Goal: Task Accomplishment & Management: Complete application form

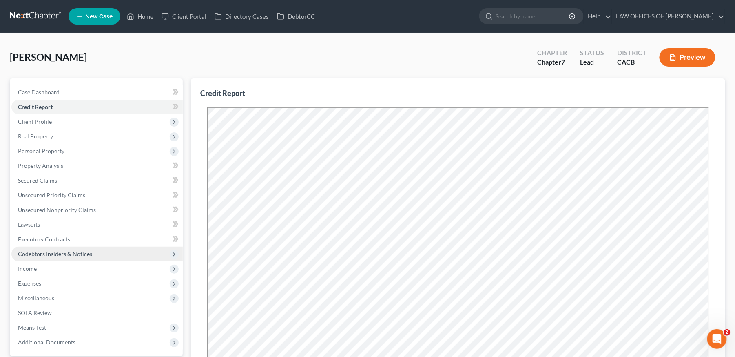
click at [82, 250] on span "Codebtors Insiders & Notices" at bounding box center [55, 253] width 74 height 7
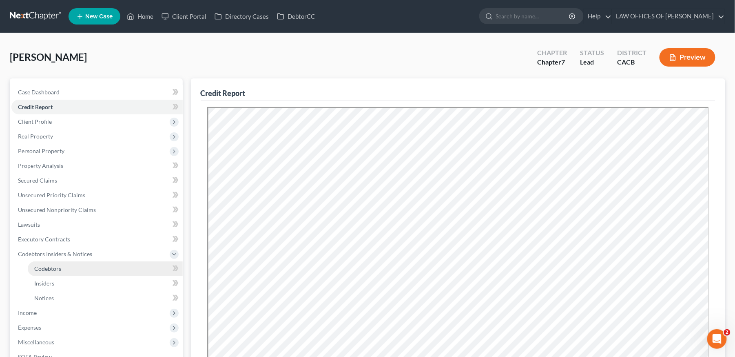
click at [49, 265] on span "Codebtors" at bounding box center [47, 268] width 27 height 7
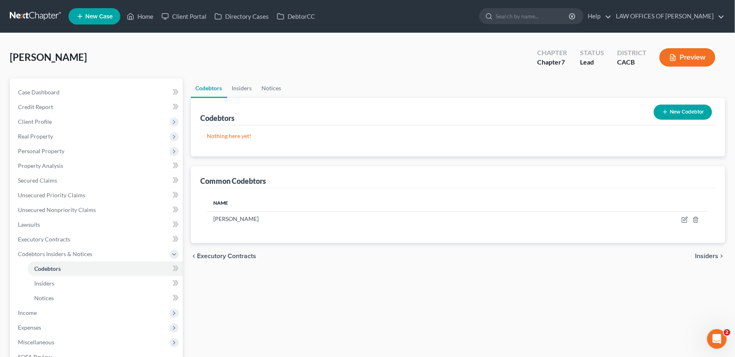
click at [712, 257] on span "Insiders" at bounding box center [707, 256] width 23 height 7
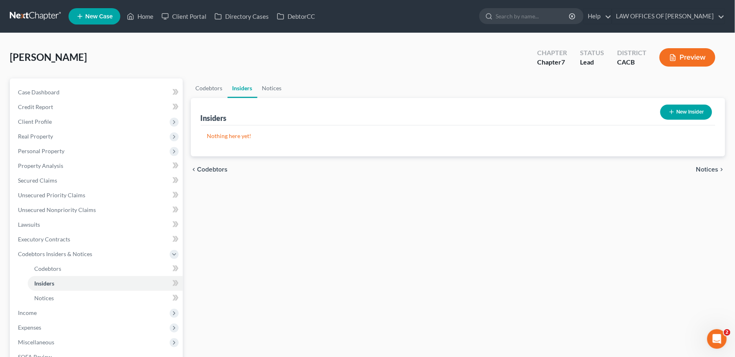
click at [719, 167] on icon "chevron_right" at bounding box center [722, 169] width 7 height 7
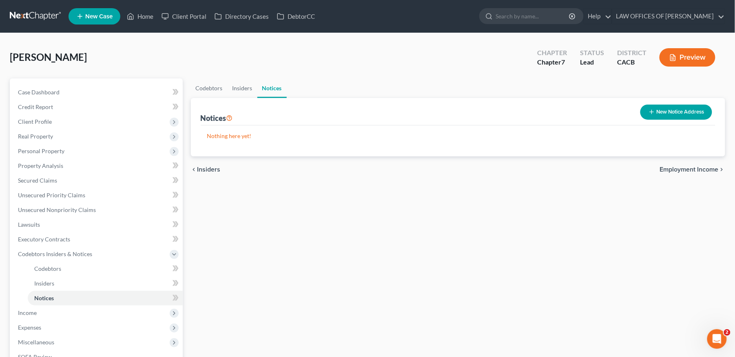
click at [719, 167] on icon "chevron_right" at bounding box center [722, 169] width 7 height 7
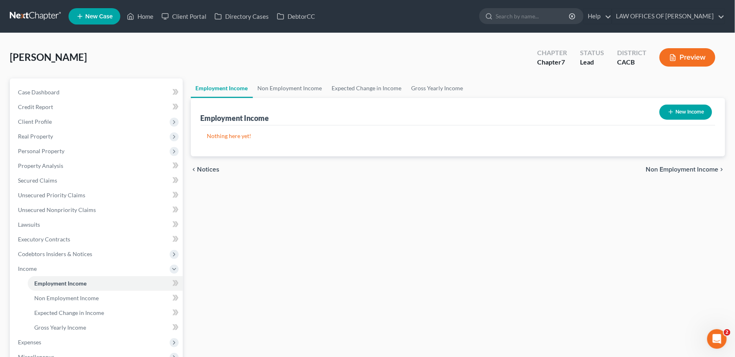
click at [712, 169] on span "Non Employment Income" at bounding box center [682, 169] width 73 height 7
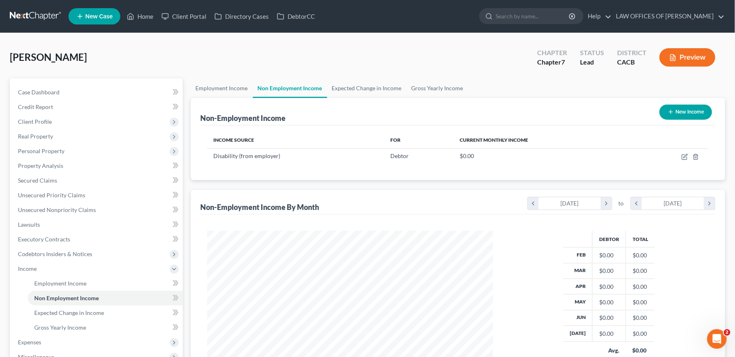
scroll to position [147, 302]
click at [712, 169] on div "Income Source For Current Monthly Income Disability (from employer) Debtor $0.0…" at bounding box center [458, 152] width 515 height 55
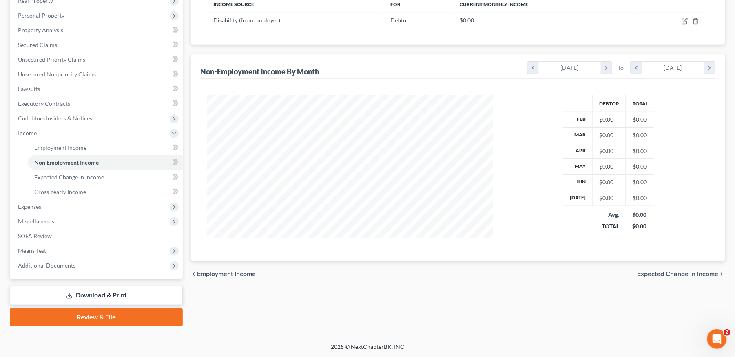
click at [699, 277] on span "Expected Change in Income" at bounding box center [678, 274] width 81 height 7
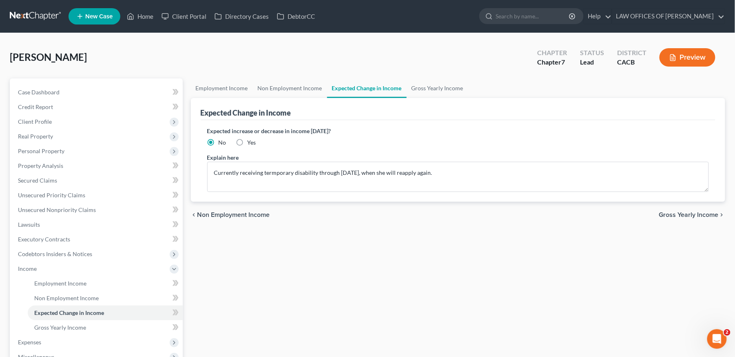
click at [693, 216] on span "Gross Yearly Income" at bounding box center [689, 214] width 60 height 7
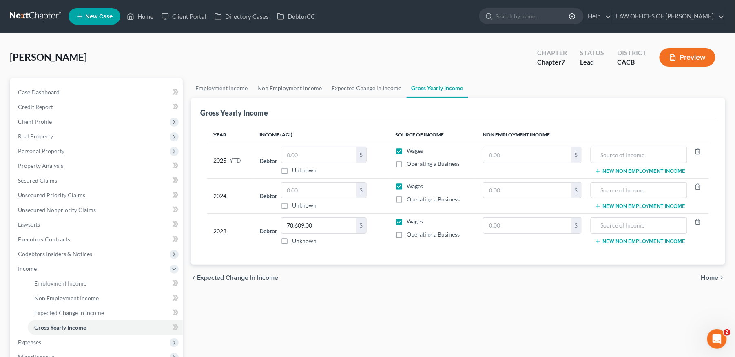
click at [712, 279] on span "Home" at bounding box center [710, 277] width 18 height 7
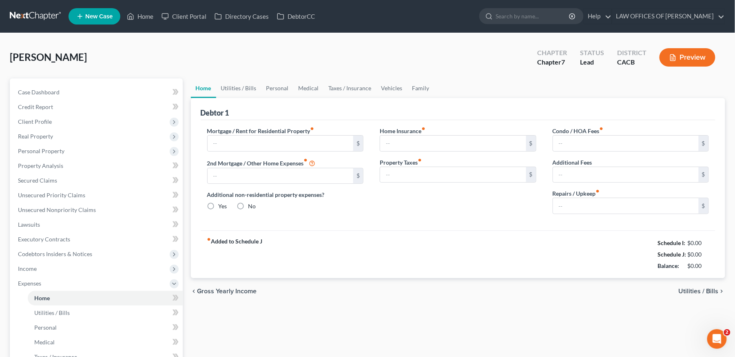
type input "0.00"
radio input "true"
type input "0.00"
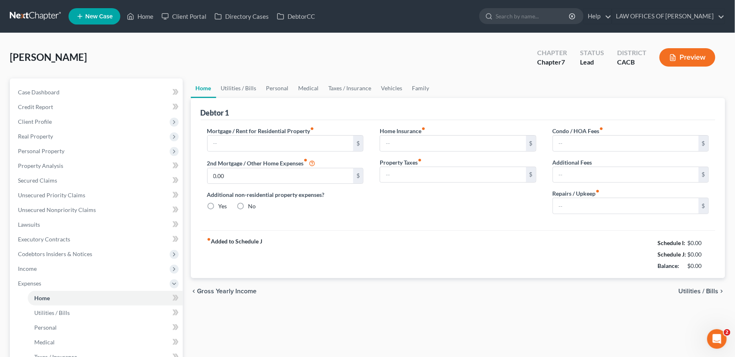
type input "0.00"
click at [709, 284] on div "chevron_left Gross Yearly Income Utilities / Bills chevron_right" at bounding box center [458, 291] width 535 height 26
click at [715, 291] on span "Utilities / Bills" at bounding box center [699, 291] width 40 height 7
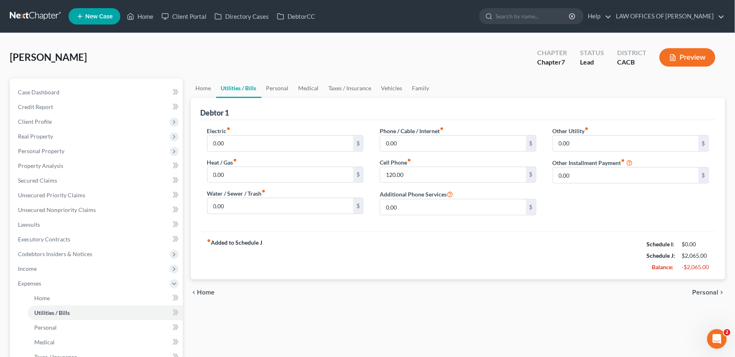
click at [715, 291] on span "Personal" at bounding box center [706, 292] width 26 height 7
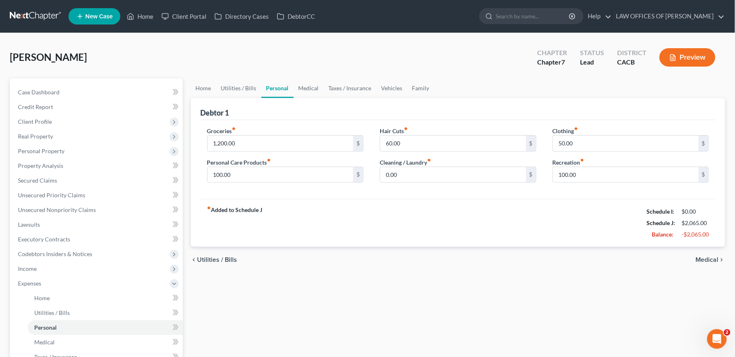
click at [713, 258] on span "Medical" at bounding box center [707, 259] width 23 height 7
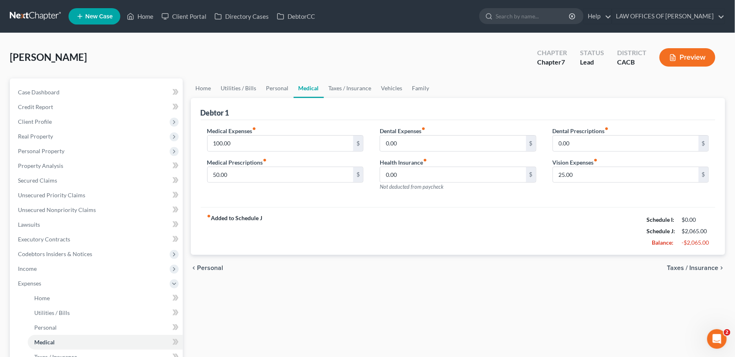
click at [708, 270] on span "Taxes / Insurance" at bounding box center [693, 267] width 51 height 7
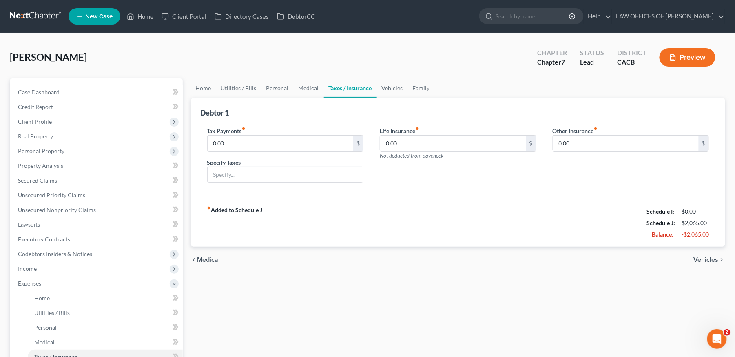
click at [714, 258] on span "Vehicles" at bounding box center [706, 259] width 25 height 7
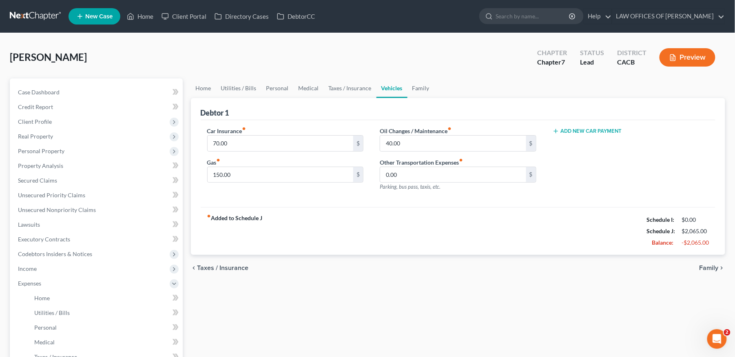
click at [714, 268] on span "Family" at bounding box center [709, 267] width 19 height 7
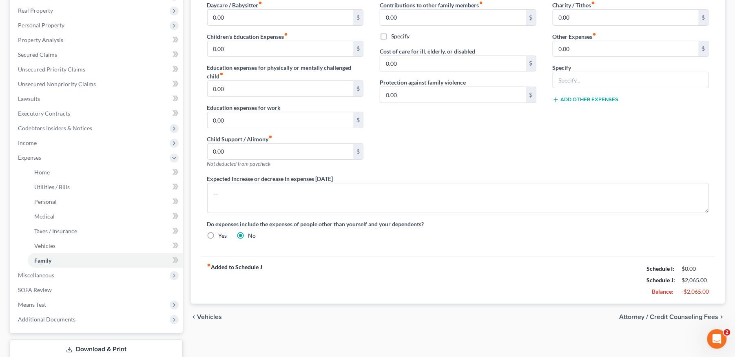
scroll to position [180, 0]
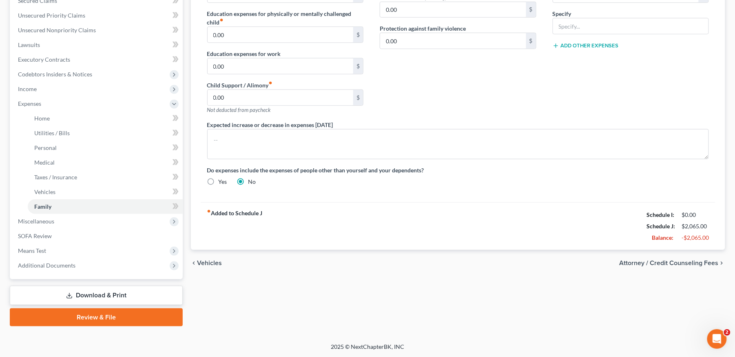
click at [702, 263] on span "Attorney / Credit Counseling Fees" at bounding box center [669, 262] width 99 height 7
select select "0"
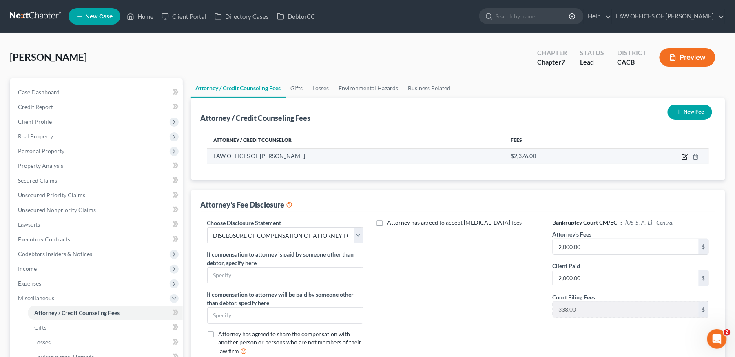
click at [682, 155] on icon "button" at bounding box center [685, 156] width 7 height 7
select select "4"
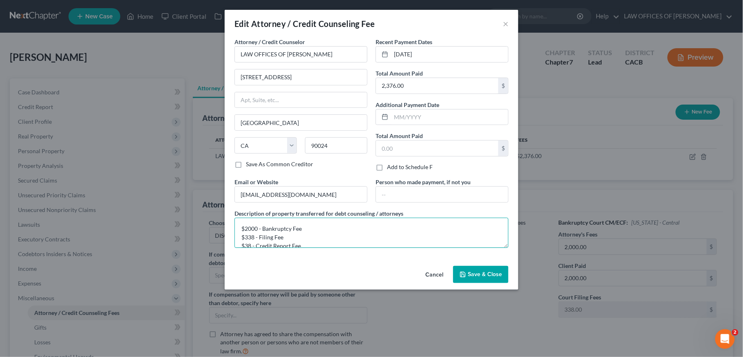
click at [335, 235] on textarea "$2000 - Bankruptcy Fee $338 - Filing Fee $38 - Credit Report Fee" at bounding box center [372, 232] width 274 height 30
click at [439, 82] on input "2,376.00" at bounding box center [437, 86] width 122 height 16
click at [483, 271] on button "Save & Close" at bounding box center [480, 274] width 55 height 17
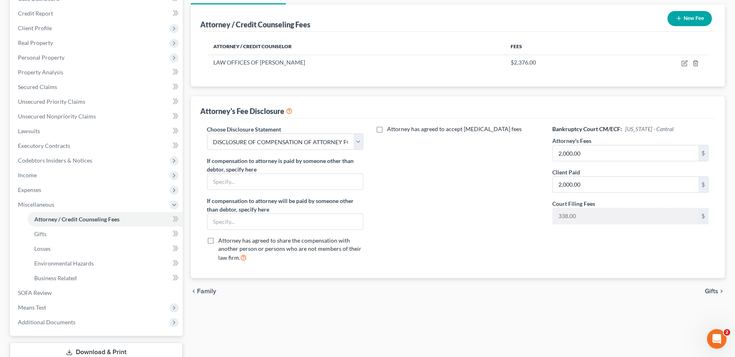
scroll to position [150, 0]
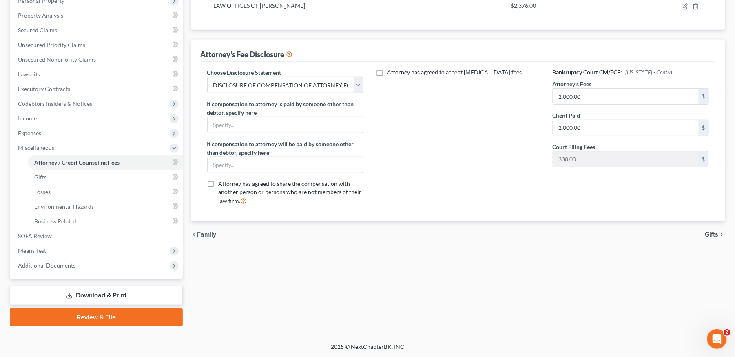
click at [118, 290] on link "Download & Print" at bounding box center [96, 295] width 173 height 19
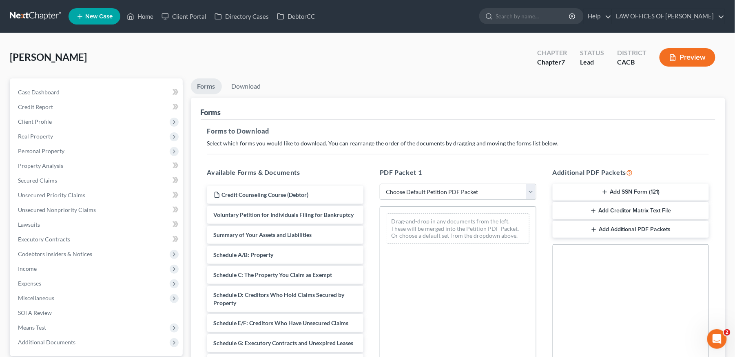
click at [449, 192] on select "Choose Default Petition PDF Packet Complete Bankruptcy Petition (all forms and …" at bounding box center [458, 192] width 157 height 16
select select "0"
click at [380, 184] on select "Choose Default Petition PDF Packet Complete Bankruptcy Petition (all forms and …" at bounding box center [458, 192] width 157 height 16
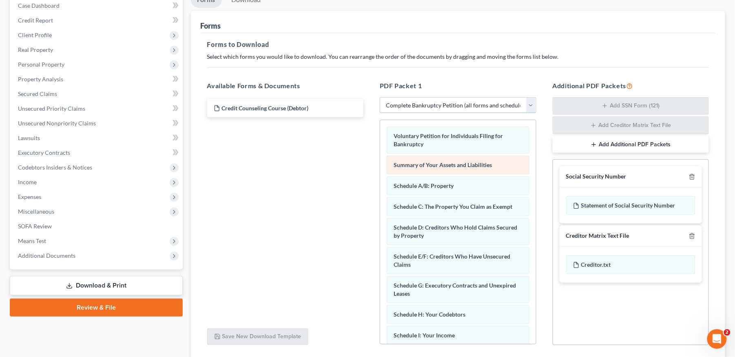
scroll to position [149, 0]
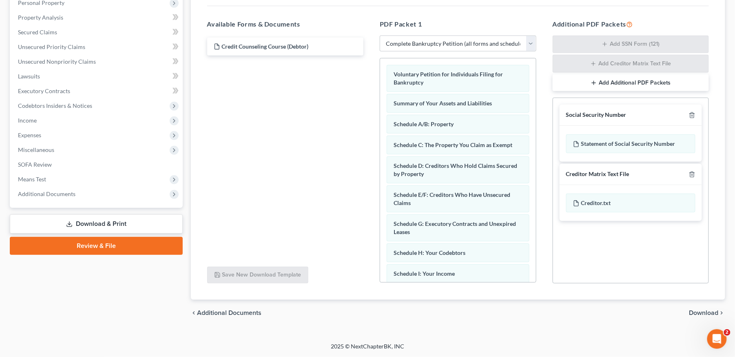
click at [704, 313] on span "Download" at bounding box center [704, 312] width 29 height 7
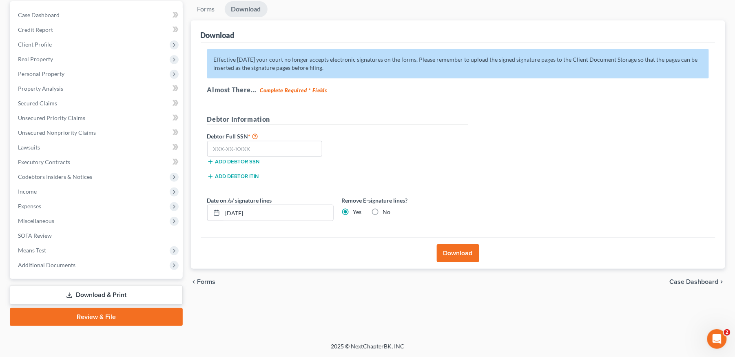
scroll to position [77, 0]
click at [283, 146] on input "text" at bounding box center [264, 149] width 115 height 16
paste input "text"
click at [285, 149] on input "text" at bounding box center [264, 149] width 115 height 16
paste input "780-05-5520"
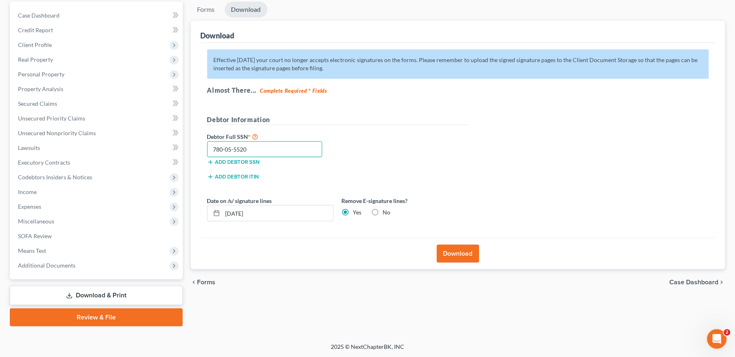
type input "780-05-5520"
click at [464, 255] on button "Download" at bounding box center [458, 253] width 42 height 18
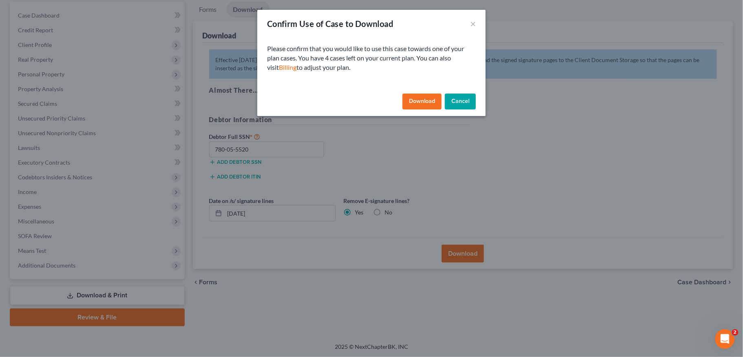
click at [422, 100] on button "Download" at bounding box center [422, 101] width 39 height 16
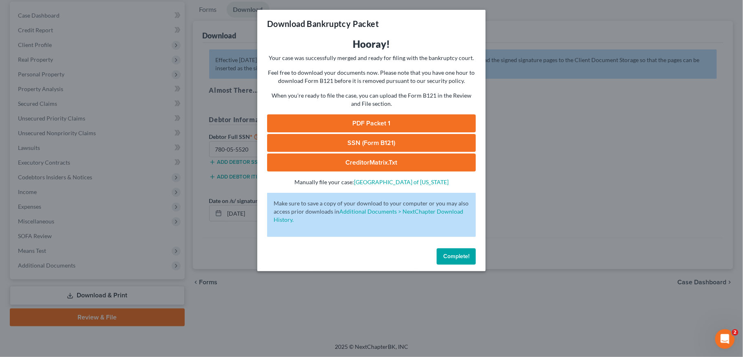
click at [375, 122] on link "PDF Packet 1" at bounding box center [371, 123] width 209 height 18
click at [464, 258] on span "Complete!" at bounding box center [457, 256] width 26 height 7
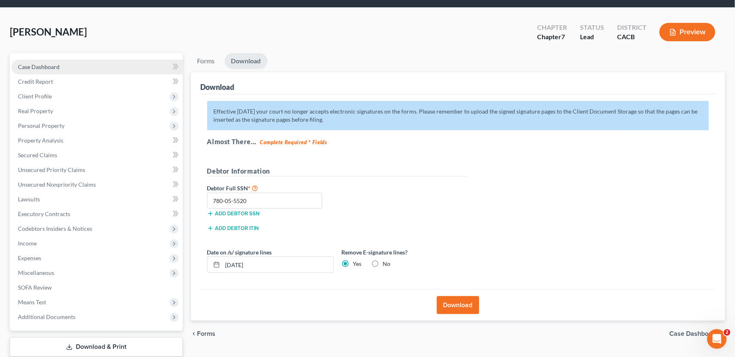
scroll to position [0, 0]
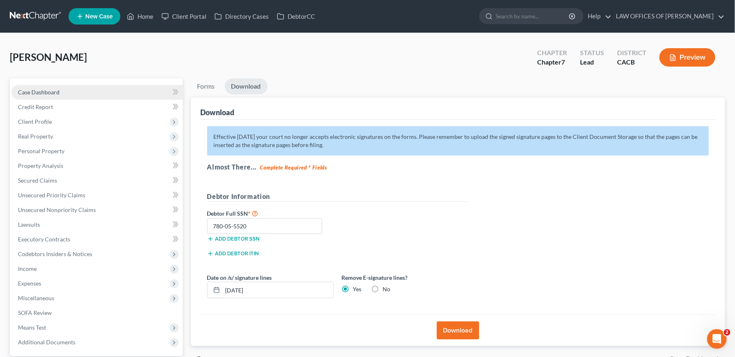
click at [38, 86] on link "Case Dashboard" at bounding box center [96, 92] width 171 height 15
select select "6"
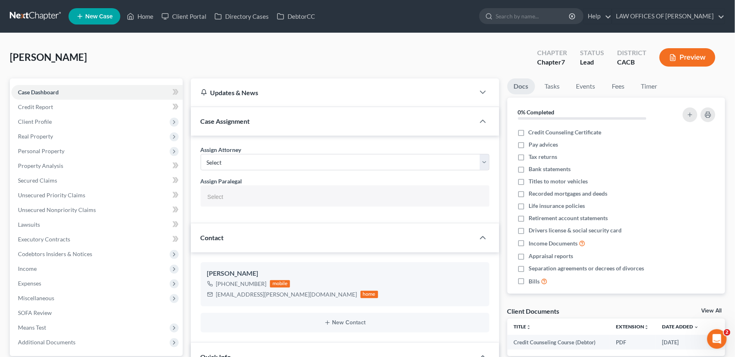
select select
click at [41, 104] on span "Credit Report" at bounding box center [35, 106] width 35 height 7
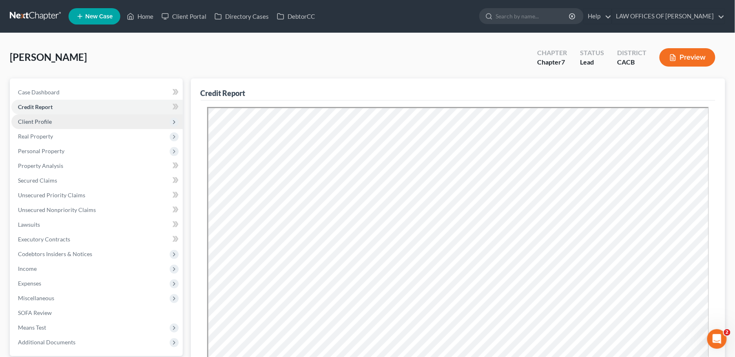
click at [67, 124] on span "Client Profile" at bounding box center [96, 121] width 171 height 15
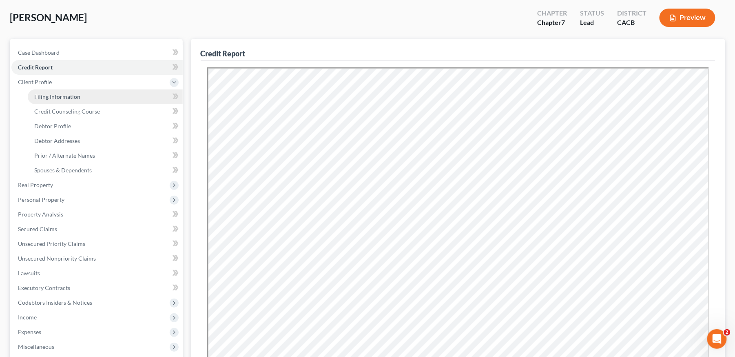
scroll to position [91, 0]
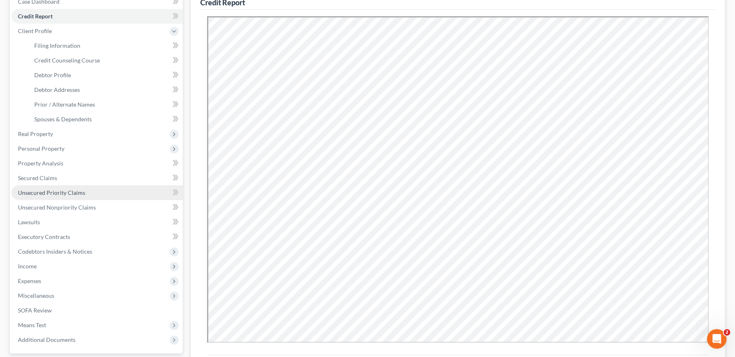
click at [67, 191] on span "Unsecured Priority Claims" at bounding box center [51, 192] width 67 height 7
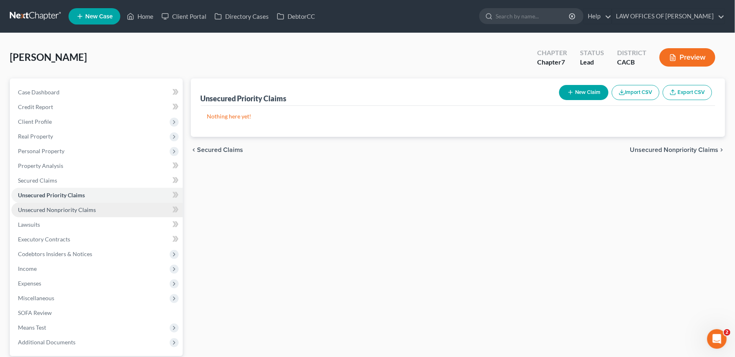
click at [62, 212] on link "Unsecured Nonpriority Claims" at bounding box center [96, 209] width 171 height 15
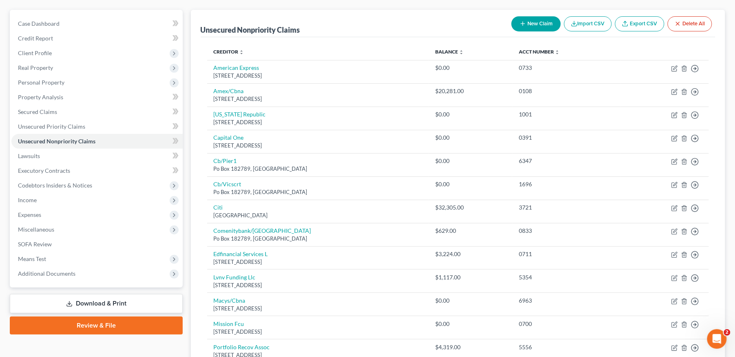
scroll to position [55, 0]
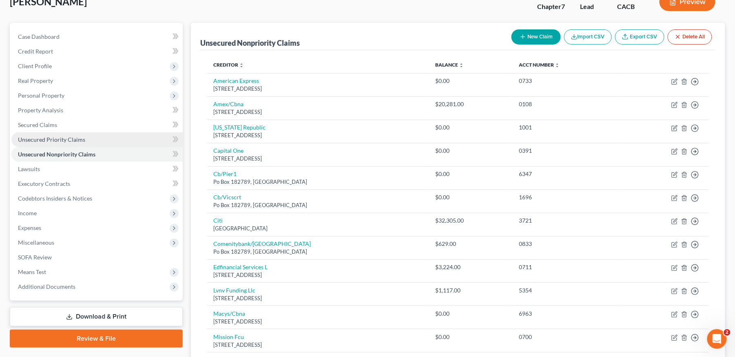
click at [53, 139] on span "Unsecured Priority Claims" at bounding box center [51, 139] width 67 height 7
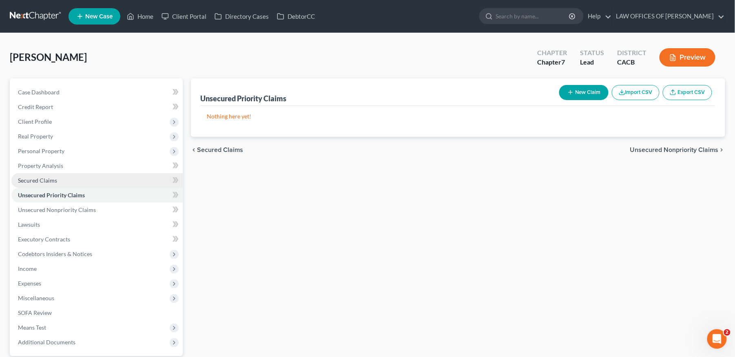
click at [49, 180] on span "Secured Claims" at bounding box center [37, 180] width 39 height 7
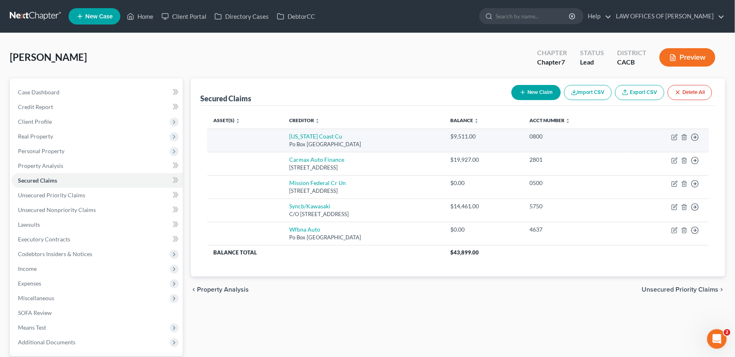
click at [391, 139] on td "[US_STATE] Coast [GEOGRAPHIC_DATA]" at bounding box center [363, 140] width 161 height 23
click at [675, 137] on icon "button" at bounding box center [675, 137] width 7 height 7
select select "4"
select select "0"
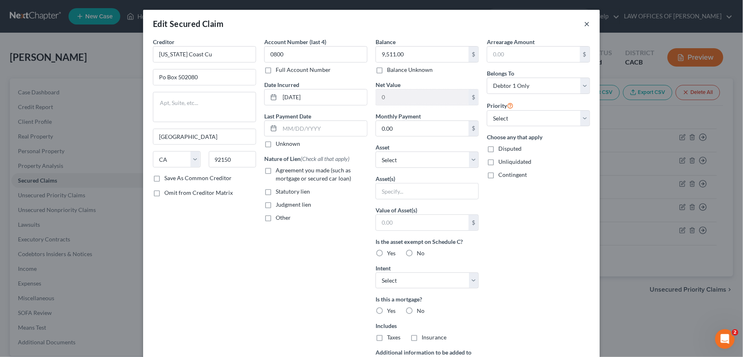
click at [585, 22] on button "×" at bounding box center [588, 24] width 6 height 10
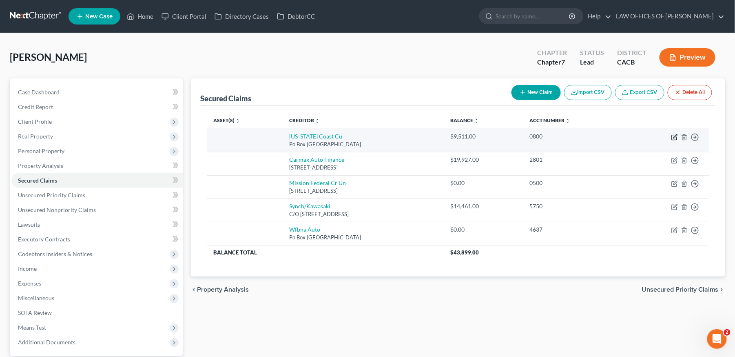
click at [673, 135] on icon "button" at bounding box center [675, 137] width 7 height 7
select select "4"
select select "0"
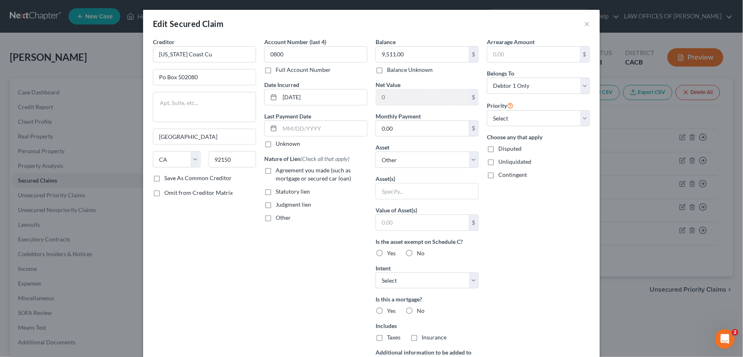
click at [499, 149] on label "Disputed" at bounding box center [510, 148] width 23 height 8
click at [502, 149] on input "Disputed" at bounding box center [504, 146] width 5 height 5
checkbox input "true"
click at [499, 162] on label "Unliquidated" at bounding box center [515, 161] width 33 height 8
click at [502, 162] on input "Unliquidated" at bounding box center [504, 159] width 5 height 5
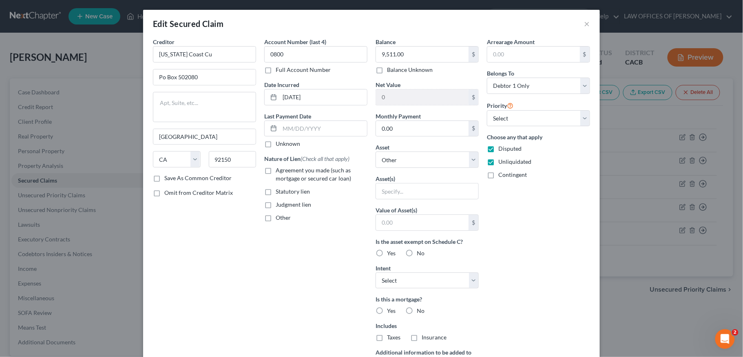
click at [499, 162] on label "Unliquidated" at bounding box center [515, 161] width 33 height 8
click at [502, 162] on input "Unliquidated" at bounding box center [504, 159] width 5 height 5
checkbox input "false"
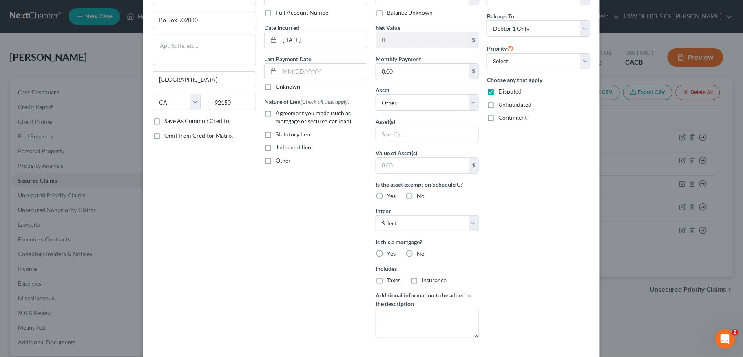
scroll to position [31, 0]
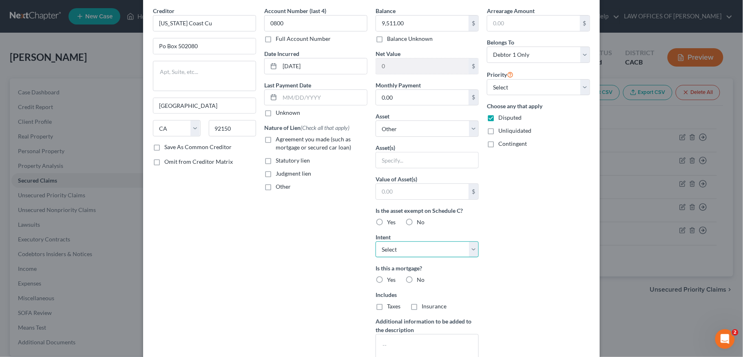
click at [447, 251] on select "Select Surrender Redeem Reaffirm Avoid Other" at bounding box center [427, 249] width 103 height 16
click at [536, 226] on div "Arrearage Amount $ Belongs To * Select Debtor 1 Only Debtor 2 Only Debtor 1 And…" at bounding box center [538, 189] width 111 height 364
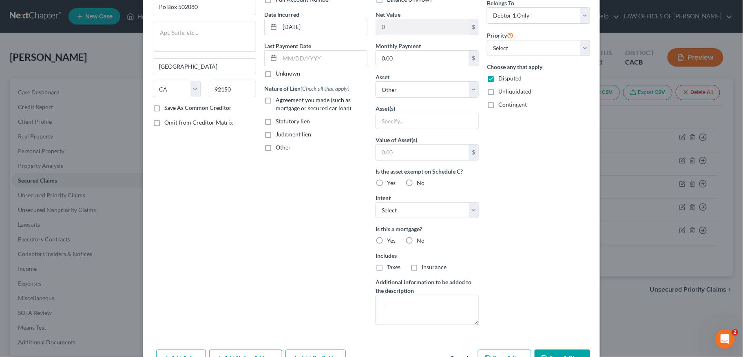
scroll to position [122, 0]
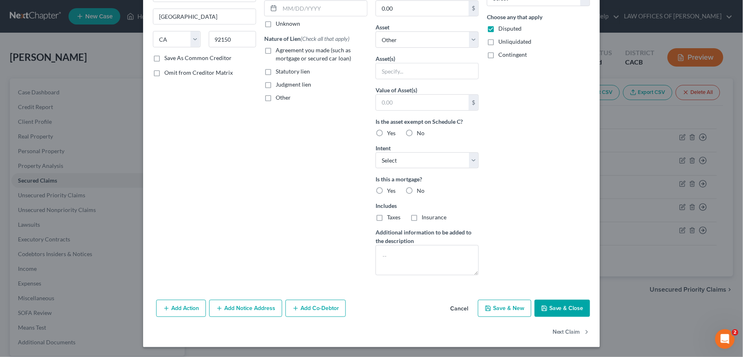
click at [194, 309] on button "Add Action" at bounding box center [181, 307] width 50 height 17
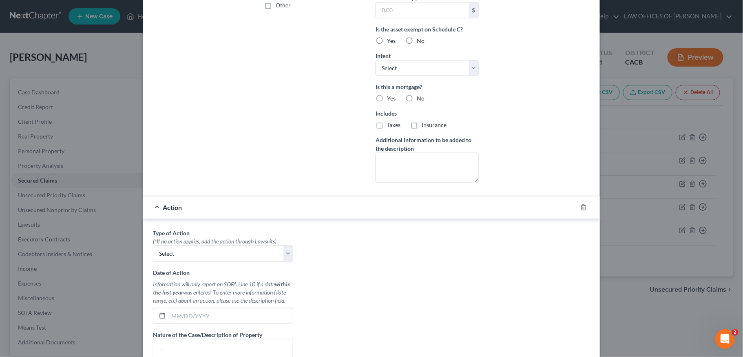
scroll to position [272, 0]
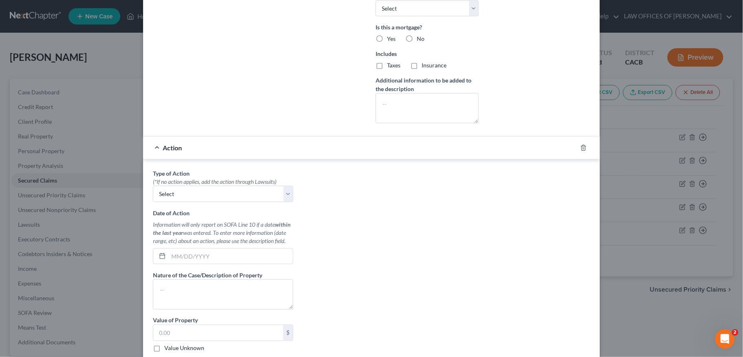
click at [227, 210] on div "Type of Action * (*If no action applies, add the action through Lawsuits) Selec…" at bounding box center [223, 271] width 149 height 204
click at [229, 198] on select "Select Repossession Garnishment Foreclosure Personal Injury Attached, Seized, O…" at bounding box center [223, 194] width 140 height 16
select select "0"
click at [153, 188] on select "Select Repossession Garnishment Foreclosure Personal Injury Attached, Seized, O…" at bounding box center [223, 194] width 140 height 16
click at [190, 257] on input "text" at bounding box center [231, 256] width 124 height 16
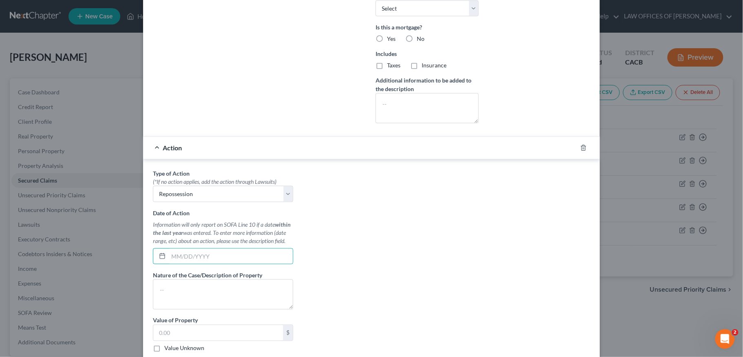
click at [375, 310] on div "Type of Action * (*If no action applies, add the action through Lawsuits) Selec…" at bounding box center [372, 271] width 446 height 204
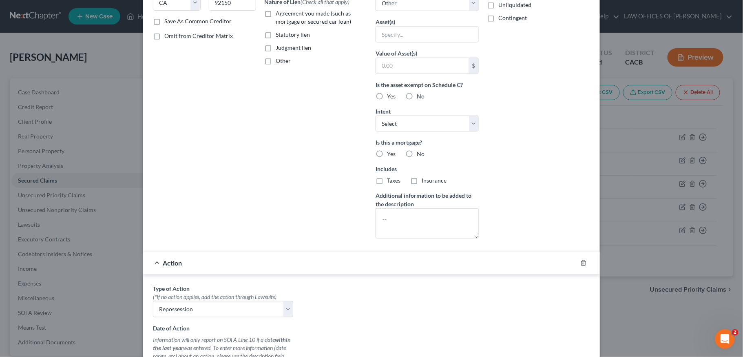
scroll to position [95, 0]
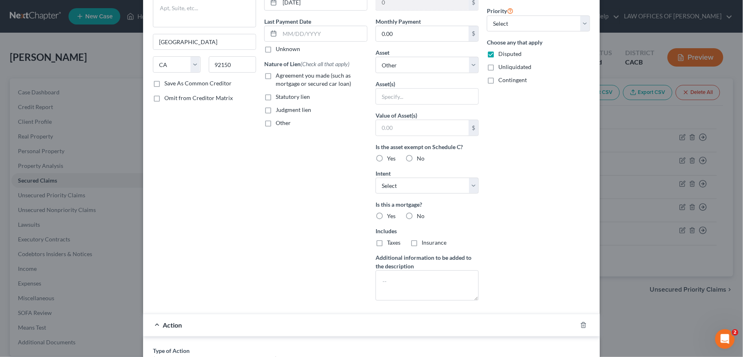
click at [417, 217] on label "No" at bounding box center [421, 216] width 8 height 8
click at [420, 217] on input "No" at bounding box center [422, 214] width 5 height 5
radio input "true"
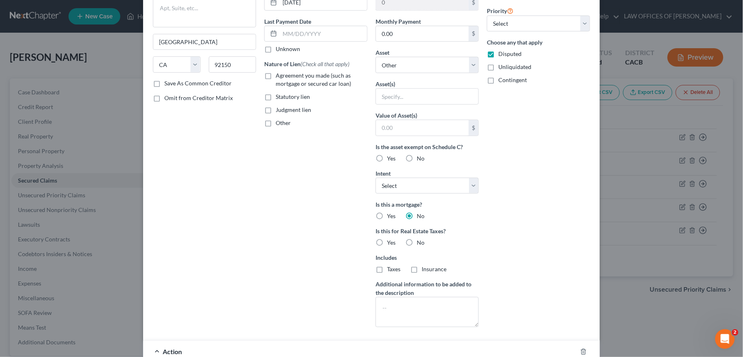
click at [417, 246] on label "No" at bounding box center [421, 242] width 8 height 8
click at [420, 244] on input "No" at bounding box center [422, 240] width 5 height 5
radio input "true"
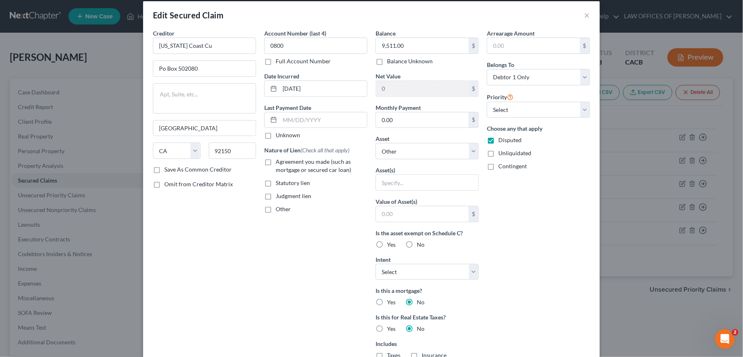
scroll to position [4, 0]
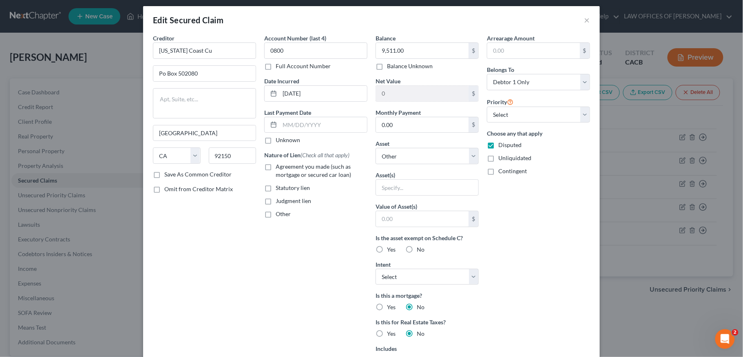
click at [499, 172] on label "Contingent" at bounding box center [513, 171] width 29 height 8
click at [502, 172] on input "Contingent" at bounding box center [504, 169] width 5 height 5
click at [499, 171] on label "Contingent" at bounding box center [513, 171] width 29 height 8
click at [502, 171] on input "Contingent" at bounding box center [504, 169] width 5 height 5
checkbox input "false"
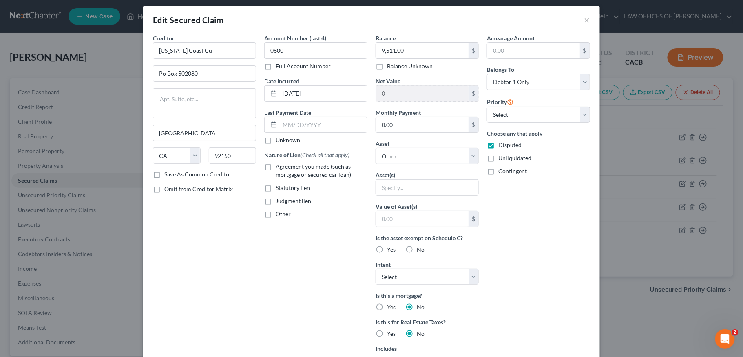
click at [499, 160] on label "Unliquidated" at bounding box center [515, 158] width 33 height 8
click at [502, 159] on input "Unliquidated" at bounding box center [504, 156] width 5 height 5
checkbox input "true"
click at [164, 176] on label "Save As Common Creditor" at bounding box center [197, 174] width 67 height 8
click at [168, 175] on input "Save As Common Creditor" at bounding box center [170, 172] width 5 height 5
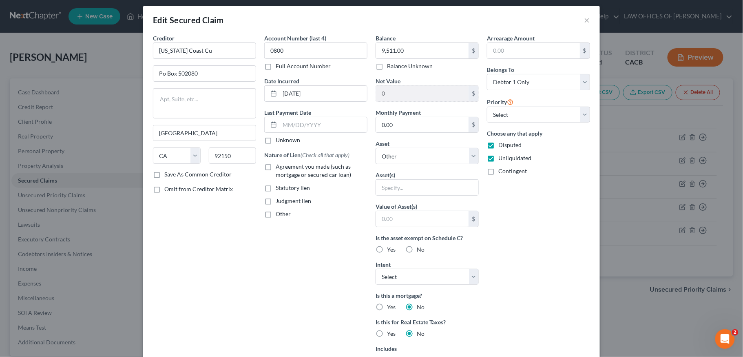
checkbox input "true"
click at [276, 167] on label "Agreement you made (such as mortgage or secured car loan)" at bounding box center [322, 170] width 92 height 16
click at [279, 167] on input "Agreement you made (such as mortgage or secured car loan)" at bounding box center [281, 164] width 5 height 5
checkbox input "true"
click at [397, 159] on select "Select Other Multiple Assets Clothing - Everyday clothing, shoes, and outerwear…" at bounding box center [427, 156] width 103 height 16
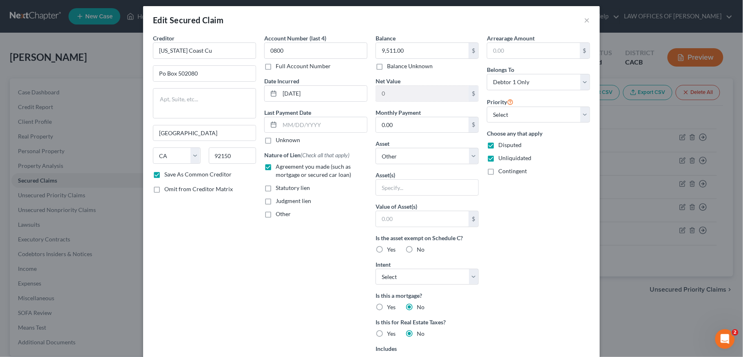
click at [162, 253] on div "Creditor * [US_STATE] Coast [GEOGRAPHIC_DATA] [US_STATE][GEOGRAPHIC_DATA] [GEOG…" at bounding box center [204, 229] width 111 height 390
click at [505, 255] on div "Arrearage Amount $ Belongs To * Select Debtor 1 Only Debtor 2 Only Debtor 1 And…" at bounding box center [538, 229] width 111 height 390
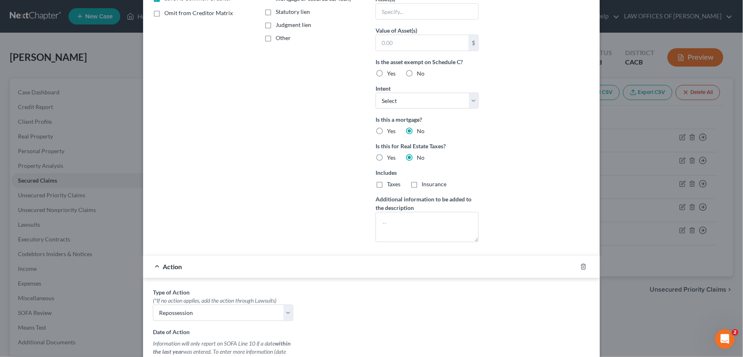
scroll to position [185, 0]
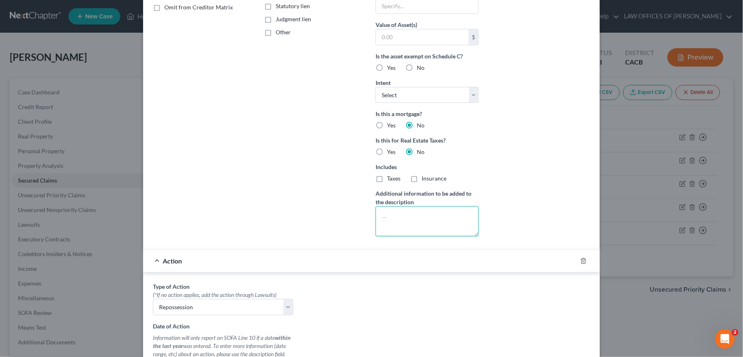
click at [458, 218] on textarea at bounding box center [427, 221] width 103 height 30
paste textarea "unsecured deficiency claim"
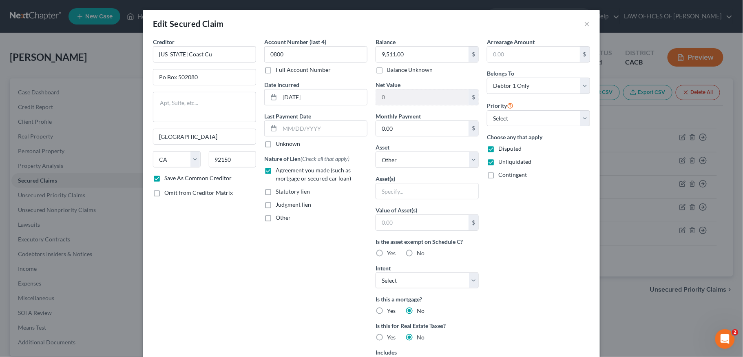
scroll to position [363, 0]
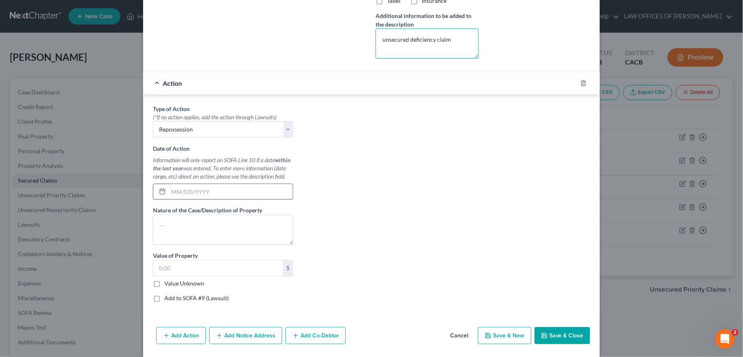
type textarea "unsecured deficiency claim"
click at [214, 198] on input "text" at bounding box center [231, 192] width 124 height 16
click at [217, 195] on input "text" at bounding box center [231, 192] width 124 height 16
drag, startPoint x: 157, startPoint y: 288, endPoint x: 152, endPoint y: 288, distance: 4.9
click at [164, 288] on label "Value Unknown" at bounding box center [184, 283] width 40 height 8
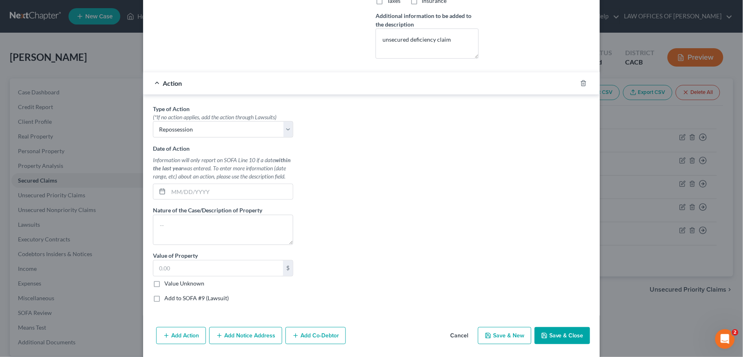
click at [168, 285] on input "Value Unknown" at bounding box center [170, 281] width 5 height 5
checkbox input "true"
type input "0.00"
click at [218, 237] on textarea at bounding box center [223, 230] width 140 height 30
click at [207, 190] on input "text" at bounding box center [231, 192] width 124 height 16
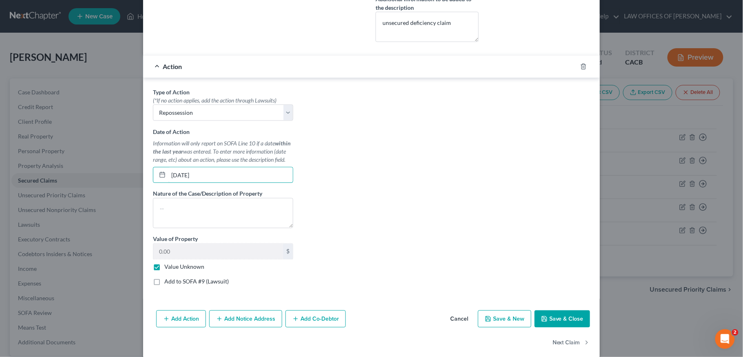
scroll to position [393, 0]
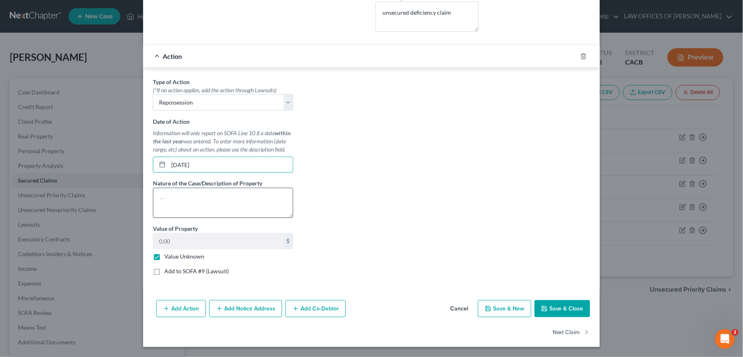
type input "[DATE]"
click at [255, 205] on textarea at bounding box center [223, 203] width 140 height 30
paste textarea "unsecured deficiency claim"
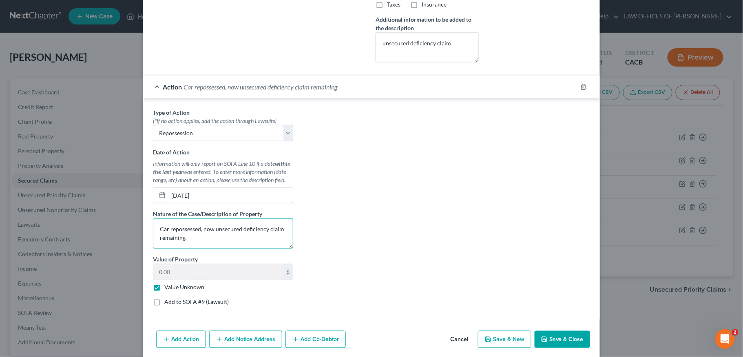
scroll to position [363, 0]
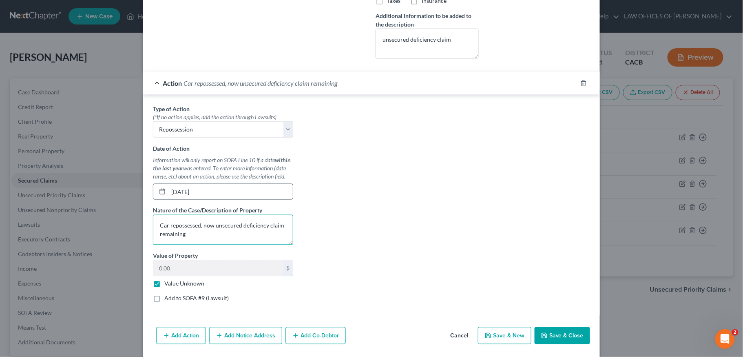
type textarea "Car repossessed, now unsecured deficiency claim remaining"
drag, startPoint x: 175, startPoint y: 189, endPoint x: 138, endPoint y: 187, distance: 38.0
click at [138, 187] on div "Edit Secured Claim × Creditor * [US_STATE][GEOGRAPHIC_DATA] [US_STATE][GEOGRAPH…" at bounding box center [371, 178] width 743 height 357
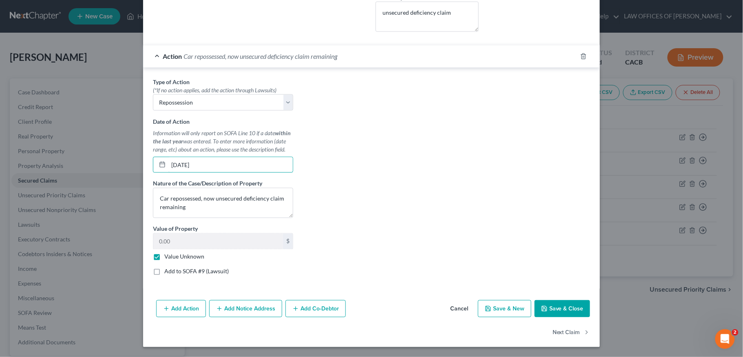
type input "[DATE]"
click at [566, 307] on button "Save & Close" at bounding box center [562, 308] width 55 height 17
checkbox input "false"
select select
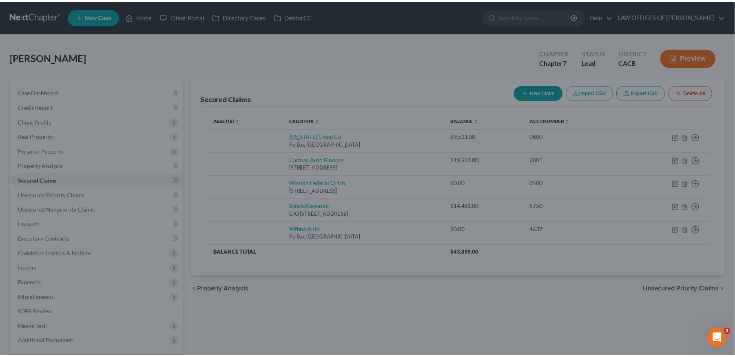
scroll to position [304, 0]
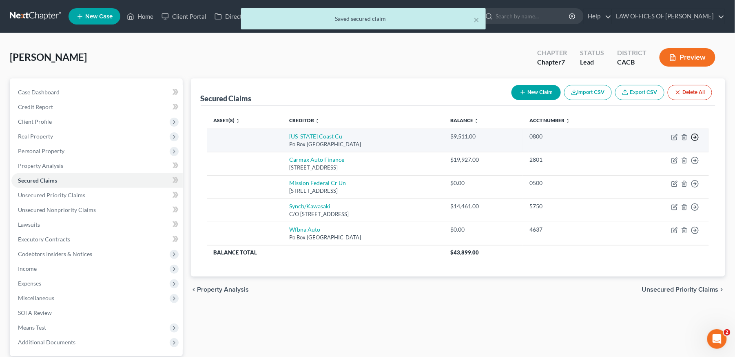
click at [697, 137] on line "button" at bounding box center [695, 137] width 3 height 0
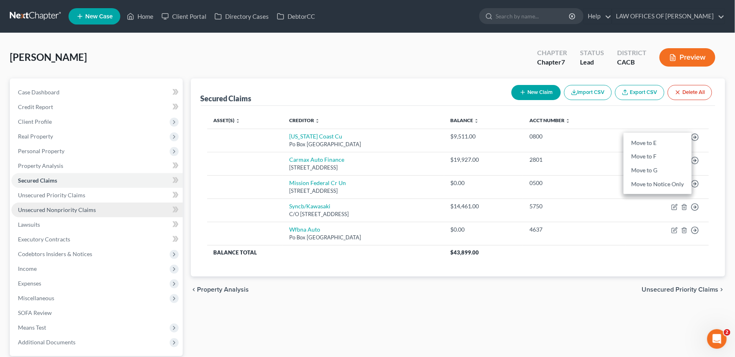
click at [72, 211] on span "Unsecured Nonpriority Claims" at bounding box center [57, 209] width 78 height 7
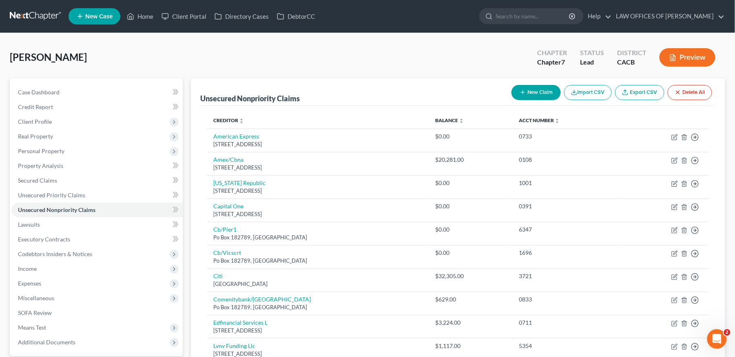
click at [673, 61] on button "Preview" at bounding box center [688, 57] width 56 height 18
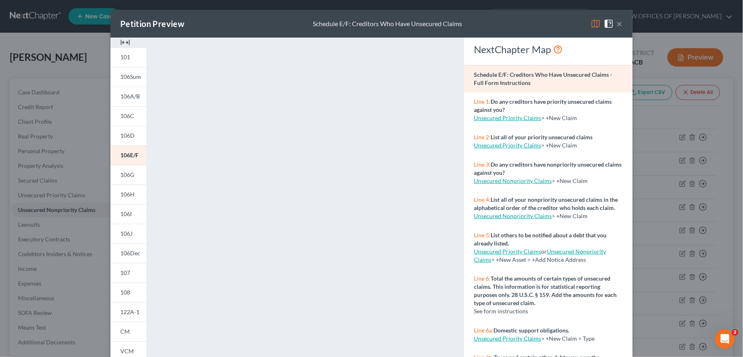
click at [617, 28] on button "×" at bounding box center [620, 24] width 6 height 10
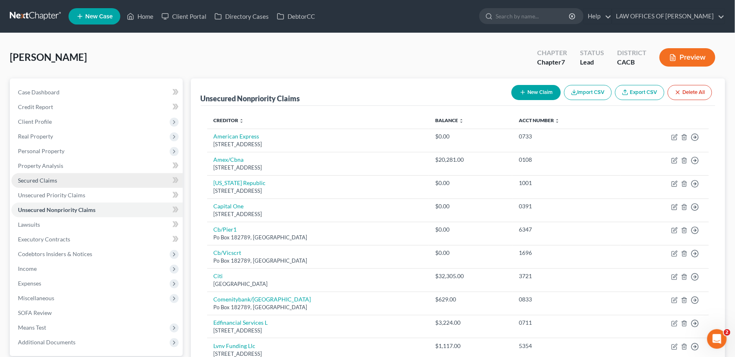
click at [56, 176] on link "Secured Claims" at bounding box center [96, 180] width 171 height 15
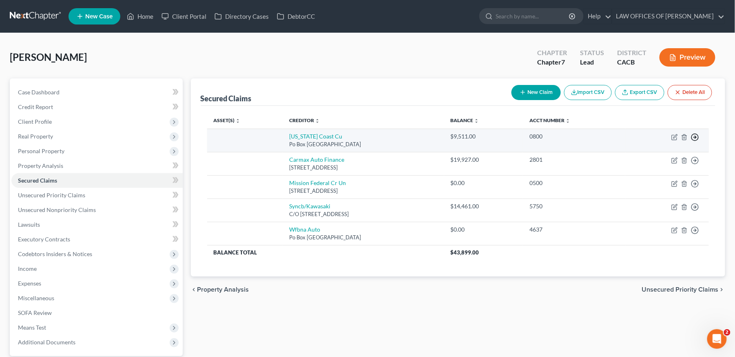
click at [695, 136] on icon "button" at bounding box center [695, 137] width 8 height 8
click at [655, 159] on link "Move to F" at bounding box center [658, 157] width 68 height 14
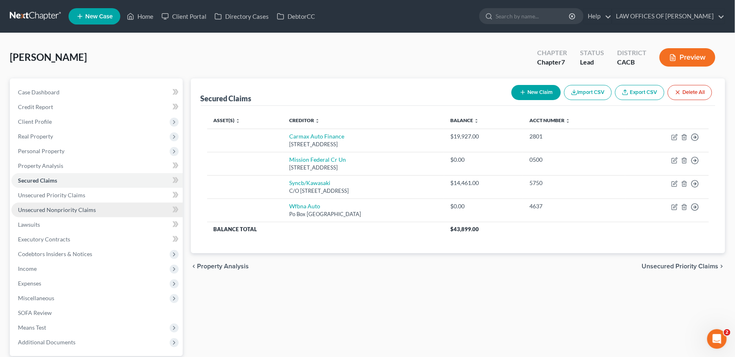
click at [47, 211] on span "Unsecured Nonpriority Claims" at bounding box center [57, 209] width 78 height 7
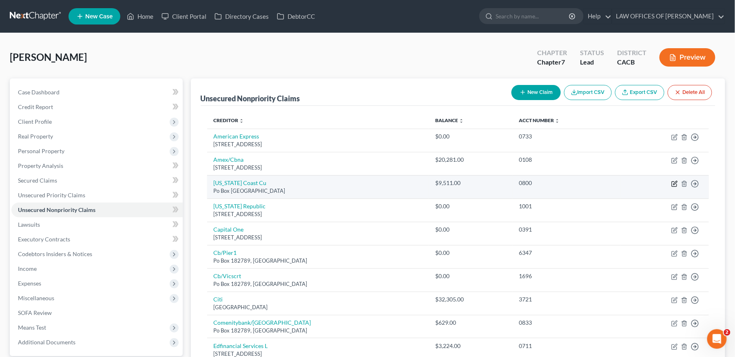
click at [674, 182] on icon "button" at bounding box center [674, 184] width 5 height 5
select select "4"
select select "0"
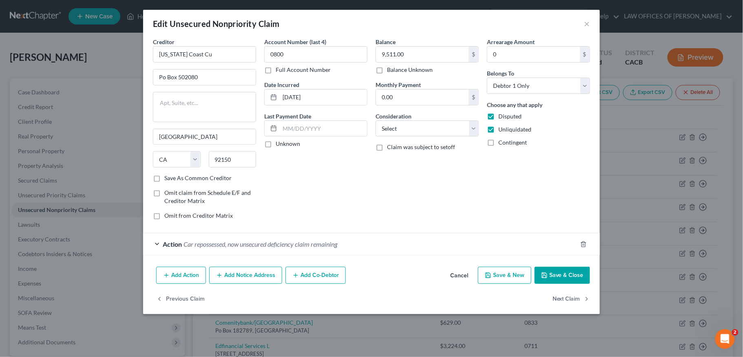
click at [388, 251] on div "Action Car repossessed, now unsecured deficiency claim remaining" at bounding box center [360, 244] width 434 height 22
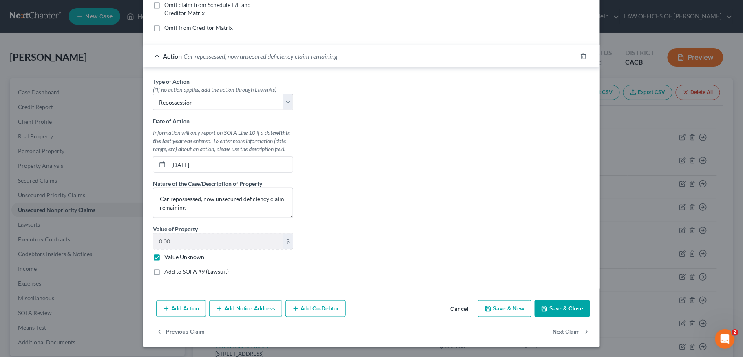
scroll to position [190, 0]
click at [463, 309] on button "Cancel" at bounding box center [459, 309] width 31 height 16
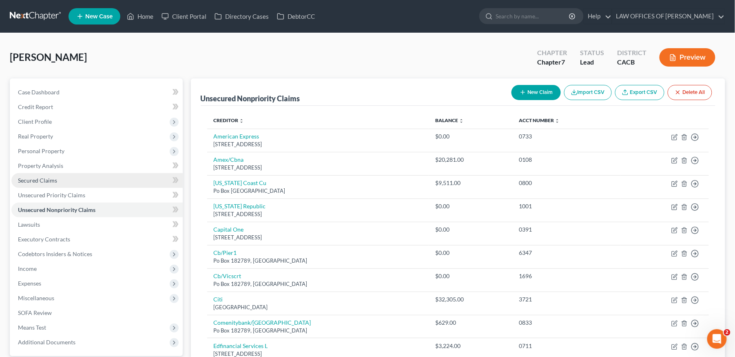
click at [49, 181] on span "Secured Claims" at bounding box center [37, 180] width 39 height 7
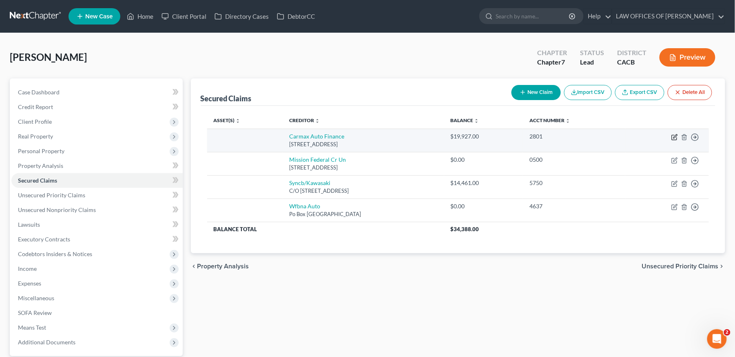
click at [675, 138] on icon "button" at bounding box center [675, 137] width 7 height 7
select select "48"
select select "0"
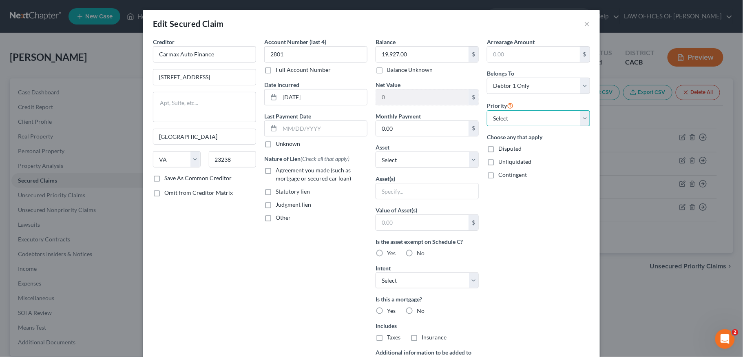
click at [528, 122] on select "Select 1st 2nd 3rd 4th 5th 6th 7th 8th 9th 10th 11th 12th 13th 14th 15th 16th 1…" at bounding box center [538, 118] width 103 height 16
select select "0"
click at [487, 110] on select "Select 1st 2nd 3rd 4th 5th 6th 7th 8th 9th 10th 11th 12th 13th 14th 15th 16th 1…" at bounding box center [538, 118] width 103 height 16
click at [276, 175] on label "Agreement you made (such as mortgage or secured car loan)" at bounding box center [322, 174] width 92 height 16
click at [279, 171] on input "Agreement you made (such as mortgage or secured car loan)" at bounding box center [281, 168] width 5 height 5
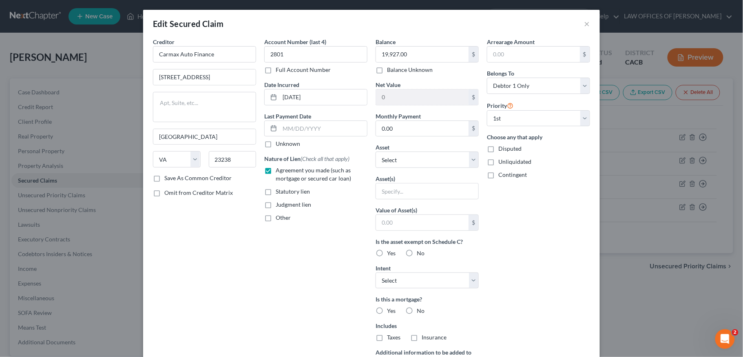
click at [276, 171] on label "Agreement you made (such as mortgage or secured car loan)" at bounding box center [322, 174] width 92 height 16
click at [279, 171] on input "Agreement you made (such as mortgage or secured car loan)" at bounding box center [281, 168] width 5 height 5
click at [276, 171] on label "Agreement you made (such as mortgage or secured car loan)" at bounding box center [322, 174] width 92 height 16
click at [279, 171] on input "Agreement you made (such as mortgage or secured car loan)" at bounding box center [281, 168] width 5 height 5
checkbox input "true"
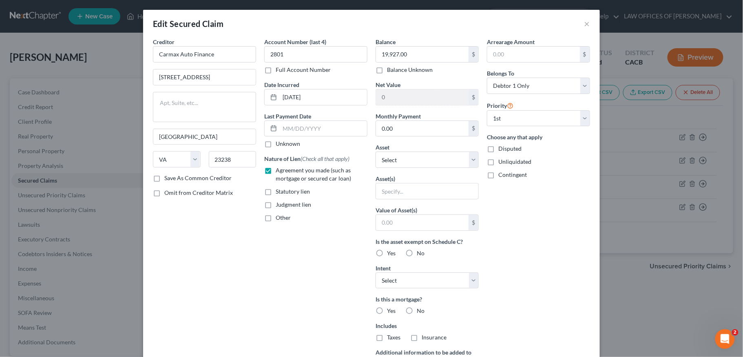
click at [164, 180] on label "Save As Common Creditor" at bounding box center [197, 178] width 67 height 8
click at [168, 179] on input "Save As Common Creditor" at bounding box center [170, 176] width 5 height 5
checkbox input "true"
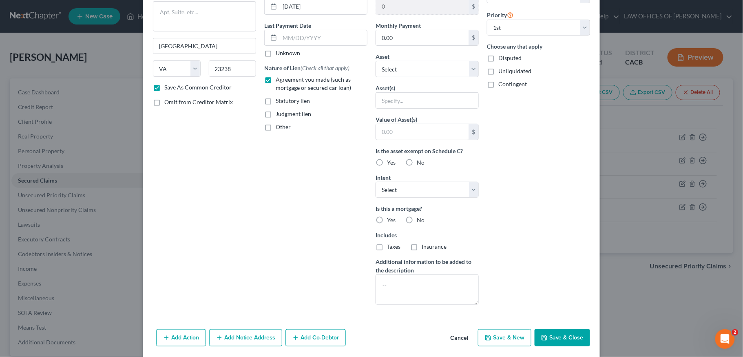
click at [417, 162] on label "No" at bounding box center [421, 162] width 8 height 8
click at [420, 162] on input "No" at bounding box center [422, 160] width 5 height 5
radio input "true"
click at [417, 221] on label "No" at bounding box center [421, 220] width 8 height 8
click at [420, 221] on input "No" at bounding box center [422, 218] width 5 height 5
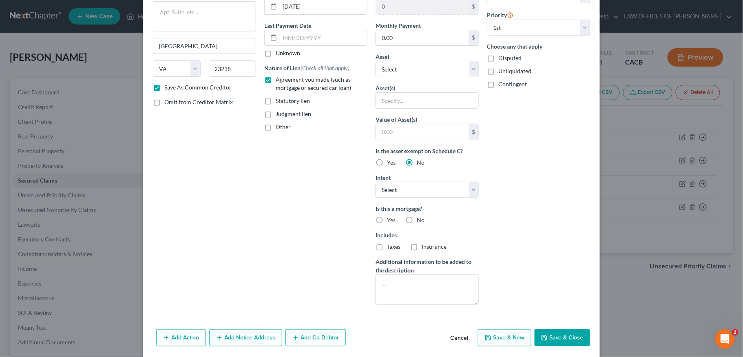
radio input "true"
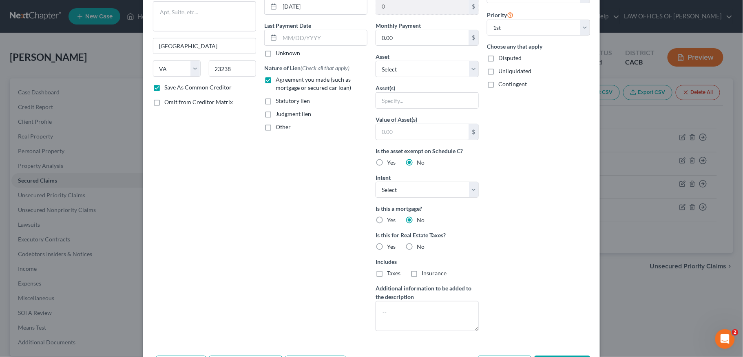
click at [417, 247] on label "No" at bounding box center [421, 246] width 8 height 8
click at [420, 247] on input "No" at bounding box center [422, 244] width 5 height 5
radio input "true"
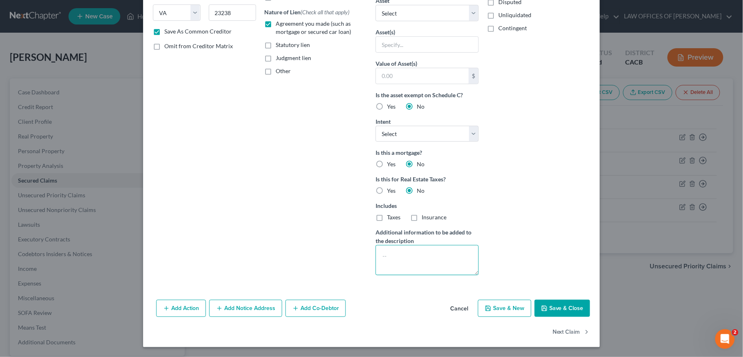
click at [388, 257] on textarea at bounding box center [427, 260] width 103 height 30
paste textarea "unsecured deficiency claim"
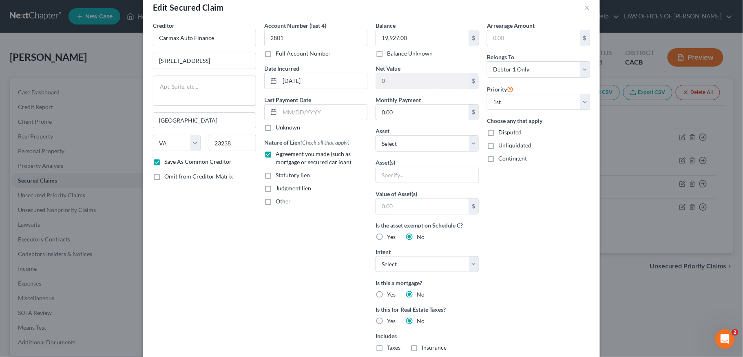
scroll to position [0, 0]
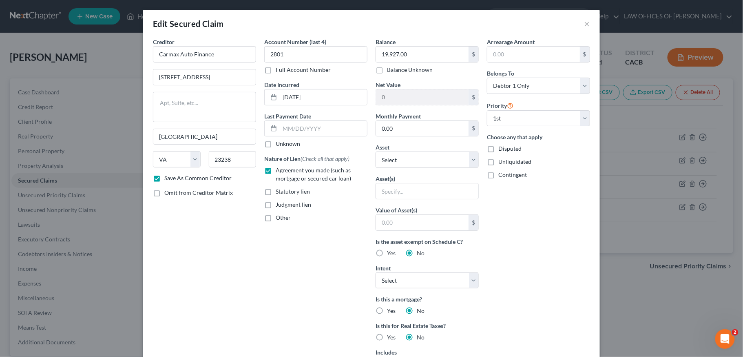
type textarea "unsecured deficiency claim"
click at [499, 151] on label "Disputed" at bounding box center [510, 148] width 23 height 8
click at [502, 150] on input "Disputed" at bounding box center [504, 146] width 5 height 5
checkbox input "true"
click at [499, 164] on label "Unliquidated" at bounding box center [515, 161] width 33 height 8
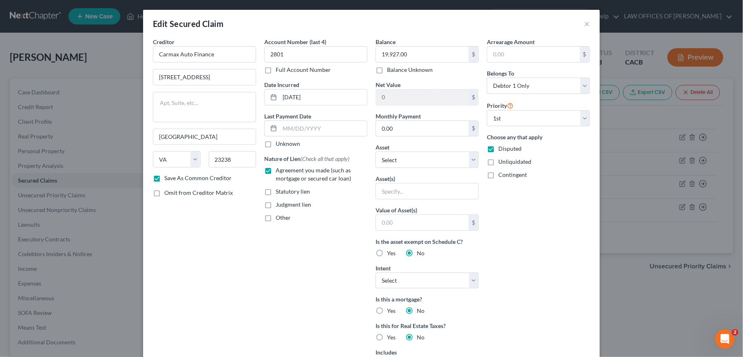
click at [502, 163] on input "Unliquidated" at bounding box center [504, 159] width 5 height 5
checkbox input "true"
click at [499, 178] on label "Contingent" at bounding box center [513, 175] width 29 height 8
click at [502, 176] on input "Contingent" at bounding box center [504, 173] width 5 height 5
checkbox input "true"
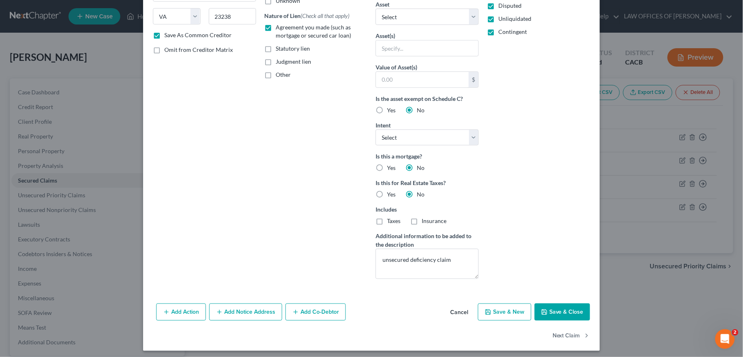
scroll to position [149, 0]
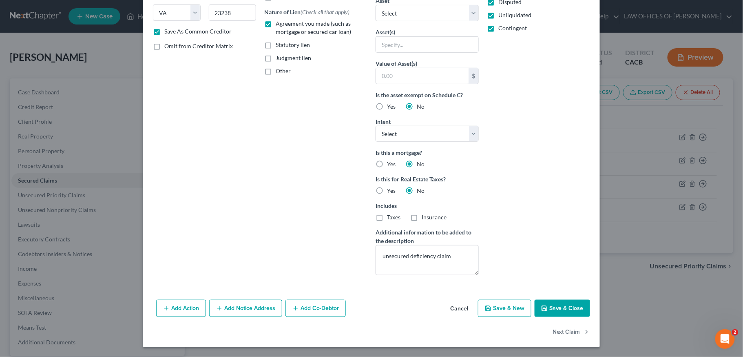
click at [185, 309] on button "Add Action" at bounding box center [181, 307] width 50 height 17
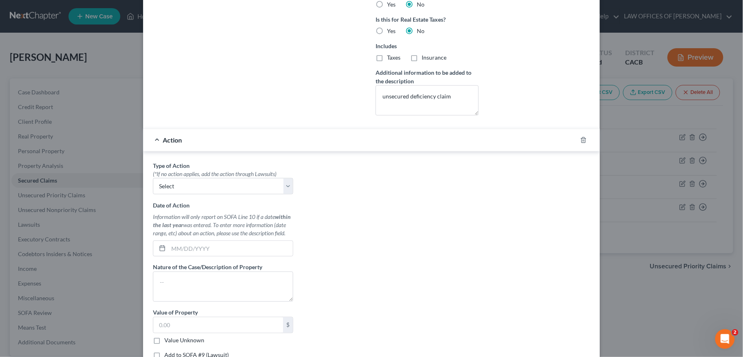
scroll to position [330, 0]
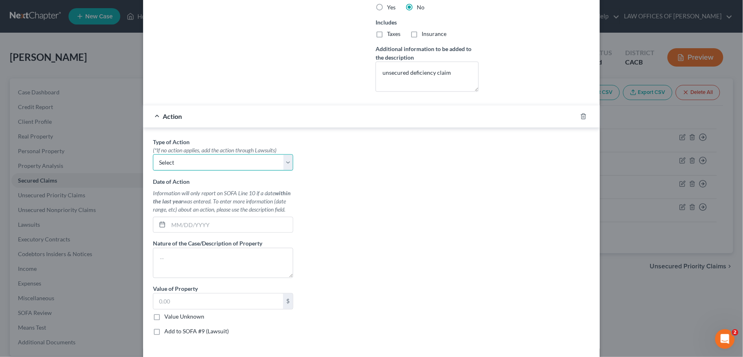
click at [178, 162] on select "Select Repossession Garnishment Foreclosure Personal Injury Attached, Seized, O…" at bounding box center [223, 162] width 140 height 16
select select "0"
click at [153, 156] on select "Select Repossession Garnishment Foreclosure Personal Injury Attached, Seized, O…" at bounding box center [223, 162] width 140 height 16
click at [197, 226] on input "text" at bounding box center [231, 225] width 124 height 16
drag, startPoint x: 179, startPoint y: 278, endPoint x: 183, endPoint y: 272, distance: 7.7
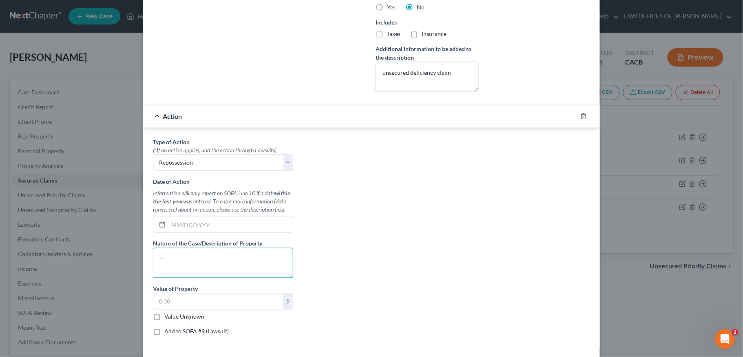
click at [180, 277] on textarea at bounding box center [223, 263] width 140 height 30
paste textarea "unsecured deficiency claim"
type textarea "unsecured deficiency claim"
click at [193, 224] on input "text" at bounding box center [231, 225] width 124 height 16
click at [164, 320] on label "Value Unknown" at bounding box center [184, 317] width 40 height 8
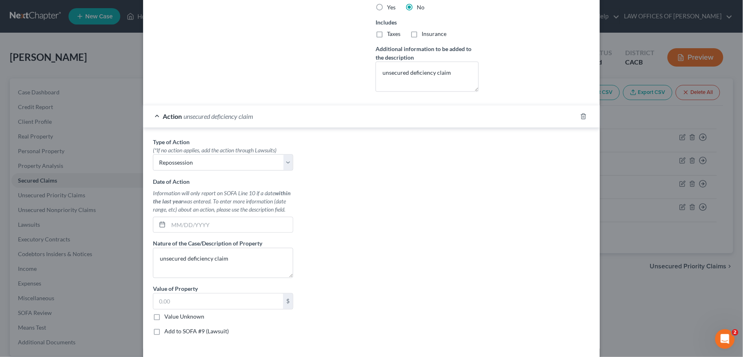
click at [168, 318] on input "Value Unknown" at bounding box center [170, 315] width 5 height 5
checkbox input "true"
type input "0.00"
click at [189, 229] on input "text" at bounding box center [231, 225] width 124 height 16
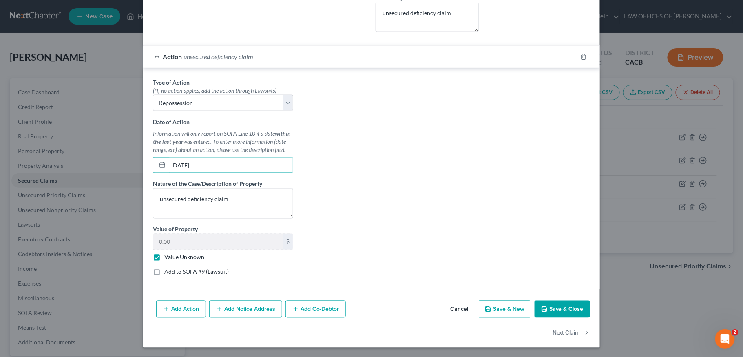
scroll to position [393, 0]
type input "[DATE]"
click at [340, 211] on div "Type of Action * (*If no action applies, add the action through Lawsuits) Selec…" at bounding box center [372, 180] width 446 height 204
click at [562, 311] on button "Save & Close" at bounding box center [562, 308] width 55 height 17
checkbox input "false"
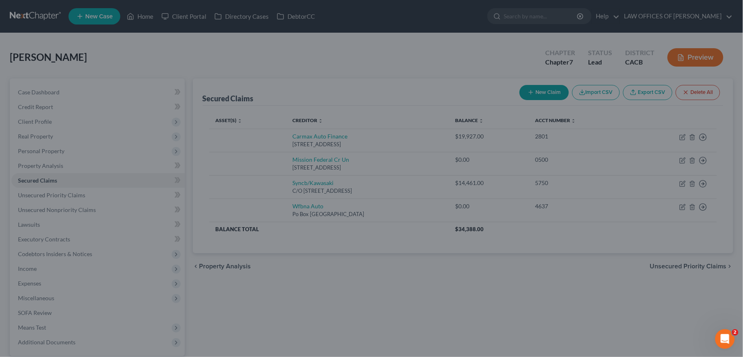
scroll to position [304, 0]
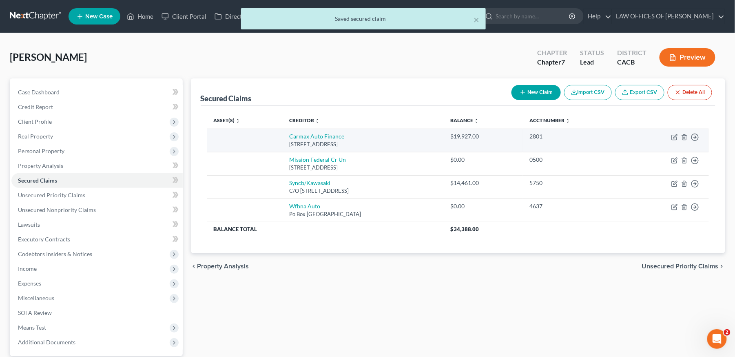
click at [691, 138] on td "Move to E Move to F Move to G Move to Notice Only" at bounding box center [667, 140] width 84 height 23
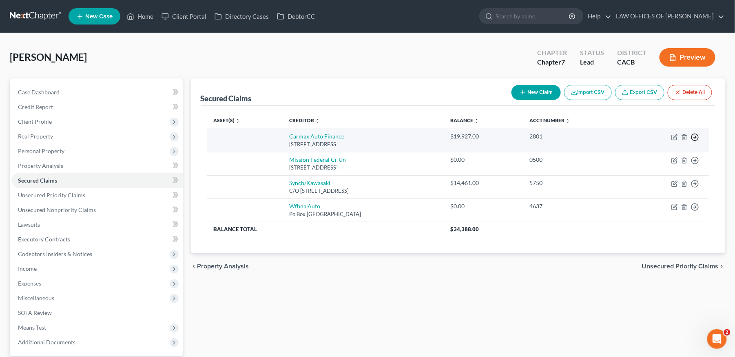
click at [695, 138] on icon "button" at bounding box center [695, 137] width 8 height 8
click at [659, 158] on link "Move to F" at bounding box center [658, 157] width 68 height 14
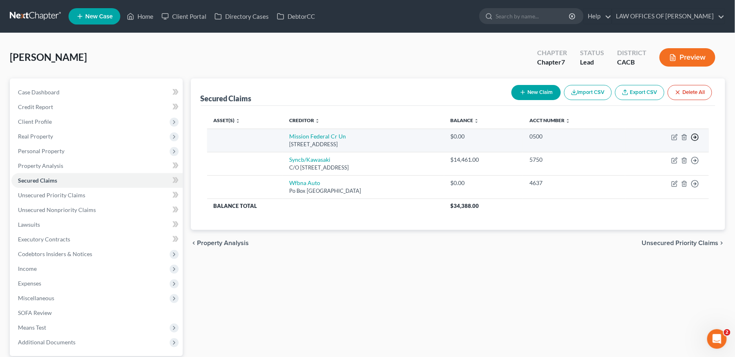
click at [699, 136] on circle "button" at bounding box center [695, 137] width 7 height 7
click at [668, 186] on link "Move to Notice Only" at bounding box center [658, 184] width 68 height 14
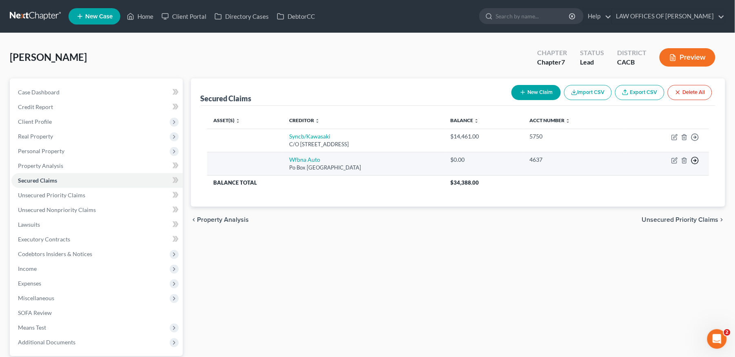
click at [696, 139] on polyline "button" at bounding box center [695, 137] width 1 height 3
click at [660, 204] on link "Move to Notice Only" at bounding box center [658, 207] width 68 height 14
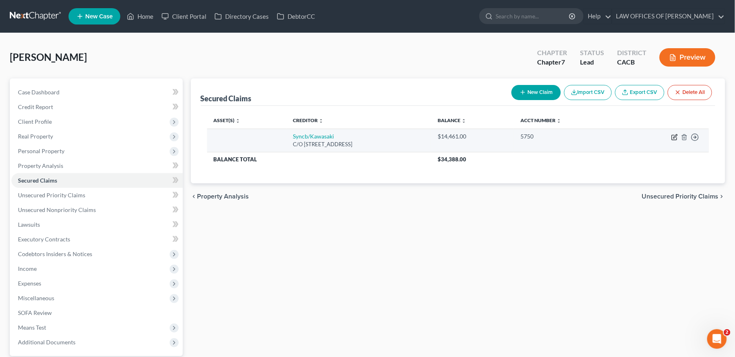
click at [674, 139] on icon "button" at bounding box center [675, 137] width 7 height 7
select select "43"
select select "0"
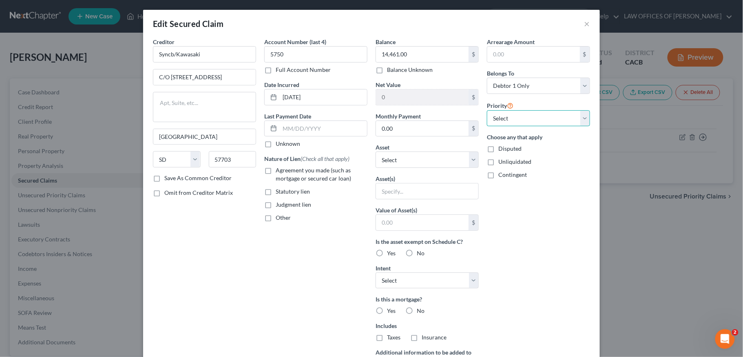
click at [525, 126] on select "Select 1st 2nd 3rd 4th 5th 6th 7th 8th 9th 10th 11th 12th 13th 14th 15th 16th 1…" at bounding box center [538, 118] width 103 height 16
select select "0"
click at [487, 110] on select "Select 1st 2nd 3rd 4th 5th 6th 7th 8th 9th 10th 11th 12th 13th 14th 15th 16th 1…" at bounding box center [538, 118] width 103 height 16
click at [276, 173] on label "Agreement you made (such as mortgage or secured car loan)" at bounding box center [322, 174] width 92 height 16
click at [279, 171] on input "Agreement you made (such as mortgage or secured car loan)" at bounding box center [281, 168] width 5 height 5
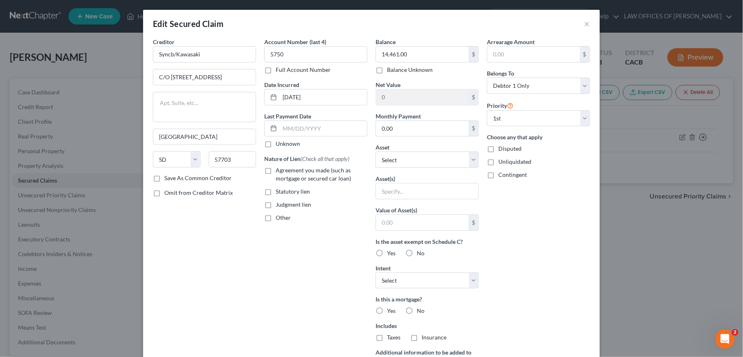
checkbox input "true"
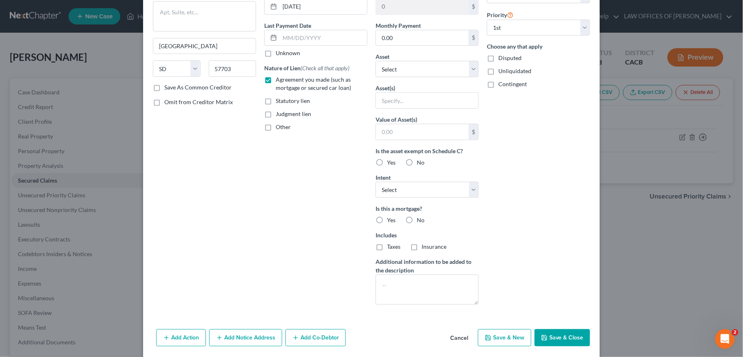
click at [417, 162] on label "No" at bounding box center [421, 162] width 8 height 8
click at [420, 162] on input "No" at bounding box center [422, 160] width 5 height 5
radio input "true"
click at [430, 195] on select "Select Surrender Redeem Reaffirm Avoid Other" at bounding box center [427, 190] width 103 height 16
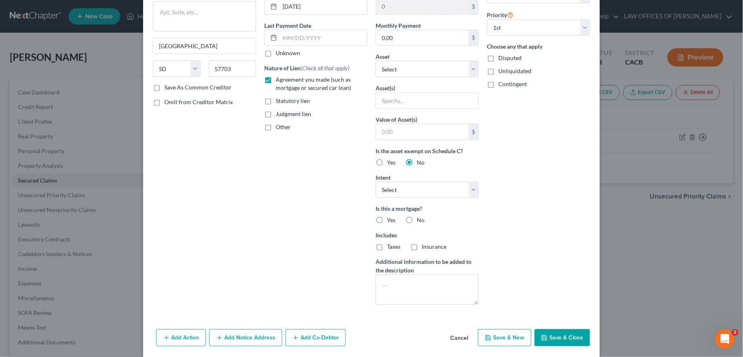
click at [417, 220] on label "No" at bounding box center [421, 220] width 8 height 8
click at [420, 220] on input "No" at bounding box center [422, 218] width 5 height 5
radio input "true"
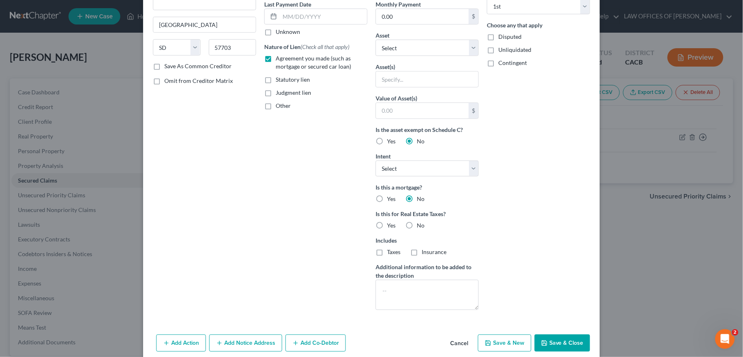
scroll to position [131, 0]
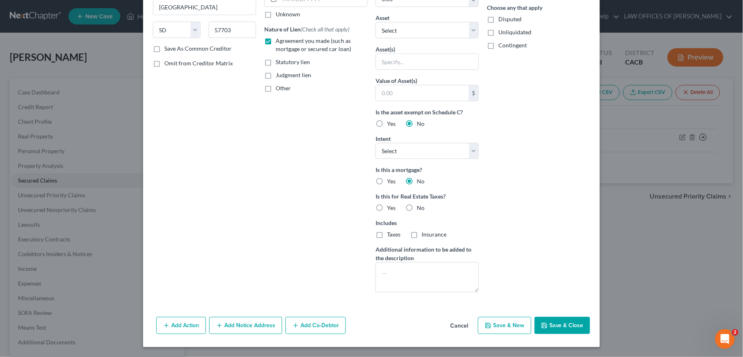
drag, startPoint x: 404, startPoint y: 206, endPoint x: 515, endPoint y: 218, distance: 112.1
click at [417, 206] on label "No" at bounding box center [421, 208] width 8 height 8
click at [420, 206] on input "No" at bounding box center [422, 206] width 5 height 5
radio input "true"
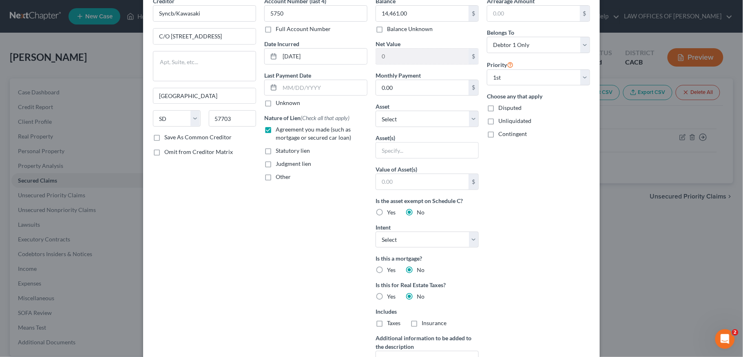
click at [164, 138] on label "Save As Common Creditor" at bounding box center [197, 137] width 67 height 8
click at [168, 138] on input "Save As Common Creditor" at bounding box center [170, 135] width 5 height 5
checkbox input "true"
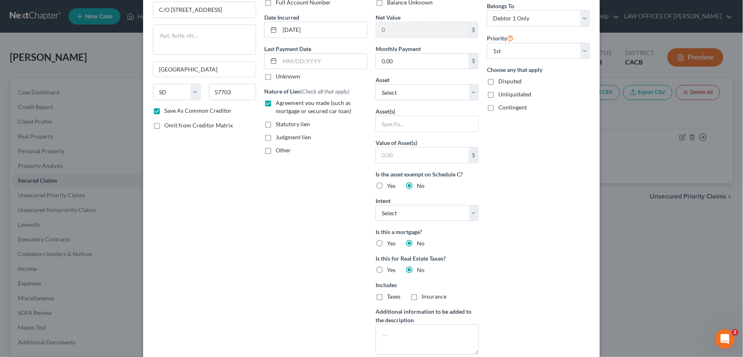
scroll to position [131, 0]
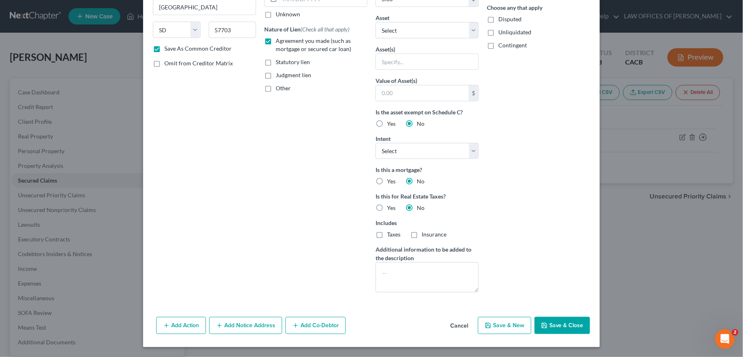
click at [178, 322] on button "Add Action" at bounding box center [181, 325] width 50 height 17
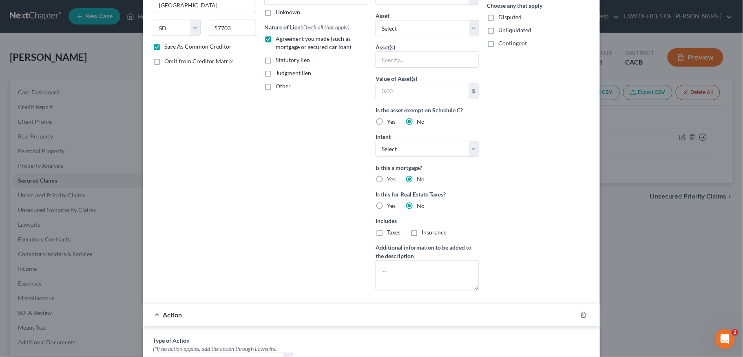
scroll to position [376, 0]
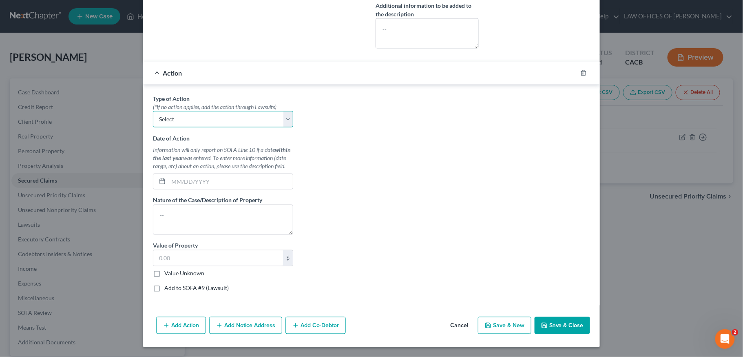
click at [201, 116] on select "Select Repossession Garnishment Foreclosure Personal Injury Attached, Seized, O…" at bounding box center [223, 119] width 140 height 16
select select "0"
click at [153, 111] on select "Select Repossession Garnishment Foreclosure Personal Injury Attached, Seized, O…" at bounding box center [223, 119] width 140 height 16
click at [233, 183] on input "text" at bounding box center [231, 182] width 124 height 16
click at [216, 182] on input "text" at bounding box center [231, 182] width 124 height 16
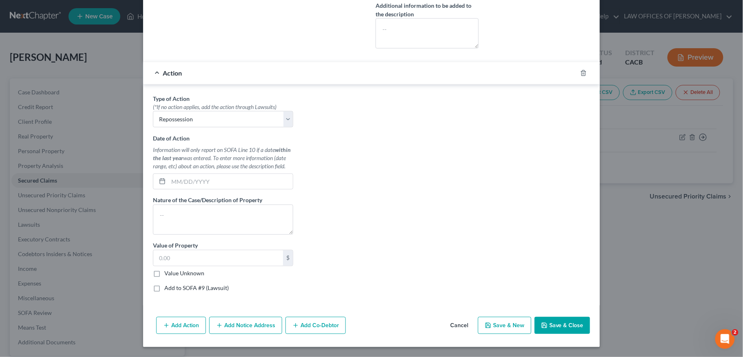
drag, startPoint x: 490, startPoint y: 46, endPoint x: 504, endPoint y: 59, distance: 19.3
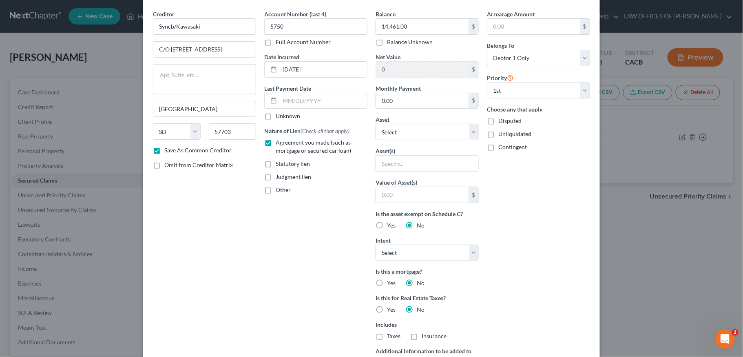
scroll to position [13, 0]
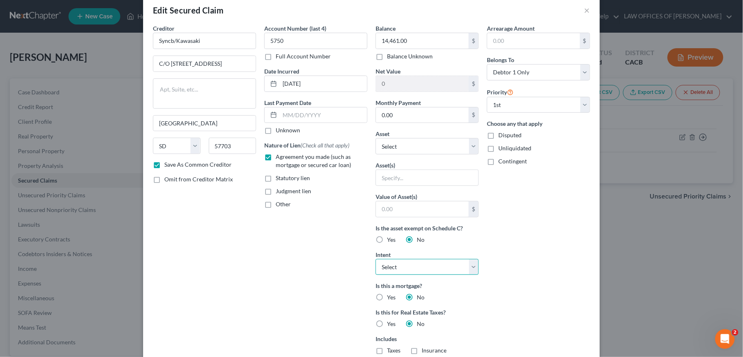
click at [425, 272] on select "Select Surrender Redeem Reaffirm Avoid Other" at bounding box center [427, 267] width 103 height 16
click at [508, 263] on div "Arrearage Amount $ Belongs To * Select Debtor 1 Only Debtor 2 Only Debtor 1 And…" at bounding box center [538, 219] width 111 height 390
click at [447, 265] on select "Select Surrender Redeem Reaffirm Avoid Other" at bounding box center [427, 267] width 103 height 16
select select "0"
click at [376, 260] on select "Select Surrender Redeem Reaffirm Avoid Other" at bounding box center [427, 267] width 103 height 16
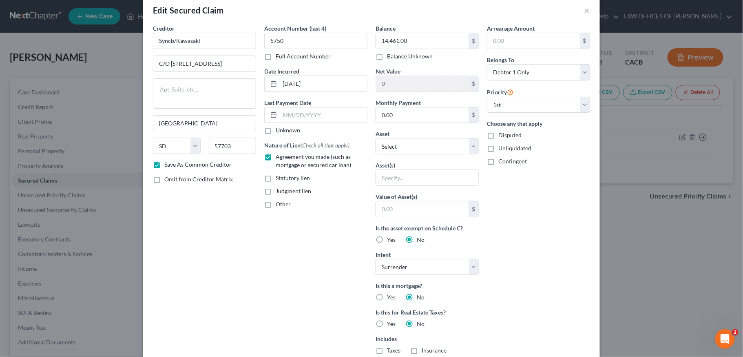
click at [521, 286] on div "Arrearage Amount $ Belongs To * Select Debtor 1 Only Debtor 2 Only Debtor 1 And…" at bounding box center [538, 219] width 111 height 390
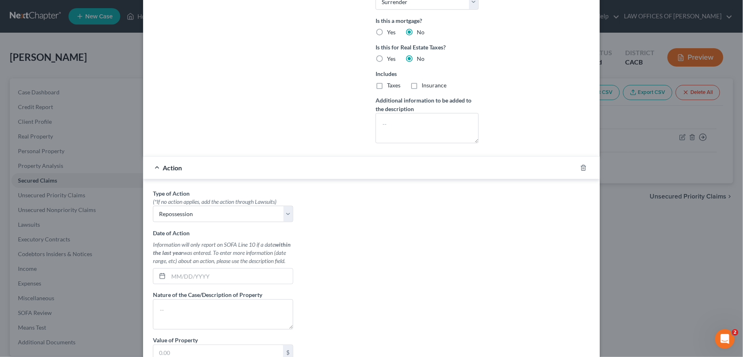
scroll to position [376, 0]
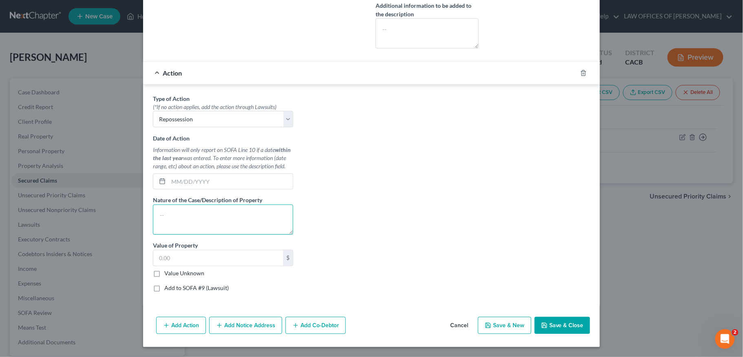
click at [231, 220] on textarea at bounding box center [223, 219] width 140 height 30
type textarea "Either repossessed or at the [GEOGRAPHIC_DATA]"
click at [164, 276] on label "Value Unknown" at bounding box center [184, 273] width 40 height 8
click at [168, 275] on input "Value Unknown" at bounding box center [170, 271] width 5 height 5
checkbox input "true"
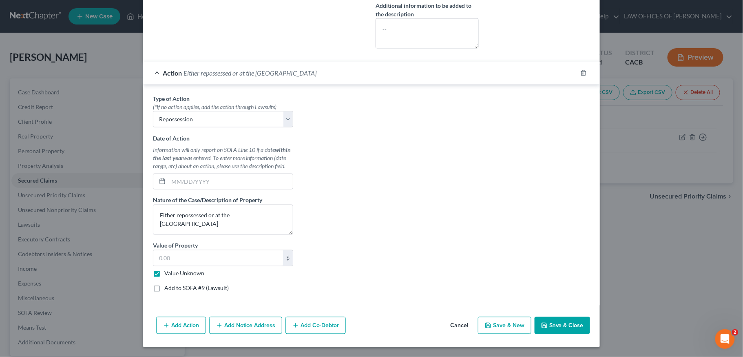
type input "0.00"
click at [204, 214] on textarea "Either repossessed or at the [GEOGRAPHIC_DATA]" at bounding box center [223, 219] width 140 height 30
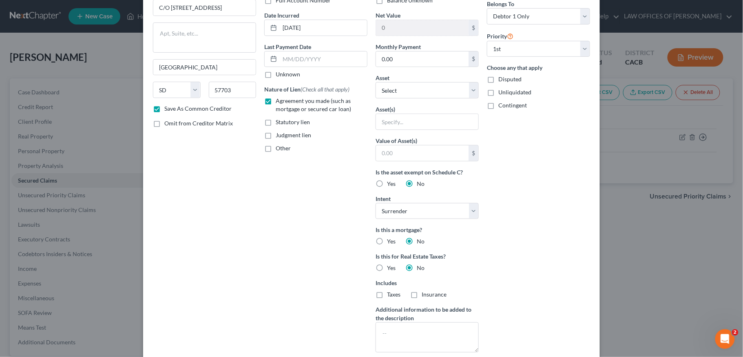
scroll to position [0, 0]
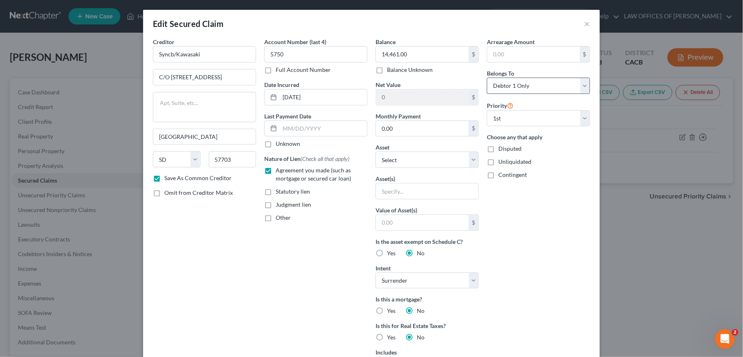
type textarea "Either repossessed by creditor or at the [GEOGRAPHIC_DATA]"
click at [517, 84] on select "Select Debtor 1 Only Debtor 2 Only Debtor 1 And Debtor 2 Only At Least One Of T…" at bounding box center [538, 86] width 103 height 16
select select "3"
click at [487, 78] on select "Select Debtor 1 Only Debtor 2 Only Debtor 1 And Debtor 2 Only At Least One Of T…" at bounding box center [538, 86] width 103 height 16
click at [518, 89] on select "Select Debtor 1 Only Debtor 2 Only Debtor 1 And Debtor 2 Only At Least One Of T…" at bounding box center [538, 86] width 103 height 16
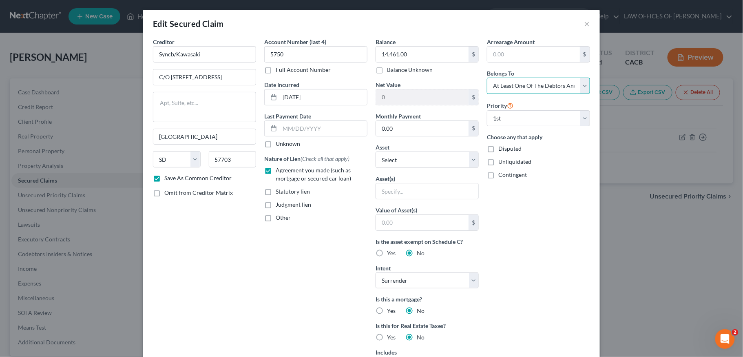
click at [487, 78] on select "Select Debtor 1 Only Debtor 2 Only Debtor 1 And Debtor 2 Only At Least One Of T…" at bounding box center [538, 86] width 103 height 16
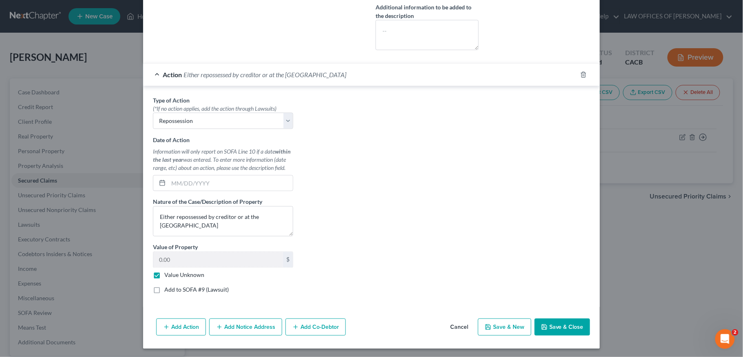
scroll to position [376, 0]
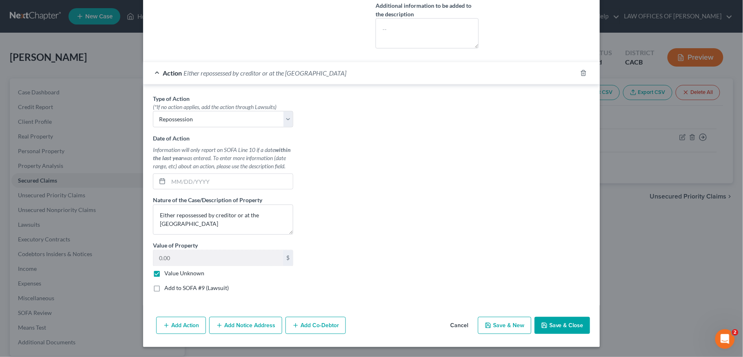
click at [554, 318] on button "Save & Close" at bounding box center [562, 325] width 55 height 17
checkbox input "false"
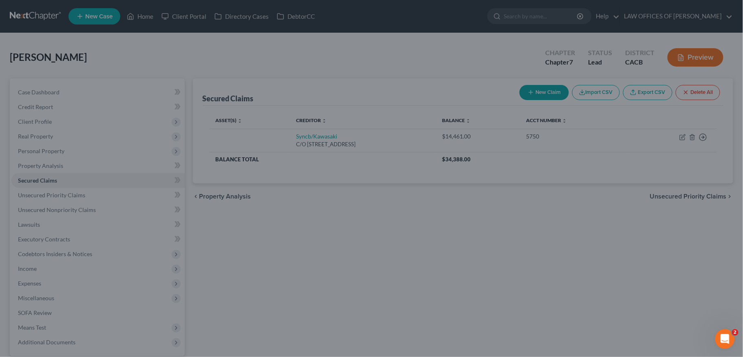
scroll to position [286, 0]
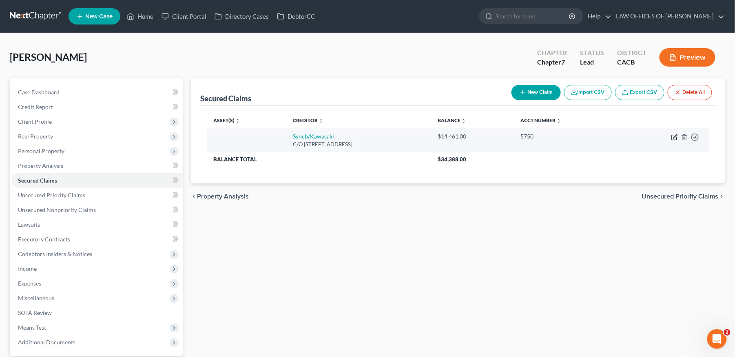
click at [675, 135] on icon "button" at bounding box center [675, 137] width 7 height 7
select select "43"
select select "0"
select select "3"
select select "0"
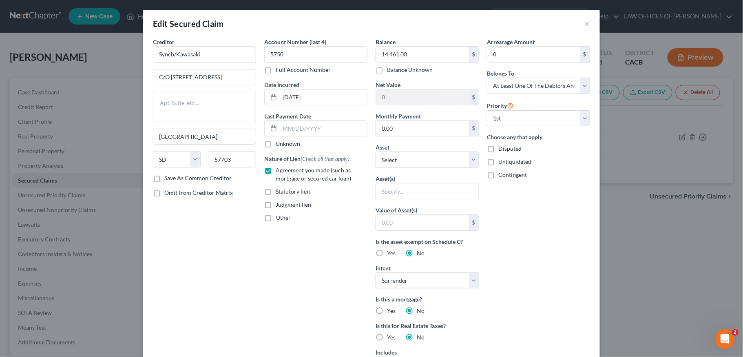
drag, startPoint x: 488, startPoint y: 147, endPoint x: 490, endPoint y: 165, distance: 18.1
click at [499, 147] on label "Disputed" at bounding box center [510, 148] width 23 height 8
click at [502, 147] on input "Disputed" at bounding box center [504, 146] width 5 height 5
checkbox input "true"
click at [499, 161] on label "Unliquidated" at bounding box center [515, 161] width 33 height 8
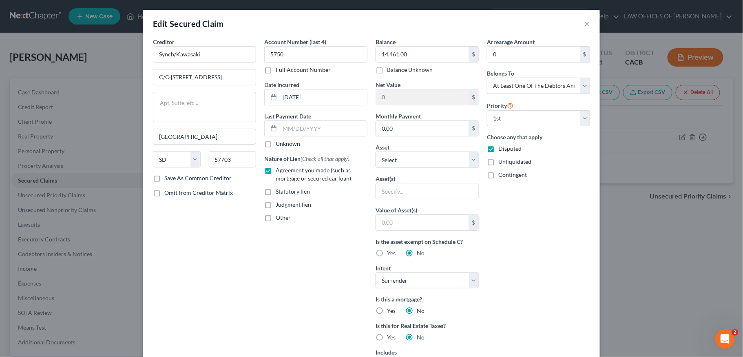
click at [502, 161] on input "Unliquidated" at bounding box center [504, 159] width 5 height 5
checkbox input "true"
click at [499, 175] on label "Contingent" at bounding box center [513, 175] width 29 height 8
click at [502, 175] on input "Contingent" at bounding box center [504, 173] width 5 height 5
checkbox input "true"
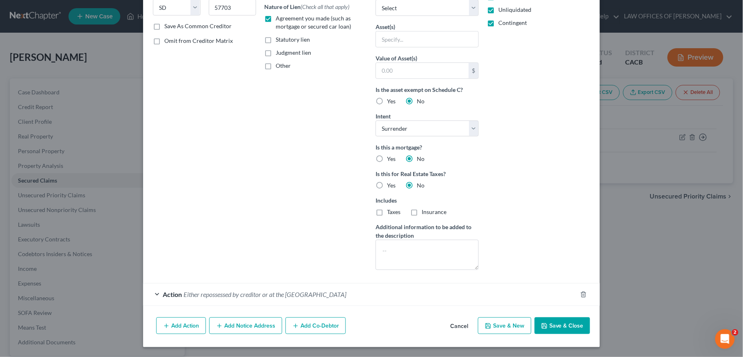
scroll to position [154, 0]
click at [556, 328] on button "Save & Close" at bounding box center [562, 325] width 55 height 17
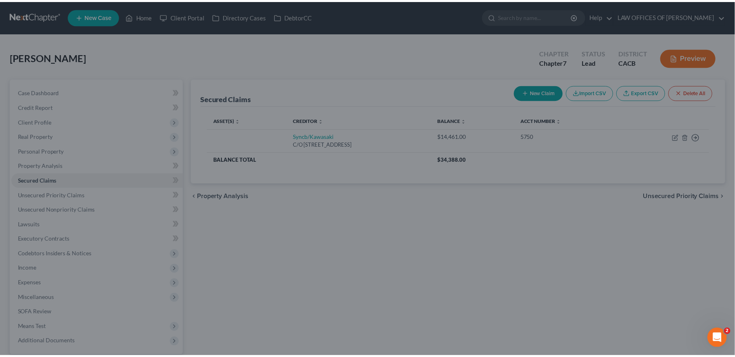
scroll to position [64, 0]
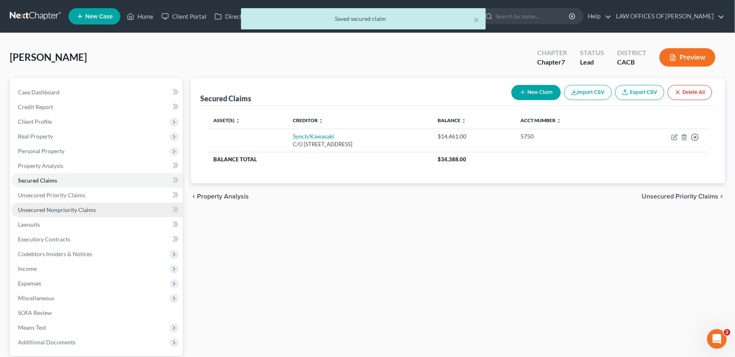
click at [77, 209] on span "Unsecured Nonpriority Claims" at bounding box center [57, 209] width 78 height 7
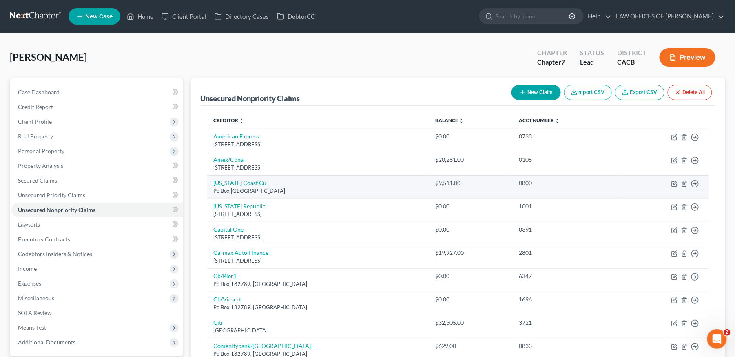
click at [671, 183] on td "Move to D Move to E Move to G Move to Notice Only" at bounding box center [665, 186] width 89 height 23
click at [674, 183] on icon "button" at bounding box center [675, 183] width 7 height 7
select select "4"
select select "0"
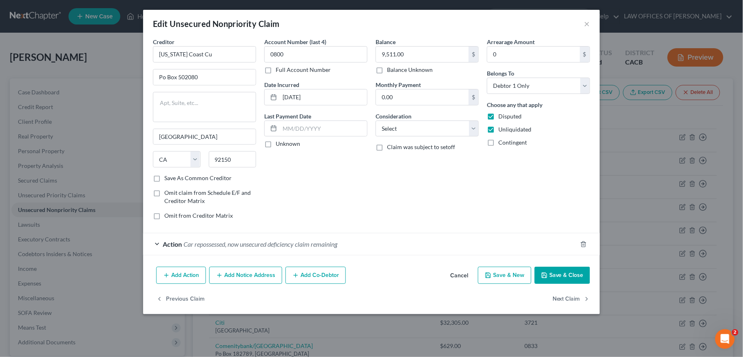
drag, startPoint x: 487, startPoint y: 144, endPoint x: 494, endPoint y: 147, distance: 7.4
click at [499, 144] on label "Contingent" at bounding box center [513, 142] width 29 height 8
click at [502, 144] on input "Contingent" at bounding box center [504, 140] width 5 height 5
checkbox input "true"
click at [438, 130] on select "Select Cable / Satellite Services Collection Agency Credit Card Debt Debt Couns…" at bounding box center [427, 128] width 103 height 16
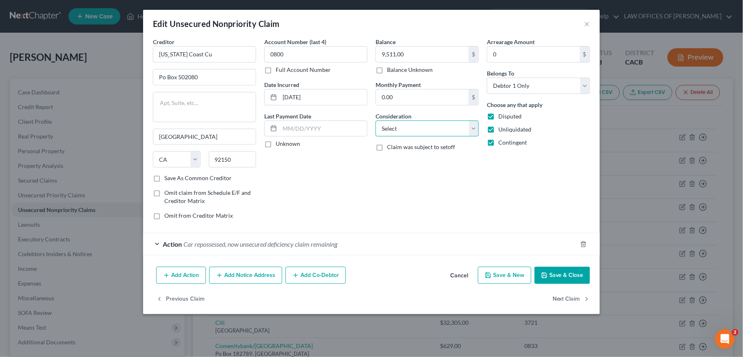
click at [438, 130] on select "Select Cable / Satellite Services Collection Agency Credit Card Debt Debt Couns…" at bounding box center [427, 128] width 103 height 16
click at [449, 127] on select "Select Cable / Satellite Services Collection Agency Credit Card Debt Debt Couns…" at bounding box center [427, 128] width 103 height 16
drag, startPoint x: 569, startPoint y: 128, endPoint x: 551, endPoint y: 96, distance: 36.2
click at [569, 128] on div "Unliquidated" at bounding box center [538, 129] width 103 height 8
click at [548, 89] on select "Select Debtor 1 Only Debtor 2 Only Debtor 1 And Debtor 2 Only At Least One Of T…" at bounding box center [538, 86] width 103 height 16
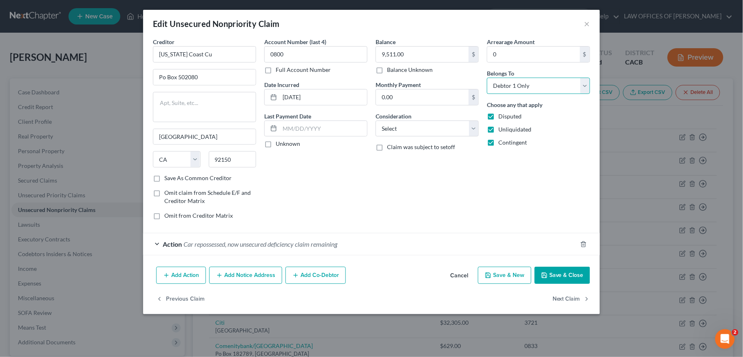
select select "3"
click at [487, 78] on select "Select Debtor 1 Only Debtor 2 Only Debtor 1 And Debtor 2 Only At Least One Of T…" at bounding box center [538, 86] width 103 height 16
click at [435, 128] on select "Select Cable / Satellite Services Collection Agency Credit Card Debt Debt Couns…" at bounding box center [427, 128] width 103 height 16
select select "10"
click at [376, 120] on select "Select Cable / Satellite Services Collection Agency Credit Card Debt Debt Couns…" at bounding box center [427, 128] width 103 height 16
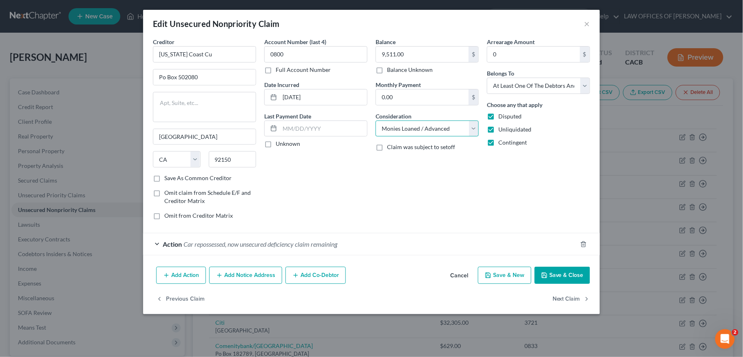
click at [436, 131] on select "Select Cable / Satellite Services Collection Agency Credit Card Debt Debt Couns…" at bounding box center [427, 128] width 103 height 16
select select
click at [376, 120] on select "Select Cable / Satellite Services Collection Agency Credit Card Debt Debt Couns…" at bounding box center [427, 128] width 103 height 16
click at [560, 279] on button "Save & Close" at bounding box center [562, 274] width 55 height 17
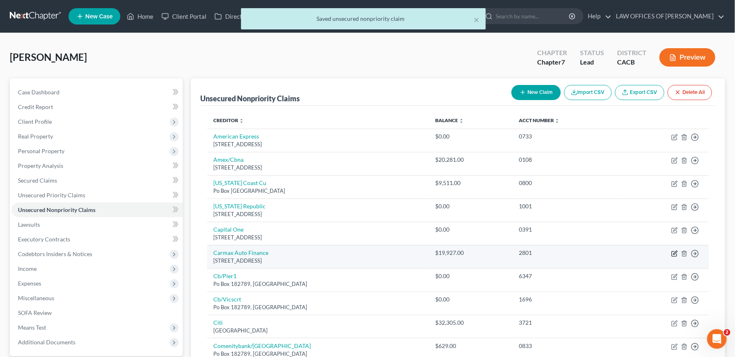
click at [674, 255] on icon "button" at bounding box center [675, 253] width 7 height 7
select select "48"
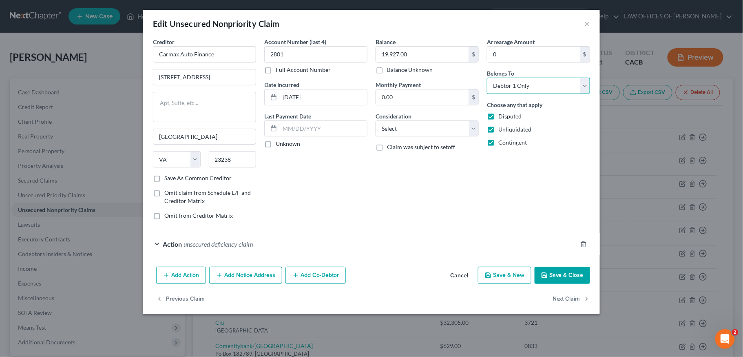
click at [558, 83] on select "Select Debtor 1 Only Debtor 2 Only Debtor 1 And Debtor 2 Only At Least One Of T…" at bounding box center [538, 86] width 103 height 16
select select "3"
click at [487, 78] on select "Select Debtor 1 Only Debtor 2 Only Debtor 1 And Debtor 2 Only At Least One Of T…" at bounding box center [538, 86] width 103 height 16
click at [561, 274] on button "Save & Close" at bounding box center [562, 274] width 55 height 17
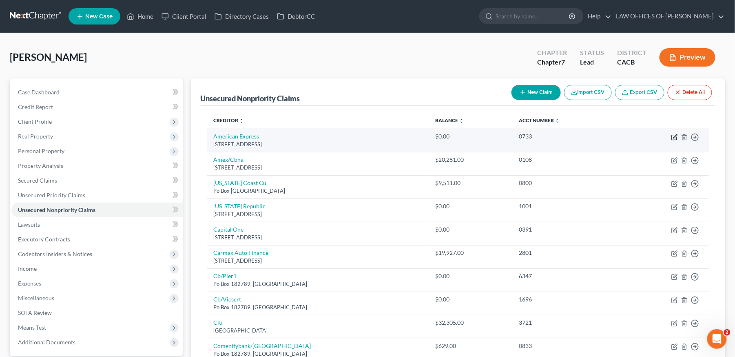
click at [676, 139] on icon "button" at bounding box center [675, 137] width 7 height 7
select select "45"
select select "2"
select select "0"
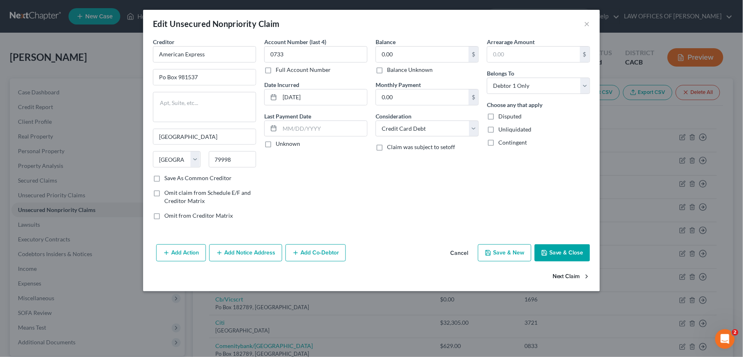
click at [569, 275] on button "Next Claim" at bounding box center [572, 276] width 38 height 17
select select "36"
select select "2"
select select "0"
click at [582, 24] on div "Edit Unsecured Nonpriority Claim ×" at bounding box center [371, 24] width 457 height 28
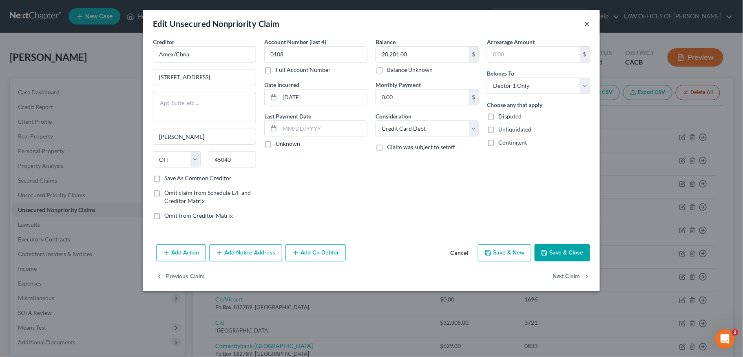
click at [586, 24] on button "×" at bounding box center [588, 24] width 6 height 10
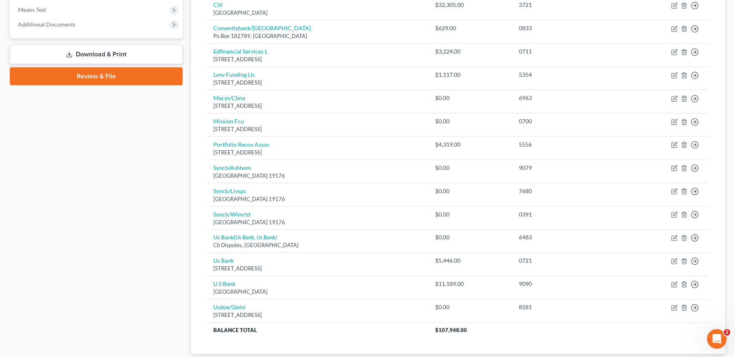
scroll to position [363, 0]
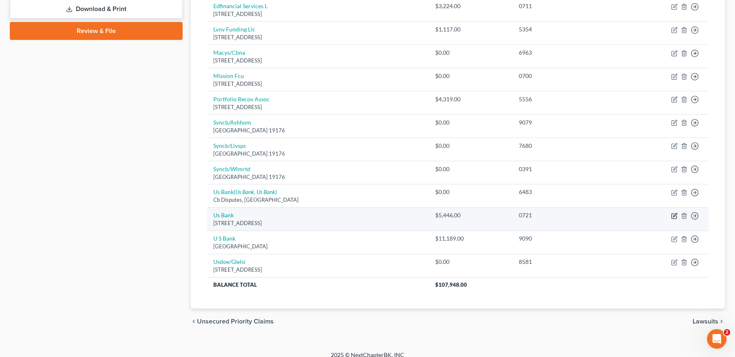
click at [676, 217] on icon "button" at bounding box center [676, 215] width 4 height 4
select select "52"
select select "0"
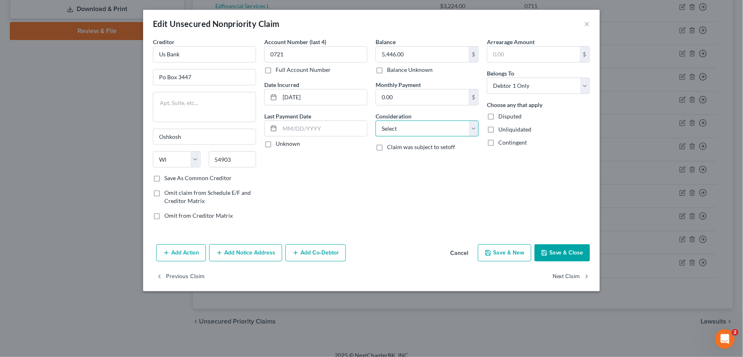
click at [409, 130] on select "Select Cable / Satellite Services Collection Agency Credit Card Debt Debt Couns…" at bounding box center [427, 128] width 103 height 16
select select "10"
click at [376, 120] on select "Select Cable / Satellite Services Collection Agency Credit Card Debt Debt Couns…" at bounding box center [427, 128] width 103 height 16
click at [560, 254] on button "Save & Close" at bounding box center [562, 252] width 55 height 17
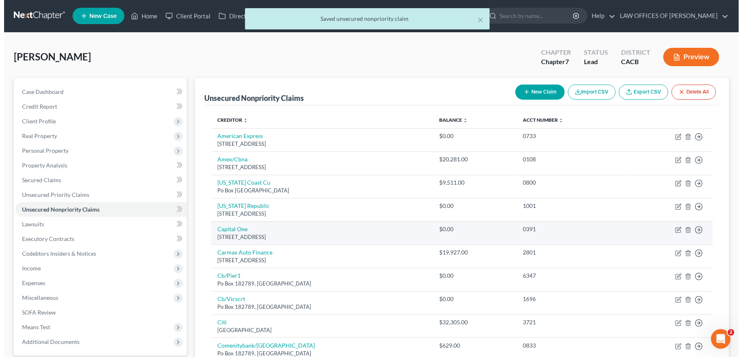
scroll to position [0, 0]
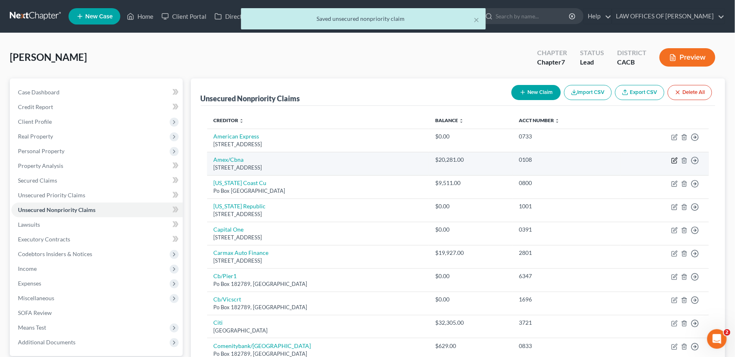
click at [676, 160] on icon "button" at bounding box center [675, 160] width 7 height 7
select select "36"
select select "2"
select select "0"
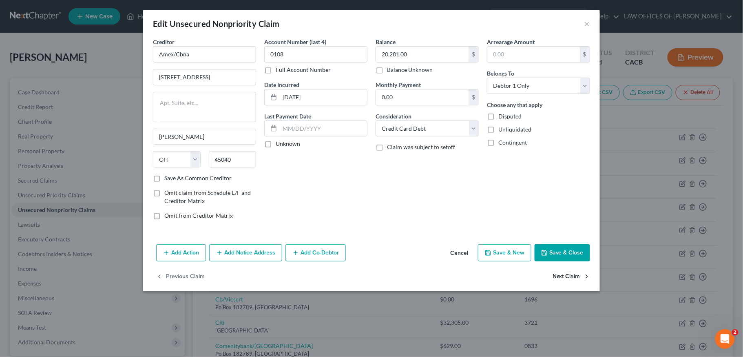
click at [567, 278] on button "Next Claim" at bounding box center [572, 276] width 38 height 17
select select "4"
select select "3"
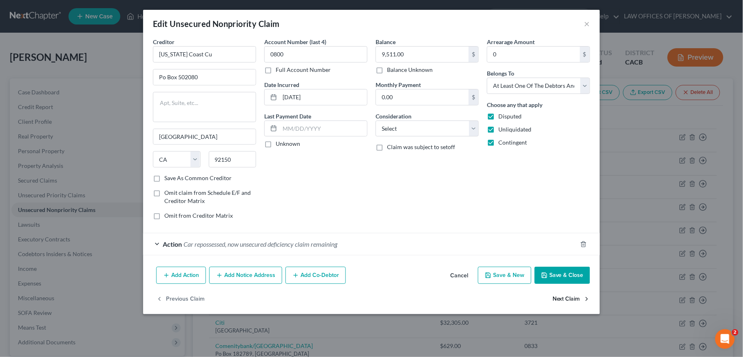
click at [564, 299] on button "Next Claim" at bounding box center [572, 298] width 38 height 17
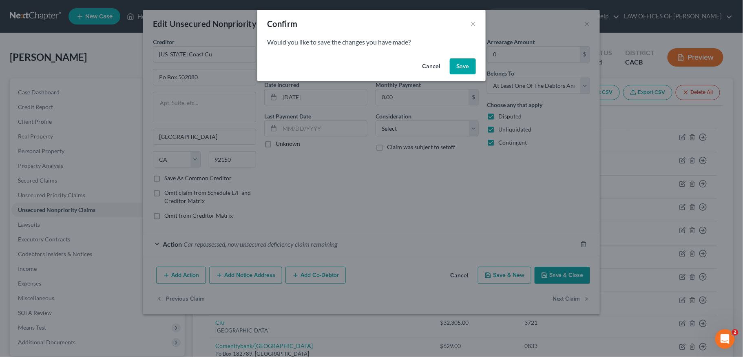
click at [469, 67] on button "Save" at bounding box center [463, 66] width 26 height 16
select select "4"
select select "0"
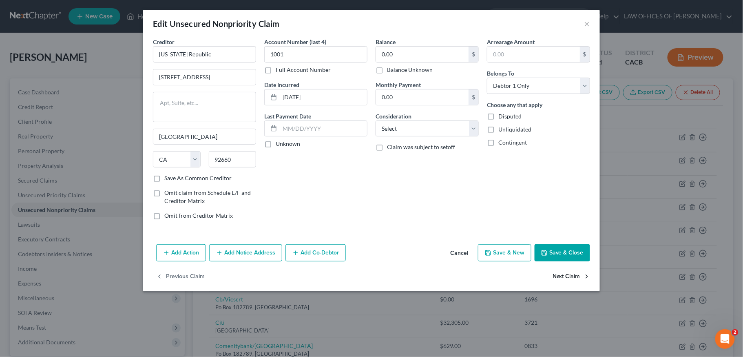
click at [567, 276] on button "Next Claim" at bounding box center [572, 276] width 38 height 17
select select "46"
select select "2"
select select "0"
click at [567, 276] on button "Next Claim" at bounding box center [572, 276] width 38 height 17
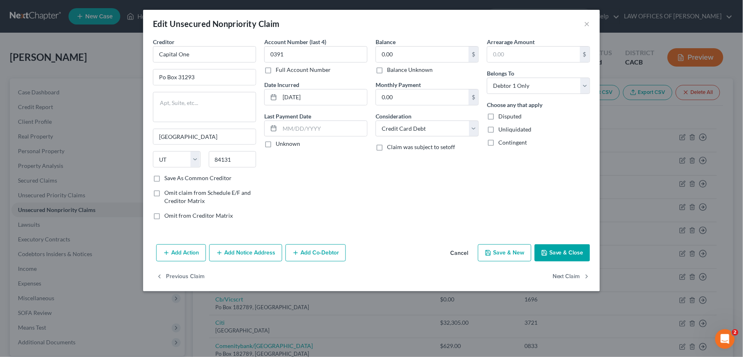
select select "48"
select select "3"
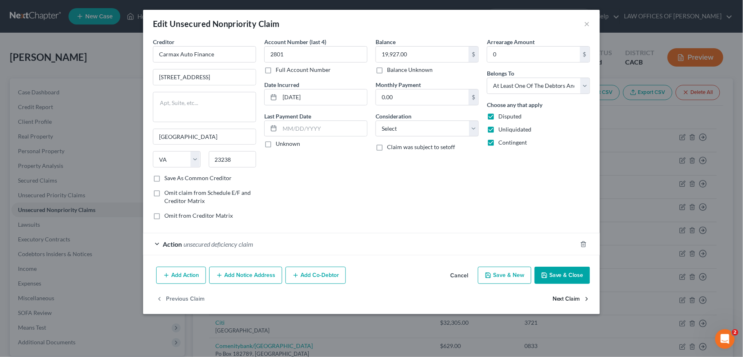
click at [570, 299] on button "Next Claim" at bounding box center [572, 298] width 38 height 17
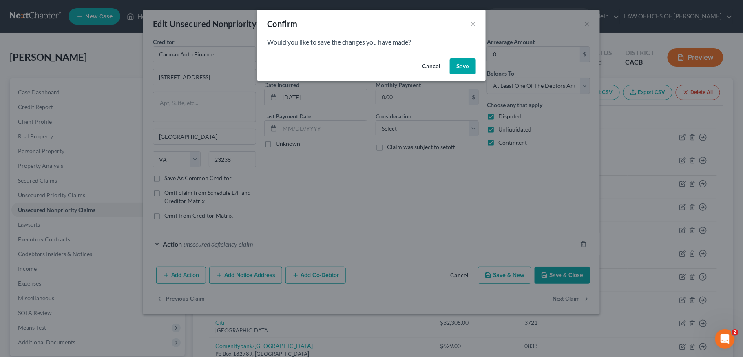
click at [462, 68] on button "Save" at bounding box center [463, 66] width 26 height 16
select select "36"
select select "2"
select select "0"
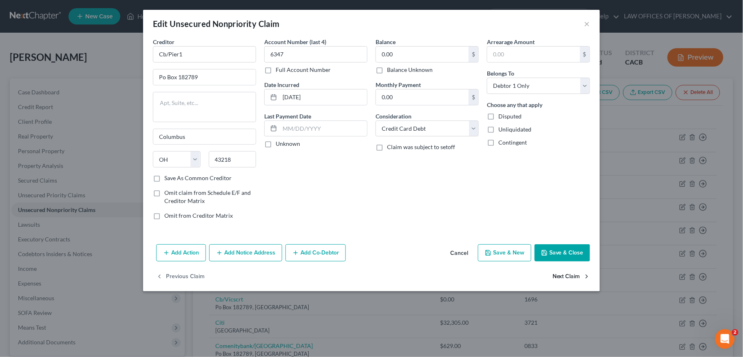
click at [572, 281] on button "Next Claim" at bounding box center [572, 276] width 38 height 17
select select "36"
select select "2"
select select "0"
click at [572, 280] on button "Next Claim" at bounding box center [572, 276] width 38 height 17
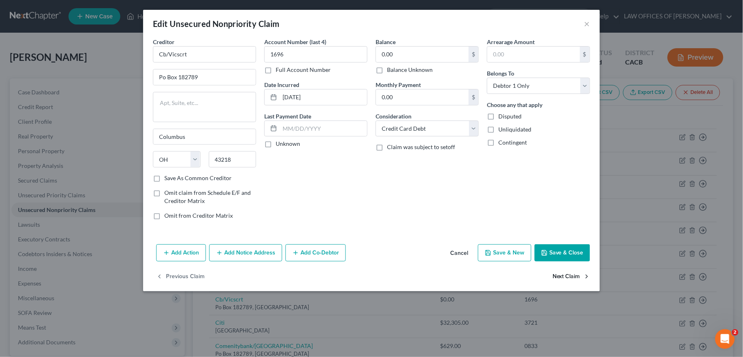
select select "43"
select select "0"
click at [452, 129] on select "Select Cable / Satellite Services Collection Agency Credit Card Debt Debt Couns…" at bounding box center [427, 128] width 103 height 16
drag, startPoint x: 428, startPoint y: 135, endPoint x: 433, endPoint y: 135, distance: 4.9
click at [428, 135] on select "Select Cable / Satellite Services Collection Agency Credit Card Debt Debt Couns…" at bounding box center [427, 128] width 103 height 16
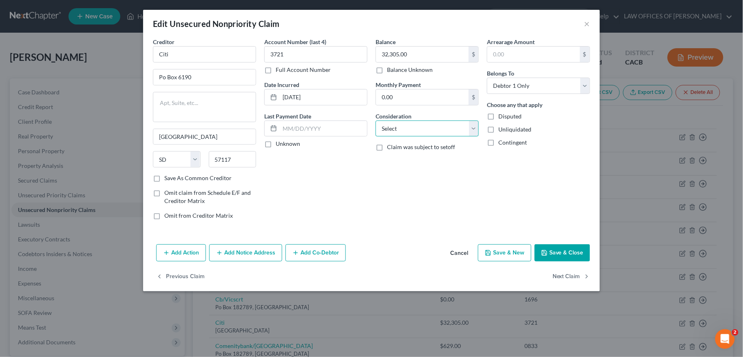
select select "2"
click at [376, 120] on select "Select Cable / Satellite Services Collection Agency Credit Card Debt Debt Couns…" at bounding box center [427, 128] width 103 height 16
click at [574, 275] on button "Next Claim" at bounding box center [572, 276] width 38 height 17
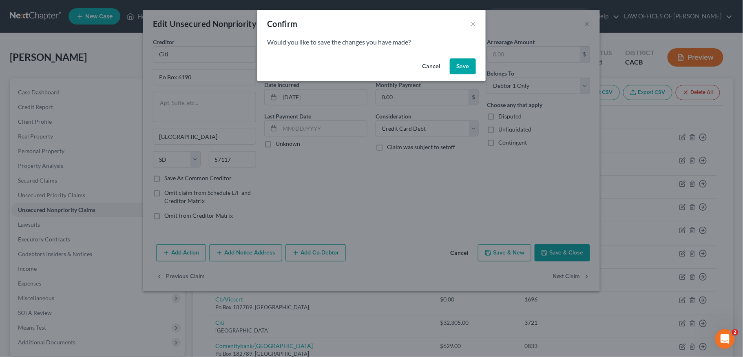
click at [464, 70] on button "Save" at bounding box center [463, 66] width 26 height 16
select select "36"
select select "2"
select select "0"
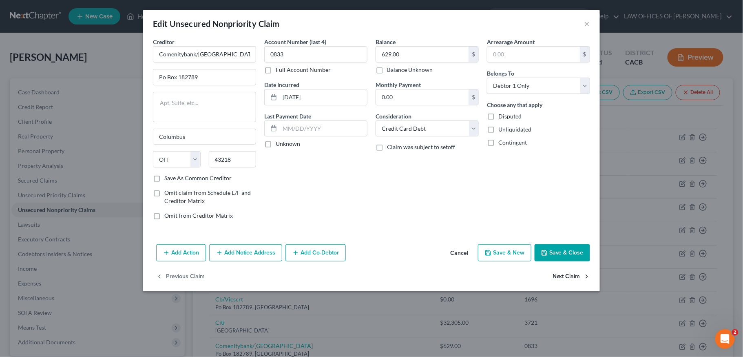
click at [573, 277] on button "Next Claim" at bounding box center [572, 276] width 38 height 17
select select "44"
select select "17"
select select "0"
click at [559, 83] on select "Select Debtor 1 Only Debtor 2 Only Debtor 1 And Debtor 2 Only At Least One Of T…" at bounding box center [538, 86] width 103 height 16
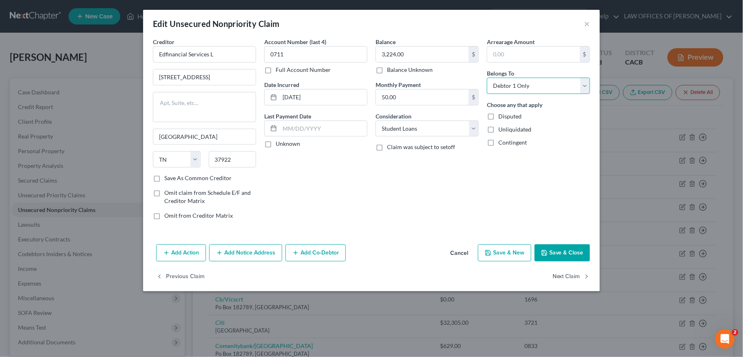
click at [559, 83] on select "Select Debtor 1 Only Debtor 2 Only Debtor 1 And Debtor 2 Only At Least One Of T…" at bounding box center [538, 86] width 103 height 16
click at [545, 92] on select "Select Debtor 1 Only Debtor 2 Only Debtor 1 And Debtor 2 Only At Least One Of T…" at bounding box center [538, 86] width 103 height 16
click at [566, 280] on button "Next Claim" at bounding box center [572, 276] width 38 height 17
select select "42"
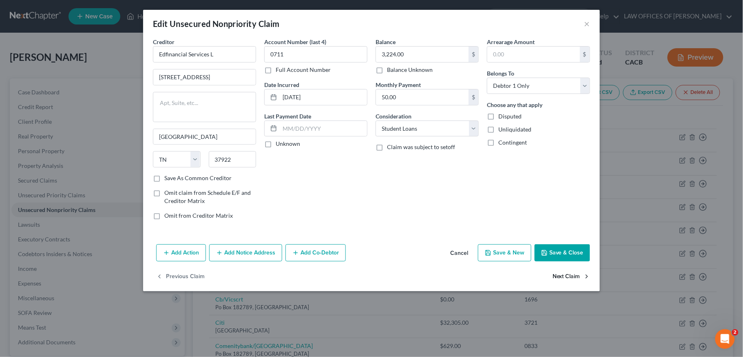
select select "0"
click at [449, 124] on select "Select Cable / Satellite Services Collection Agency Credit Card Debt Debt Couns…" at bounding box center [427, 128] width 103 height 16
drag, startPoint x: 324, startPoint y: 189, endPoint x: 407, endPoint y: 187, distance: 82.9
click at [324, 189] on div "Account Number (last 4) 5354 Full Account Number Date Incurred [DATE] Last Paym…" at bounding box center [315, 132] width 111 height 189
click at [568, 276] on button "Next Claim" at bounding box center [572, 276] width 38 height 17
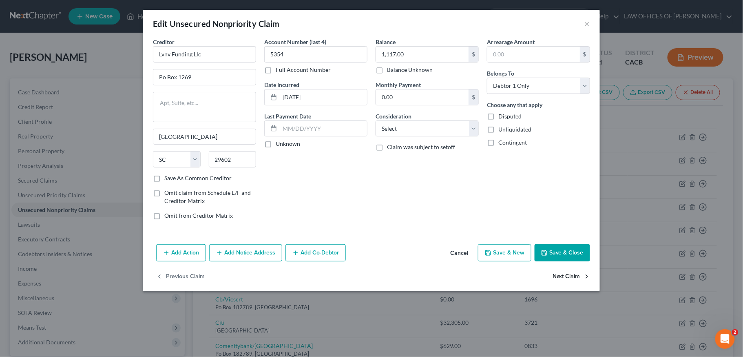
select select "43"
select select "2"
select select "0"
click at [568, 276] on button "Next Claim" at bounding box center [572, 276] width 38 height 17
select select "4"
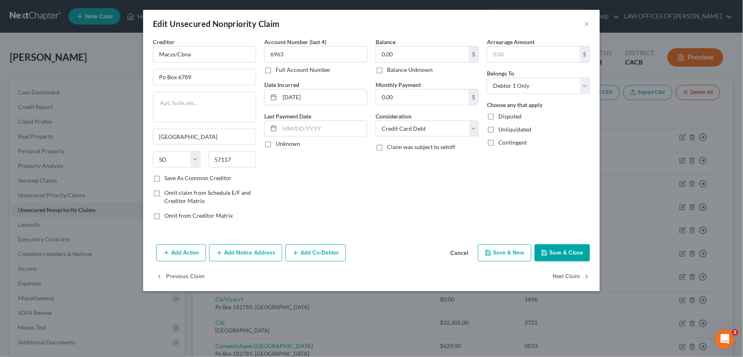
select select "2"
select select "0"
click at [568, 276] on button "Next Claim" at bounding box center [572, 276] width 38 height 17
select select "48"
select select "0"
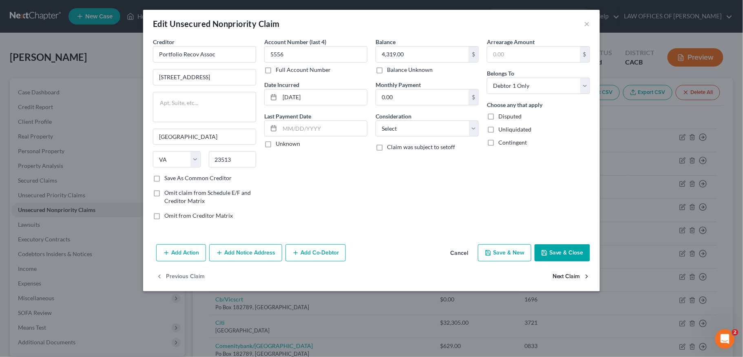
click at [560, 276] on button "Next Claim" at bounding box center [572, 276] width 38 height 17
select select "39"
select select "2"
select select "0"
click at [560, 276] on button "Next Claim" at bounding box center [572, 276] width 38 height 17
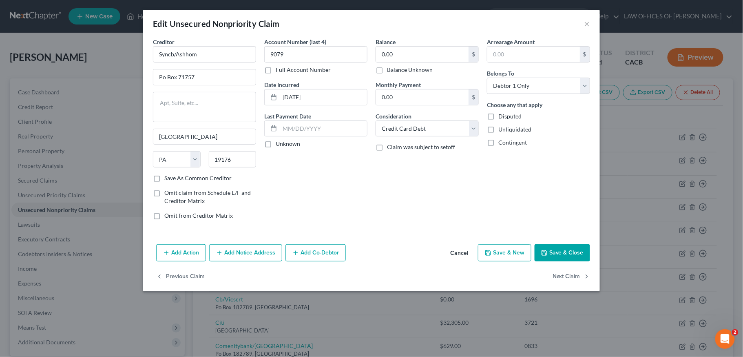
select select "39"
select select "2"
select select "0"
click at [560, 276] on button "Next Claim" at bounding box center [572, 276] width 38 height 17
select select "39"
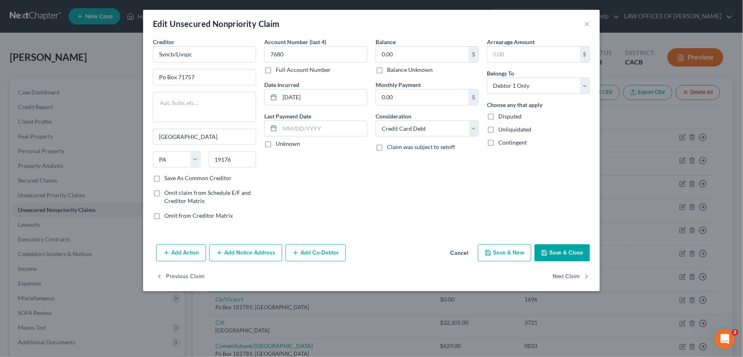
select select "2"
select select "0"
click at [560, 276] on button "Next Claim" at bounding box center [572, 276] width 38 height 17
select select "26"
select select "2"
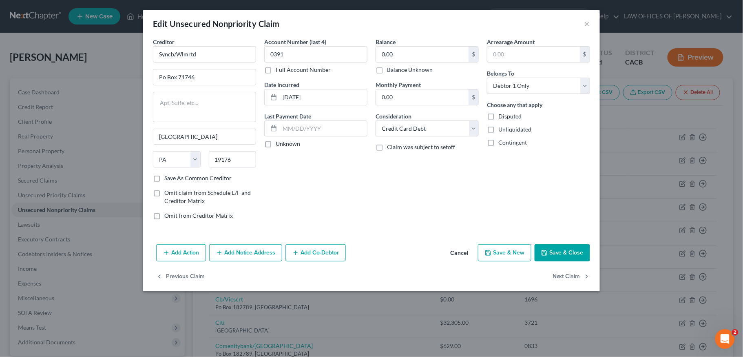
select select "0"
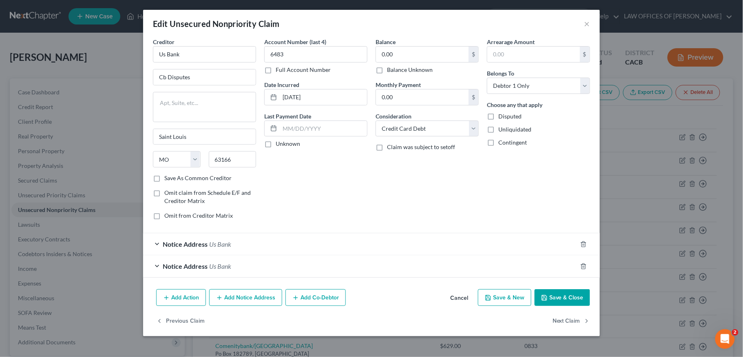
click at [560, 276] on div "Notice Address Us Bank" at bounding box center [360, 266] width 434 height 22
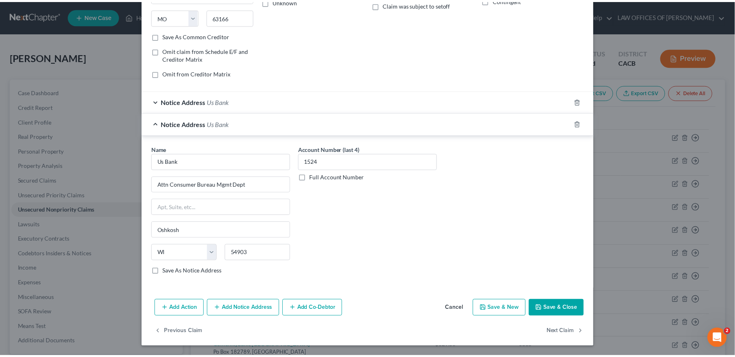
scroll to position [145, 0]
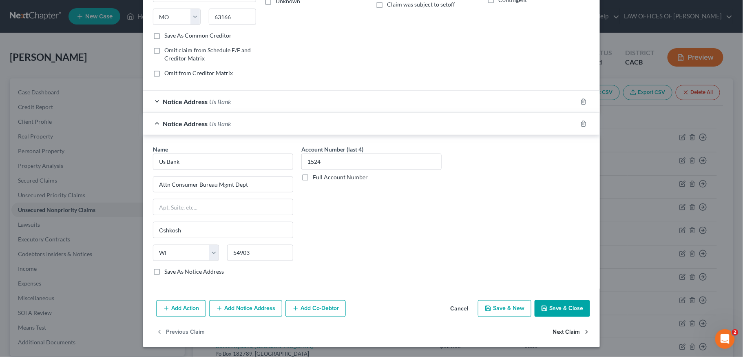
click at [560, 335] on button "Next Claim" at bounding box center [572, 331] width 38 height 17
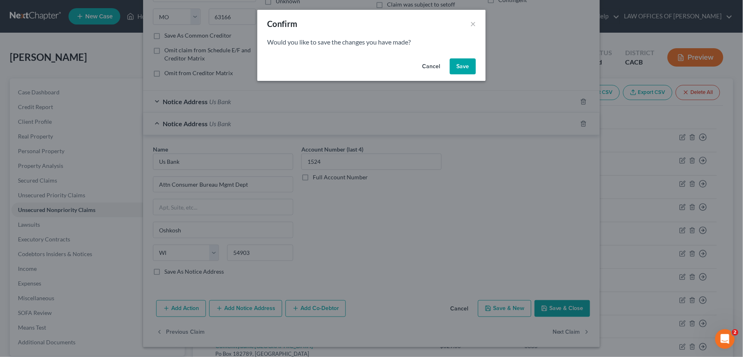
click at [459, 63] on button "Save" at bounding box center [463, 66] width 26 height 16
select select "52"
select select "10"
select select "0"
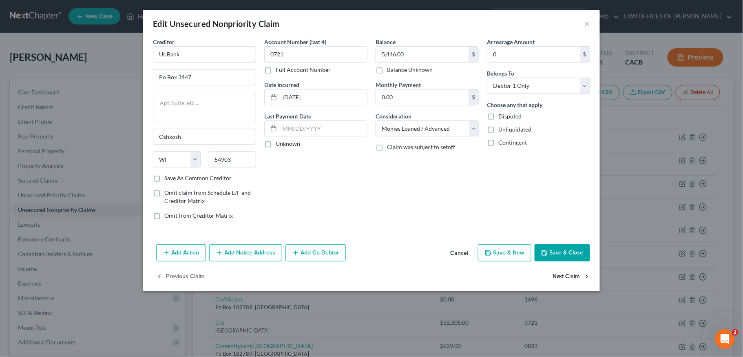
click at [569, 278] on button "Next Claim" at bounding box center [572, 276] width 38 height 17
select select "26"
select select "2"
select select "0"
click at [570, 276] on button "Next Claim" at bounding box center [572, 276] width 38 height 17
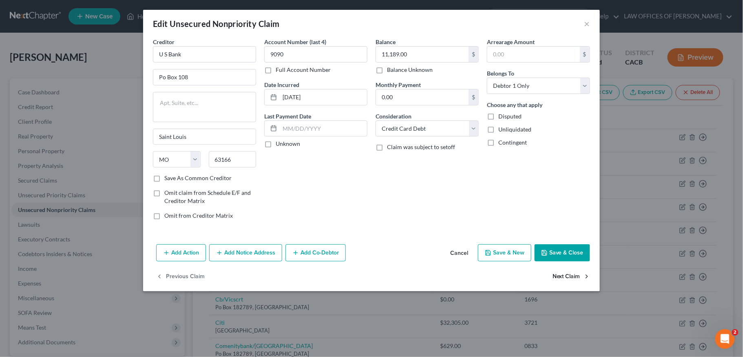
select select "52"
select select "17"
select select "0"
click at [570, 276] on div "Previous Claim" at bounding box center [371, 280] width 457 height 24
click at [562, 251] on button "Save & Close" at bounding box center [562, 252] width 55 height 17
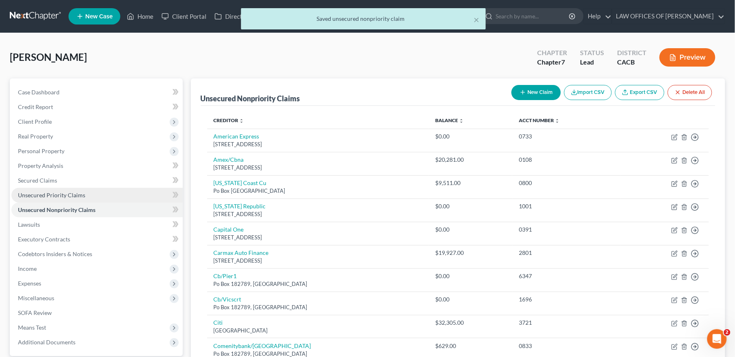
click at [60, 195] on span "Unsecured Priority Claims" at bounding box center [51, 194] width 67 height 7
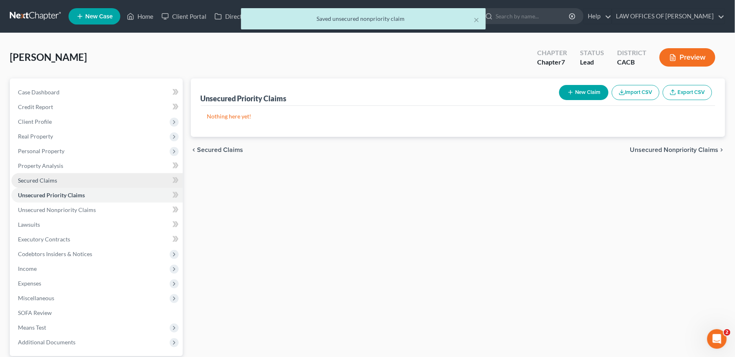
click at [44, 184] on link "Secured Claims" at bounding box center [96, 180] width 171 height 15
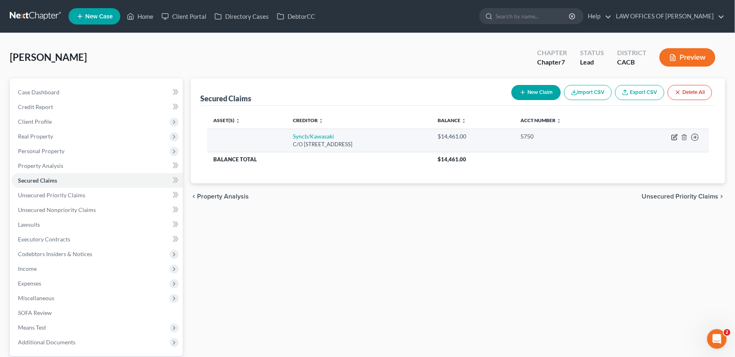
click at [673, 136] on icon "button" at bounding box center [675, 137] width 7 height 7
select select "43"
select select "0"
select select "3"
select select "0"
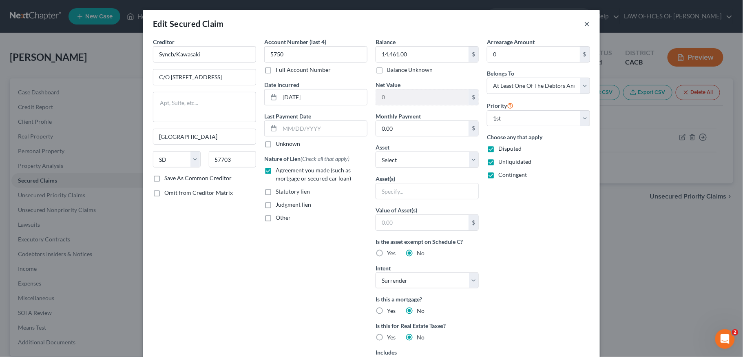
click at [585, 24] on button "×" at bounding box center [588, 24] width 6 height 10
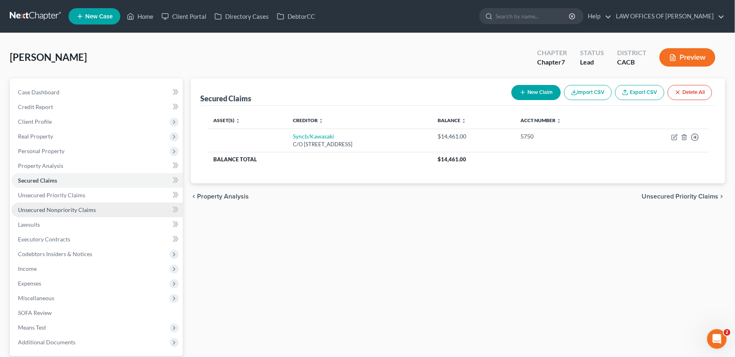
click at [77, 211] on span "Unsecured Nonpriority Claims" at bounding box center [57, 209] width 78 height 7
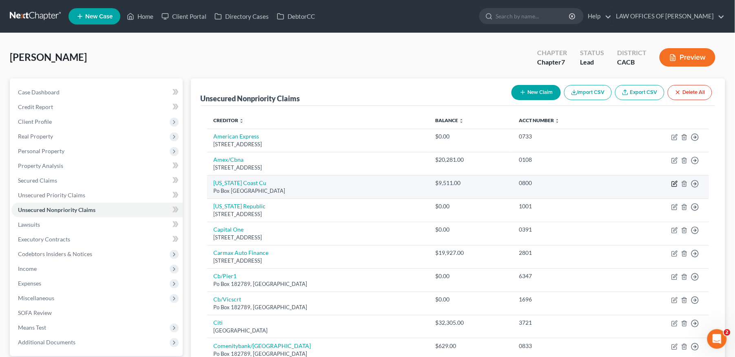
click at [673, 183] on icon "button" at bounding box center [675, 183] width 7 height 7
select select "4"
select select "3"
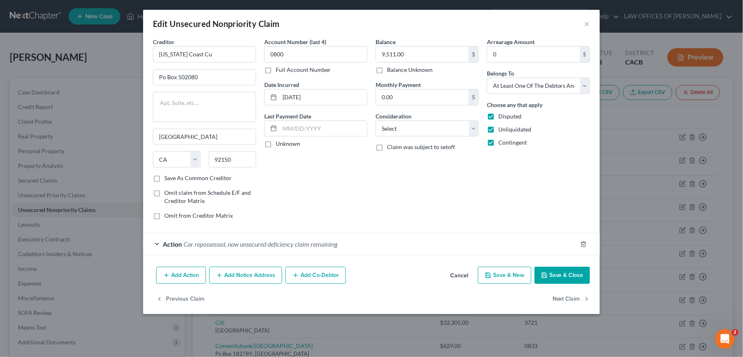
click at [581, 277] on button "Save & Close" at bounding box center [562, 274] width 55 height 17
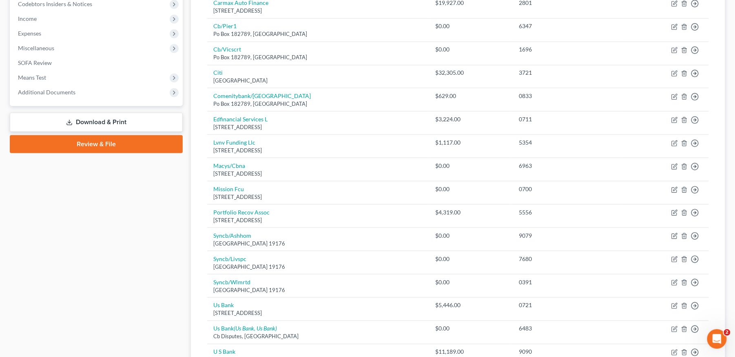
scroll to position [102, 0]
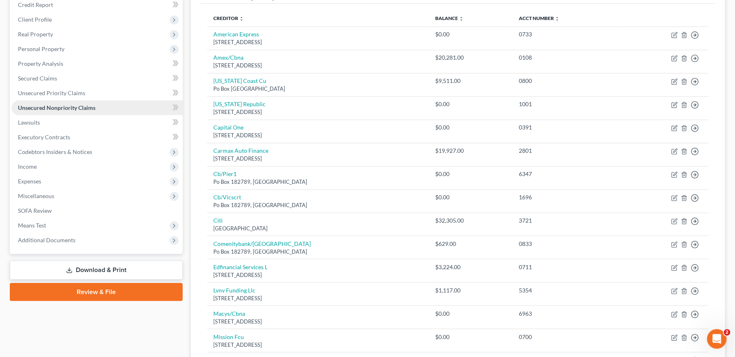
click at [76, 108] on span "Unsecured Nonpriority Claims" at bounding box center [57, 107] width 78 height 7
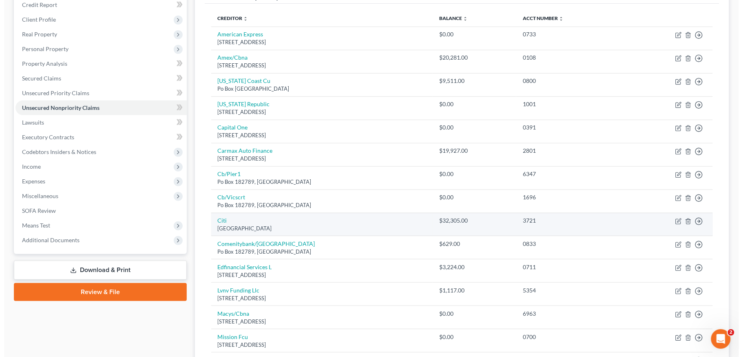
scroll to position [0, 0]
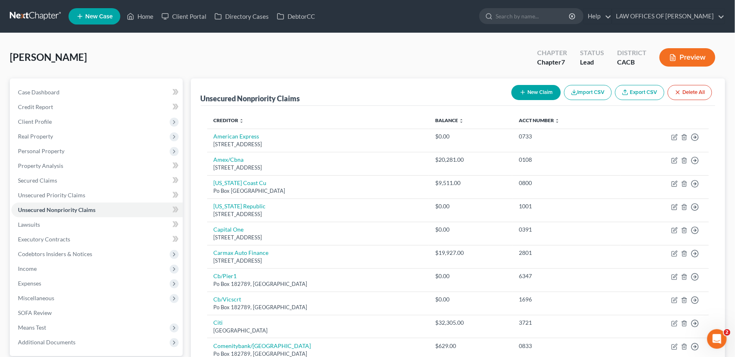
click at [521, 93] on icon "button" at bounding box center [523, 92] width 7 height 7
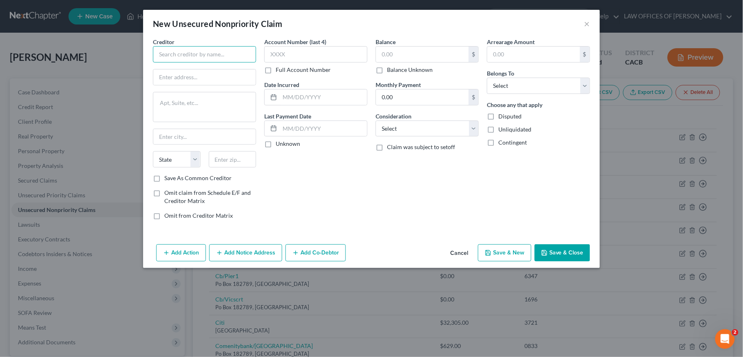
click at [211, 51] on input "text" at bounding box center [204, 54] width 103 height 16
type input "Small Business Adminastration"
drag, startPoint x: 244, startPoint y: 55, endPoint x: 113, endPoint y: 49, distance: 130.7
click at [112, 49] on div "New Unsecured Nonpriority Claim × Creditor * Small Business Adminastration Stat…" at bounding box center [371, 178] width 743 height 357
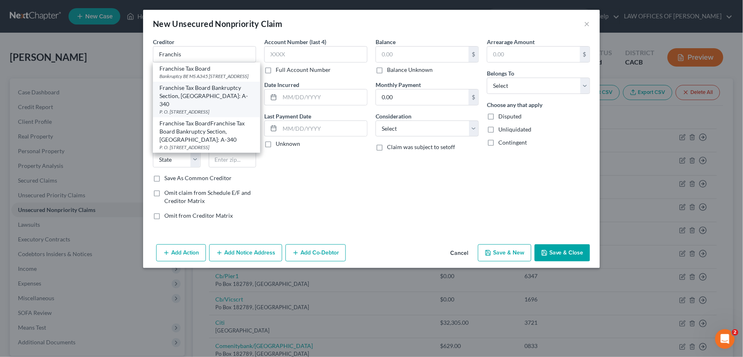
click at [208, 100] on div "Franchise Tax Board Bankruptcy Section, [GEOGRAPHIC_DATA]: A-340" at bounding box center [207, 96] width 94 height 24
type input "Franchise Tax Board Bankruptcy Section, [GEOGRAPHIC_DATA]: A-340"
type input "P. O. Box 2952"
type input "[GEOGRAPHIC_DATA]"
select select "4"
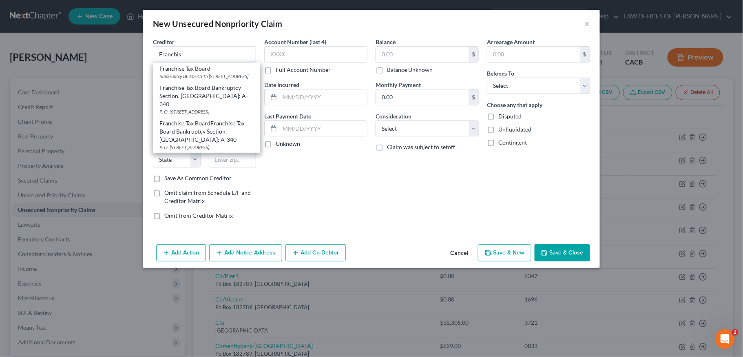
type input "95812"
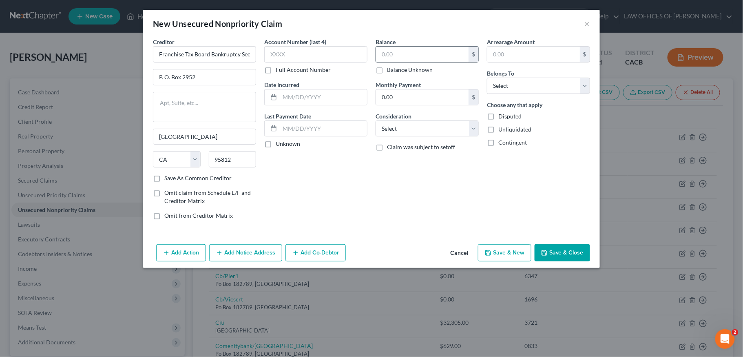
click at [441, 54] on input "text" at bounding box center [422, 55] width 93 height 16
type input "0"
click at [379, 175] on div "Balance 0.00 $ Balance Unknown Balance Undetermined 0 $ Balance Unknown Monthly…" at bounding box center [427, 132] width 111 height 189
click at [213, 100] on textarea at bounding box center [204, 107] width 103 height 30
click at [393, 211] on div "Balance 0.00 $ Balance Unknown Balance Undetermined 0 $ Balance Unknown Monthly…" at bounding box center [427, 132] width 111 height 189
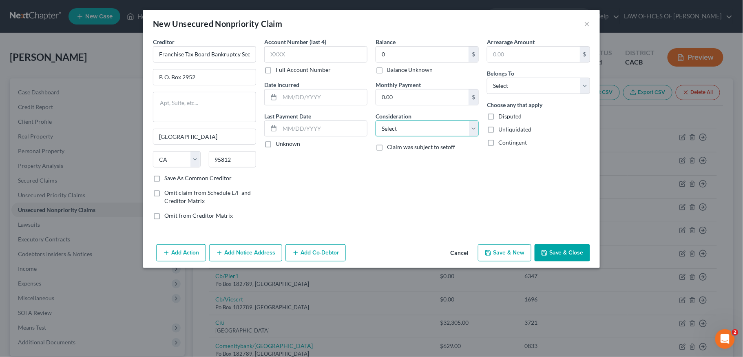
click at [402, 130] on select "Select Cable / Satellite Services Collection Agency Credit Card Debt Debt Couns…" at bounding box center [427, 128] width 103 height 16
select select "14"
click at [376, 120] on select "Select Cable / Satellite Services Collection Agency Credit Card Debt Debt Couns…" at bounding box center [427, 128] width 103 height 16
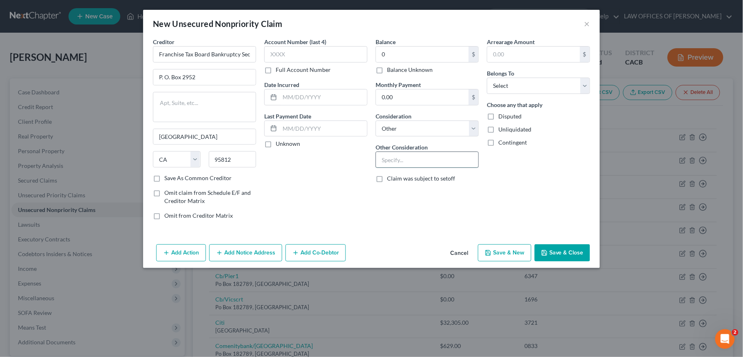
click at [418, 153] on input "text" at bounding box center [427, 160] width 102 height 16
type input "Prec"
type input "Listed for precautionary purposes only"
click at [576, 252] on button "Save & Close" at bounding box center [562, 252] width 55 height 17
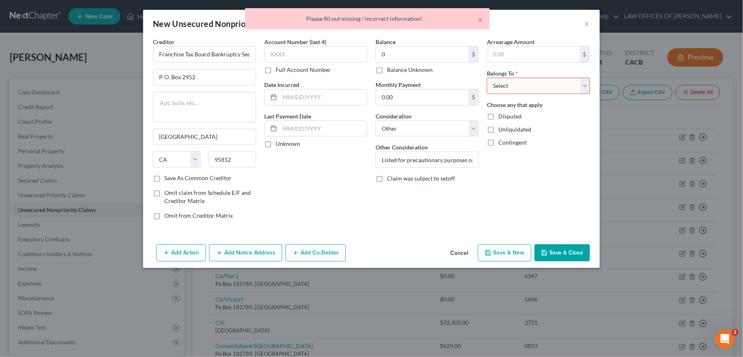
click at [557, 81] on select "Select Debtor 1 Only Debtor 2 Only Debtor 1 And Debtor 2 Only At Least One Of T…" at bounding box center [538, 86] width 103 height 16
select select "0"
click at [487, 78] on select "Select Debtor 1 Only Debtor 2 Only Debtor 1 And Debtor 2 Only At Least One Of T…" at bounding box center [538, 86] width 103 height 16
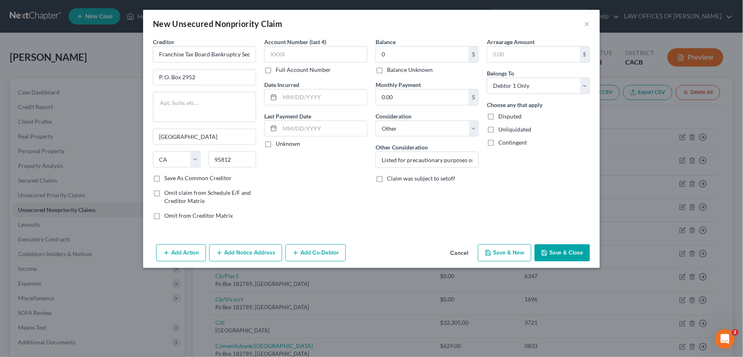
click at [567, 255] on button "Save & Close" at bounding box center [562, 252] width 55 height 17
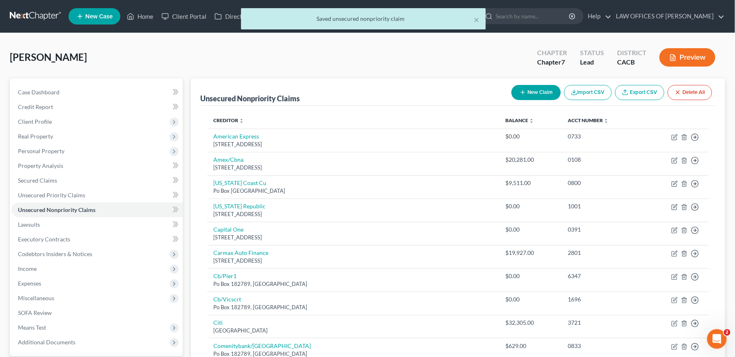
click at [529, 94] on button "New Claim" at bounding box center [536, 92] width 49 height 15
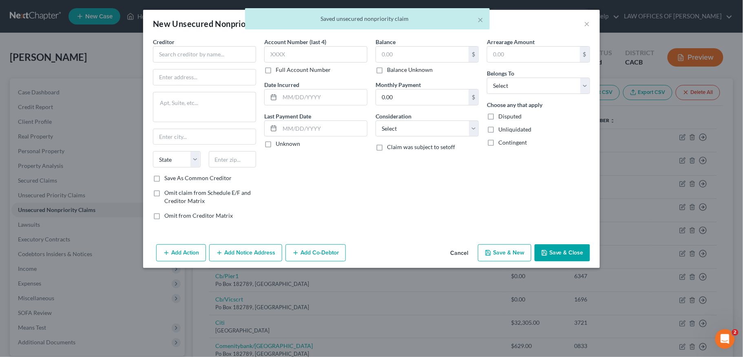
click at [217, 42] on div "Creditor *" at bounding box center [204, 50] width 103 height 25
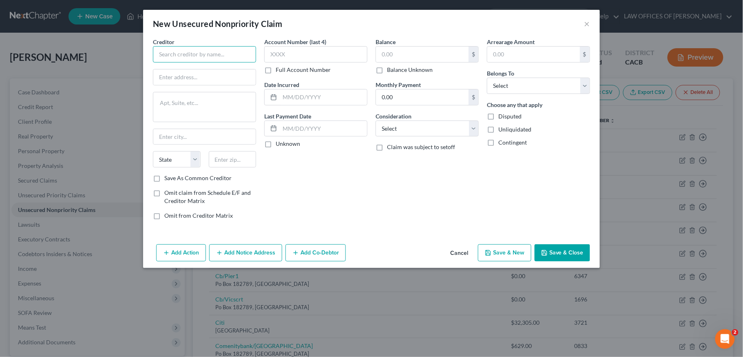
click at [221, 48] on input "text" at bounding box center [204, 54] width 103 height 16
type input "u"
click at [232, 73] on div "P.O. [STREET_ADDRESS]" at bounding box center [202, 76] width 85 height 7
type input "Internal Revenue Service"
type input "P.O. Box 7346"
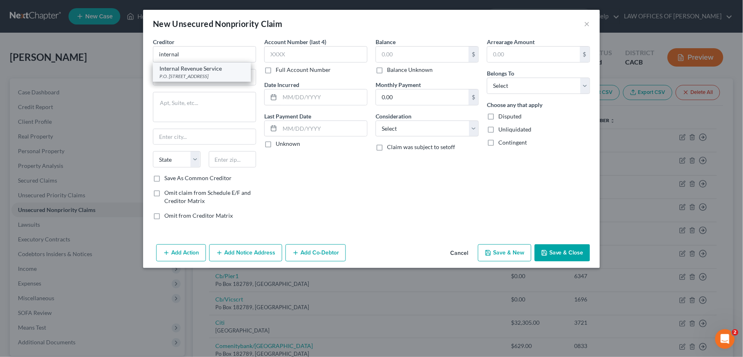
type input "[GEOGRAPHIC_DATA]"
select select "39"
type input "19101"
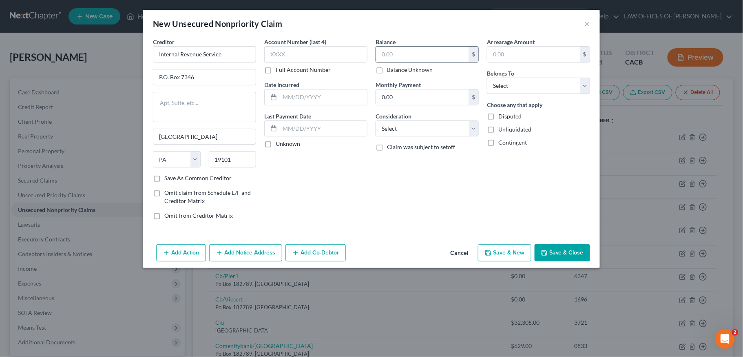
click at [409, 53] on input "text" at bounding box center [422, 55] width 93 height 16
type input "0"
click at [406, 128] on select "Select Cable / Satellite Services Collection Agency Credit Card Debt Debt Couns…" at bounding box center [427, 128] width 103 height 16
select select "14"
click at [376, 120] on select "Select Cable / Satellite Services Collection Agency Credit Card Debt Debt Couns…" at bounding box center [427, 128] width 103 height 16
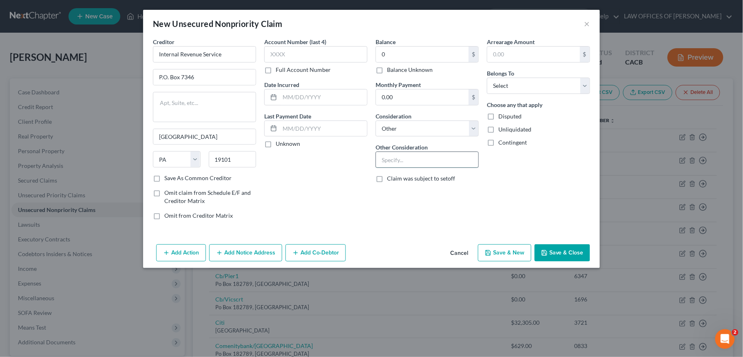
click at [400, 158] on input "text" at bounding box center [427, 160] width 102 height 16
click at [423, 160] on input "text" at bounding box center [427, 160] width 102 height 16
paste input "Listed for precautionary purposes only"
type input "Listed for precautionary purposes only"
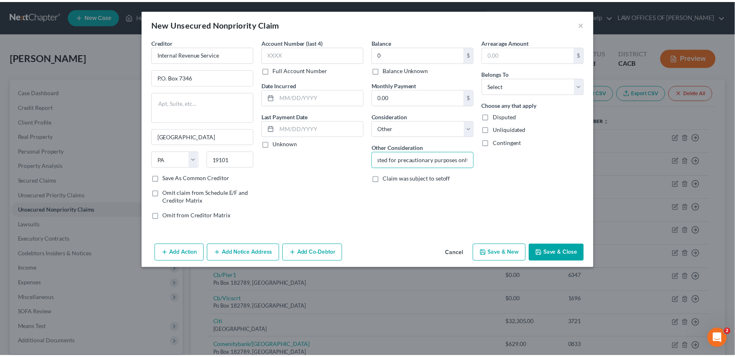
scroll to position [0, 0]
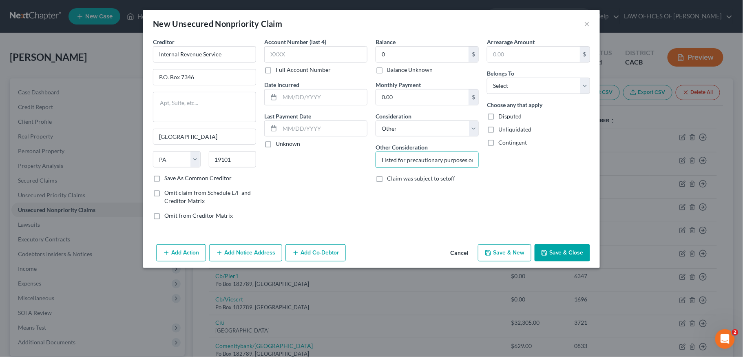
click at [526, 175] on div "Arrearage Amount $ Belongs To * Select Debtor 1 Only Debtor 2 Only Debtor 1 And…" at bounding box center [538, 132] width 111 height 189
click at [561, 254] on button "Save & Close" at bounding box center [562, 252] width 55 height 17
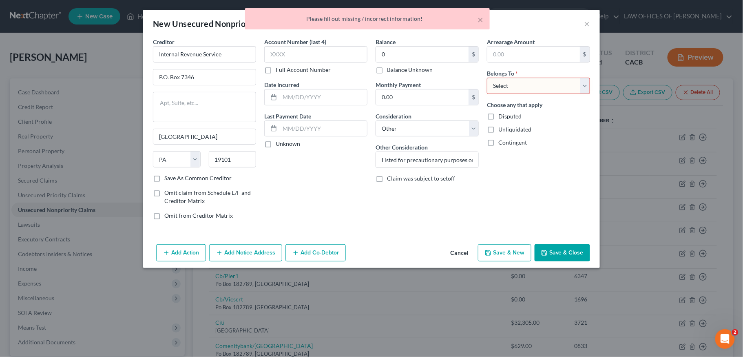
click at [531, 91] on select "Select Debtor 1 Only Debtor 2 Only Debtor 1 And Debtor 2 Only At Least One Of T…" at bounding box center [538, 86] width 103 height 16
select select "0"
click at [487, 78] on select "Select Debtor 1 Only Debtor 2 Only Debtor 1 And Debtor 2 Only At Least One Of T…" at bounding box center [538, 86] width 103 height 16
click at [558, 255] on button "Save & Close" at bounding box center [562, 252] width 55 height 17
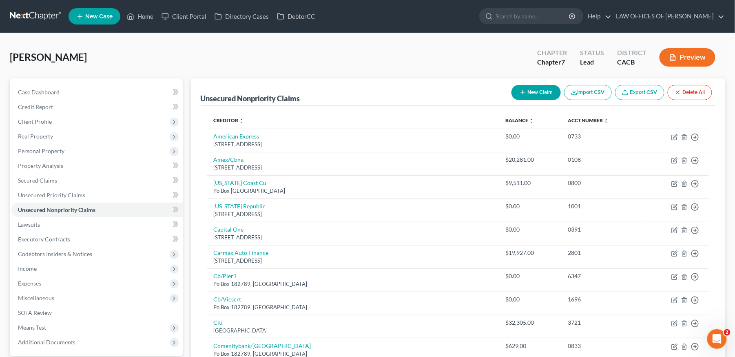
click at [537, 85] on button "New Claim" at bounding box center [536, 92] width 49 height 15
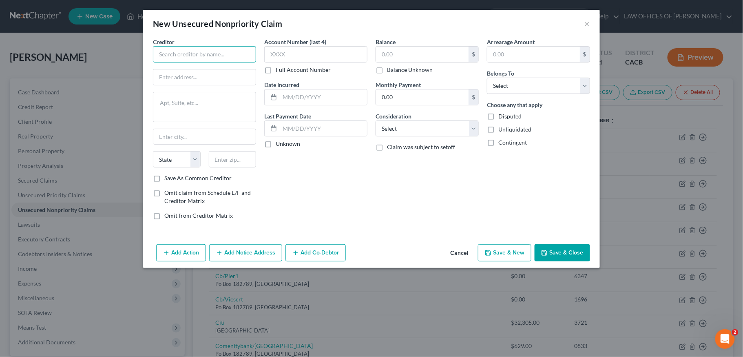
click at [202, 53] on input "text" at bounding box center [204, 54] width 103 height 16
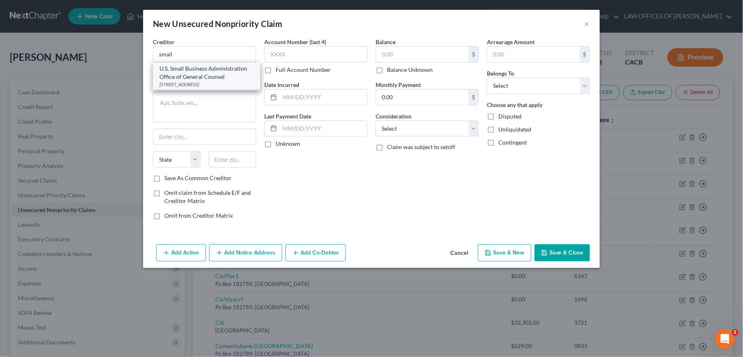
click at [202, 73] on div "U.S. Small Business Administration Office of General Counsel" at bounding box center [207, 72] width 94 height 16
type input "U.S. Small Business Administration Office of General Counsel"
type input "[STREET_ADDRESS]"
type input "[GEOGRAPHIC_DATA]"
select select "4"
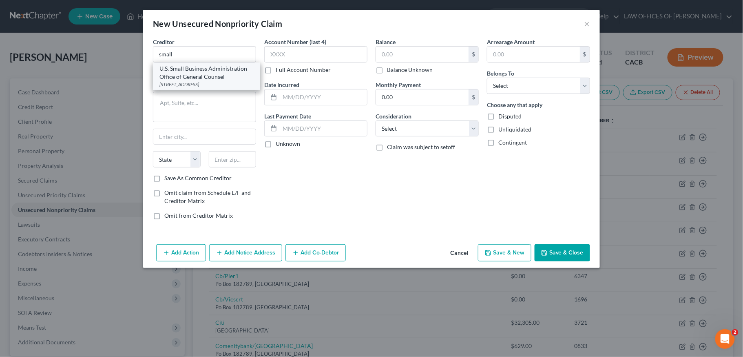
type input "90012"
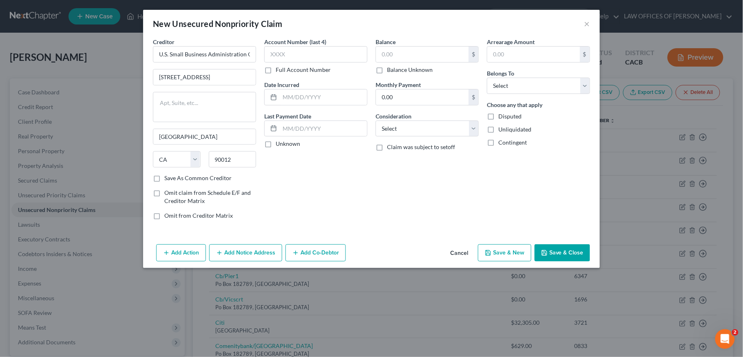
click at [405, 44] on div "Balance $ Balance Unknown Balance Undetermined $ Balance Unknown" at bounding box center [427, 56] width 103 height 36
click at [408, 47] on input "text" at bounding box center [422, 55] width 93 height 16
type input "3,500"
click at [509, 92] on select "Select Debtor 1 Only Debtor 2 Only Debtor 1 And Debtor 2 Only At Least One Of T…" at bounding box center [538, 86] width 103 height 16
select select "0"
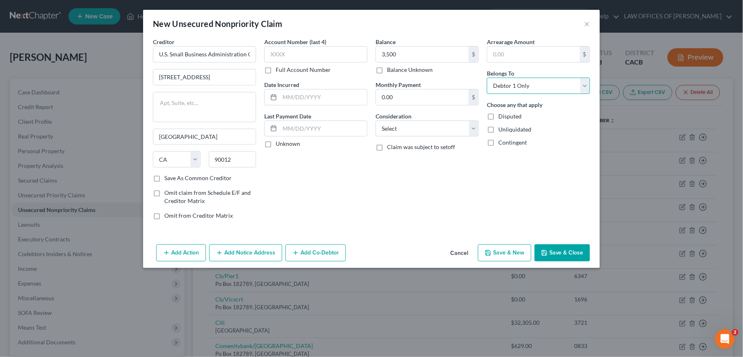
click at [487, 78] on select "Select Debtor 1 Only Debtor 2 Only Debtor 1 And Debtor 2 Only At Least One Of T…" at bounding box center [538, 86] width 103 height 16
click at [411, 130] on select "Select Cable / Satellite Services Collection Agency Credit Card Debt Debt Couns…" at bounding box center [427, 128] width 103 height 16
select select "10"
click at [376, 120] on select "Select Cable / Satellite Services Collection Agency Credit Card Debt Debt Couns…" at bounding box center [427, 128] width 103 height 16
click at [164, 176] on label "Save As Common Creditor" at bounding box center [197, 178] width 67 height 8
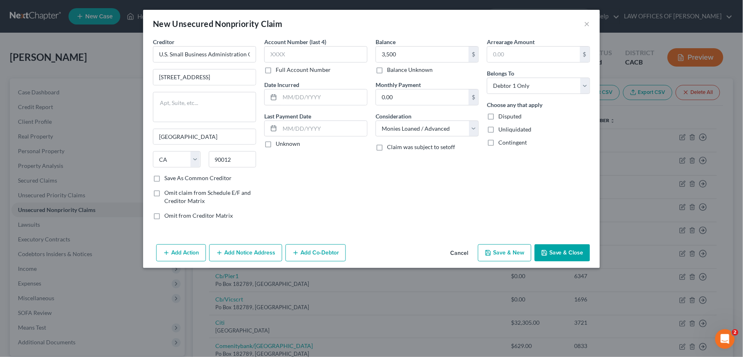
click at [168, 176] on input "Save As Common Creditor" at bounding box center [170, 176] width 5 height 5
click at [561, 253] on button "Save & Close" at bounding box center [562, 252] width 55 height 17
checkbox input "false"
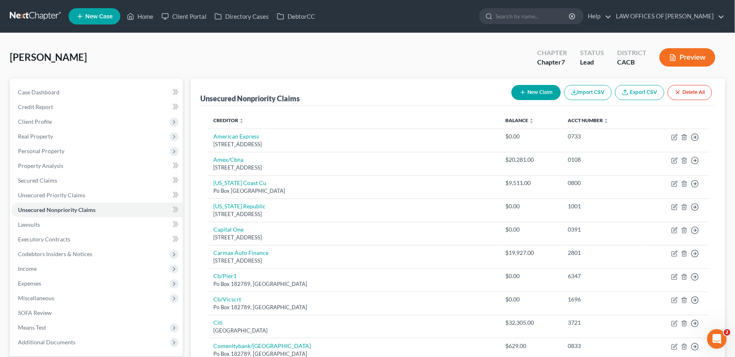
click at [524, 86] on button "New Claim" at bounding box center [536, 92] width 49 height 15
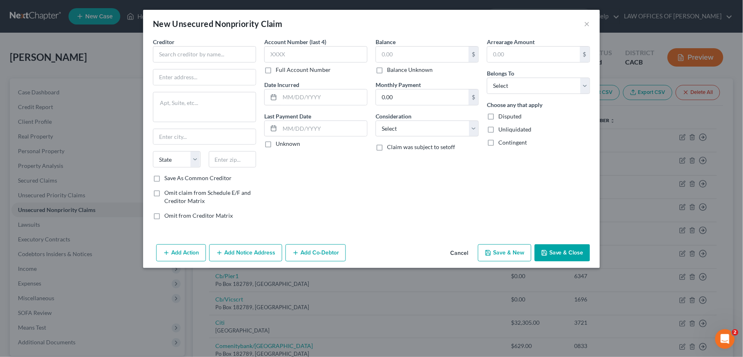
click at [569, 255] on button "Save & Close" at bounding box center [562, 252] width 55 height 17
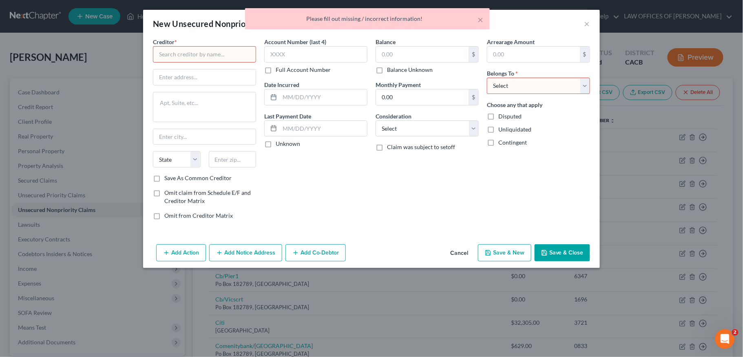
click at [458, 253] on button "Cancel" at bounding box center [459, 253] width 31 height 16
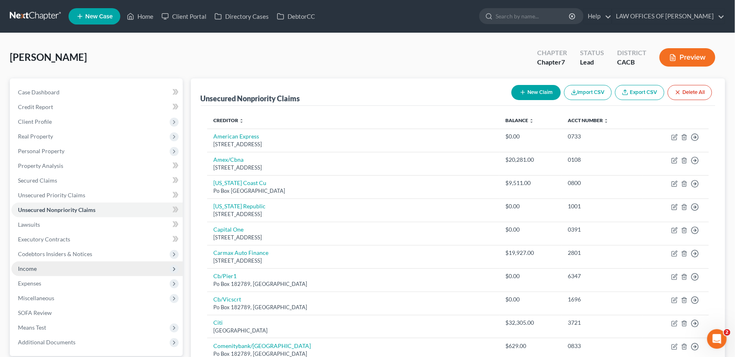
click at [29, 271] on span "Income" at bounding box center [96, 268] width 171 height 15
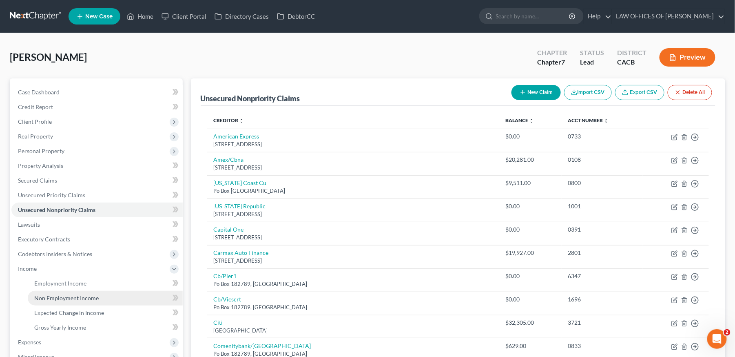
click at [79, 291] on link "Non Employment Income" at bounding box center [105, 298] width 155 height 15
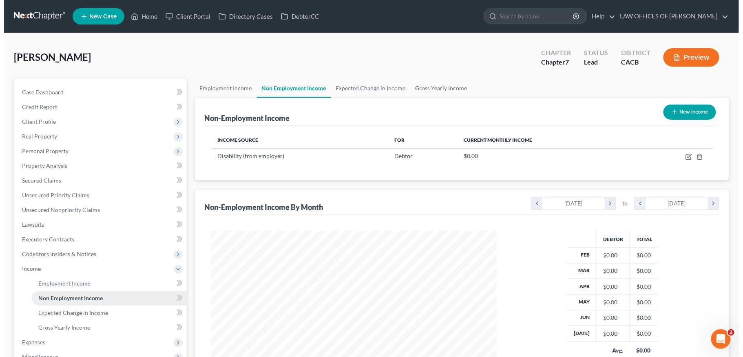
scroll to position [147, 302]
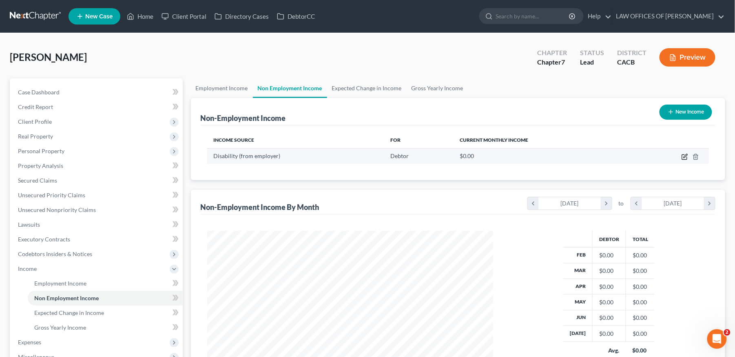
click at [684, 156] on icon "button" at bounding box center [685, 156] width 7 height 7
select select "1"
select select "0"
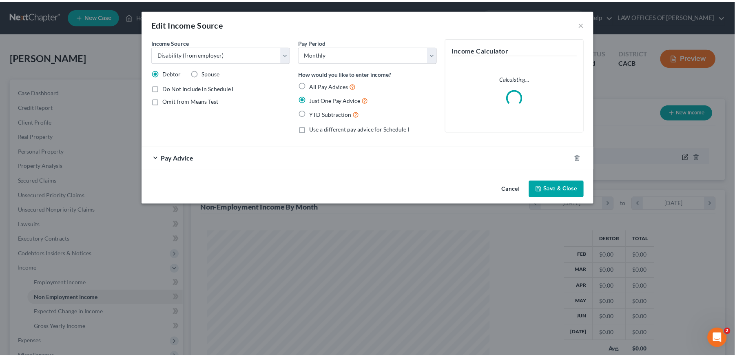
scroll to position [147, 306]
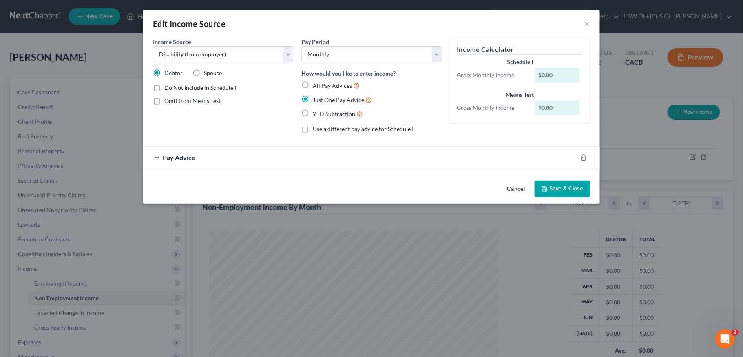
click at [446, 161] on div "Pay Advice" at bounding box center [360, 157] width 434 height 22
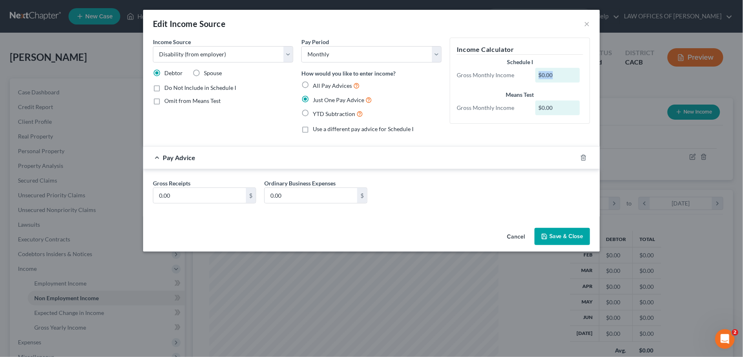
drag, startPoint x: 566, startPoint y: 73, endPoint x: 514, endPoint y: 78, distance: 51.6
click at [514, 78] on div "Gross Monthly Income $0.00" at bounding box center [520, 75] width 135 height 15
click at [369, 214] on div "Gross Receipts 0.00 $ Ordinary Business Expenses 0.00 $" at bounding box center [371, 193] width 457 height 48
type input "3,199"
click at [282, 206] on div "Gross Receipts 3,199 $ Ordinary Business Expenses 0.00 $" at bounding box center [372, 194] width 446 height 31
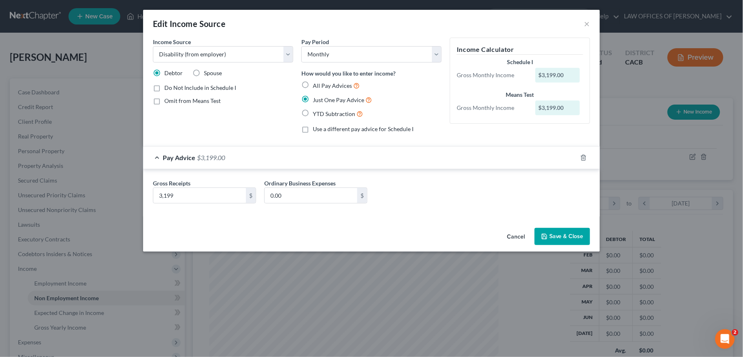
click at [552, 242] on button "Save & Close" at bounding box center [562, 236] width 55 height 17
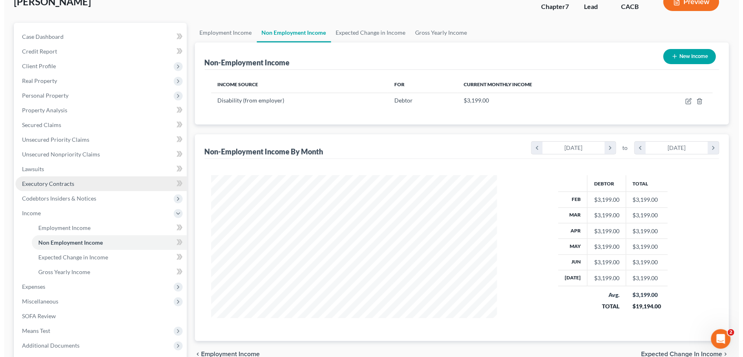
scroll to position [0, 0]
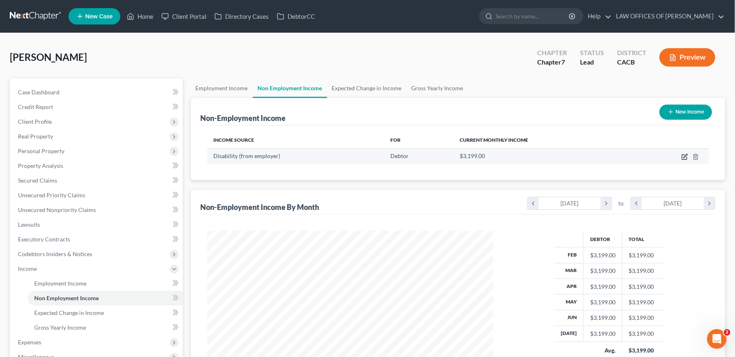
click at [687, 155] on icon "button" at bounding box center [686, 156] width 4 height 4
select select "1"
select select "0"
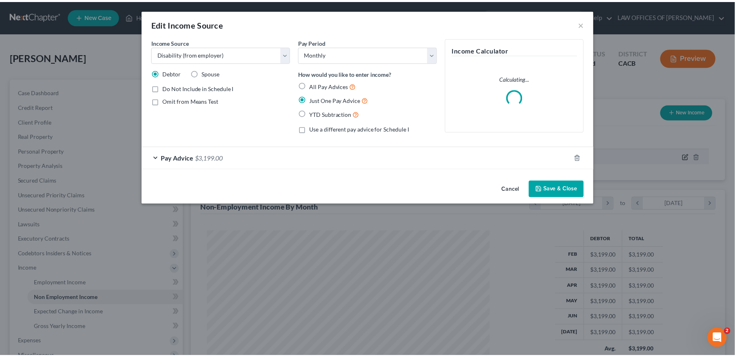
scroll to position [147, 306]
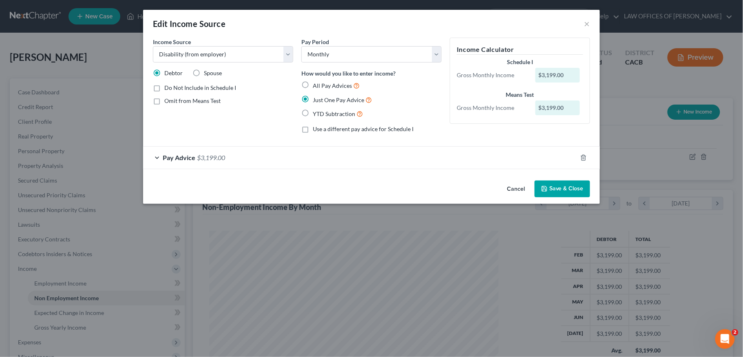
click at [570, 190] on button "Save & Close" at bounding box center [562, 188] width 55 height 17
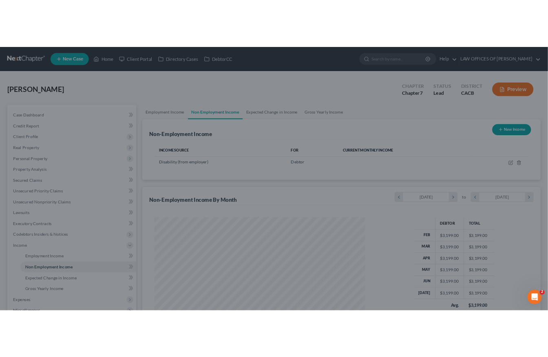
scroll to position [407865, 407709]
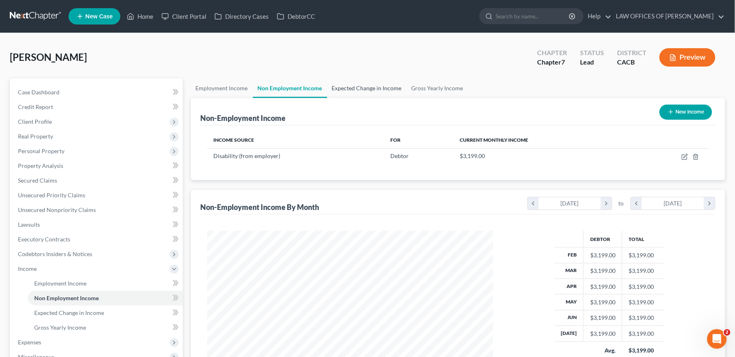
click at [368, 86] on link "Expected Change in Income" at bounding box center [367, 88] width 80 height 20
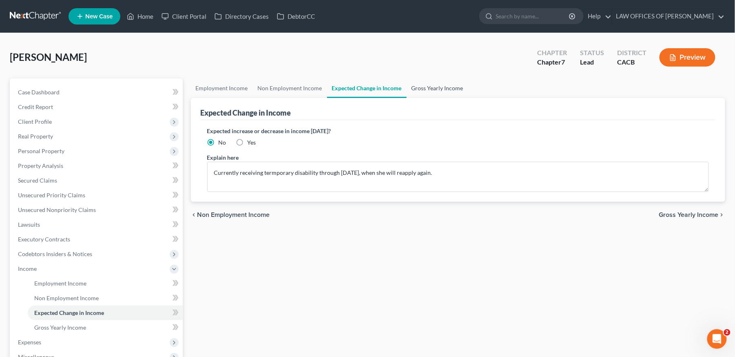
click at [436, 88] on link "Gross Yearly Income" at bounding box center [438, 88] width 62 height 20
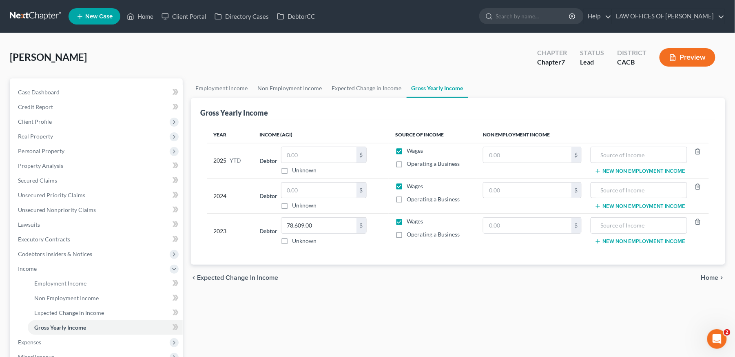
click at [508, 268] on div "chevron_left Expected Change in Income Home chevron_right" at bounding box center [458, 277] width 535 height 26
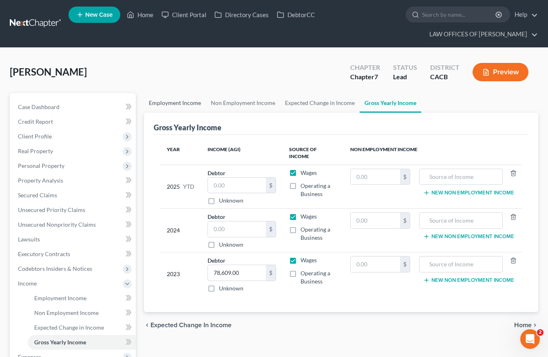
click at [174, 106] on link "Employment Income" at bounding box center [175, 103] width 62 height 20
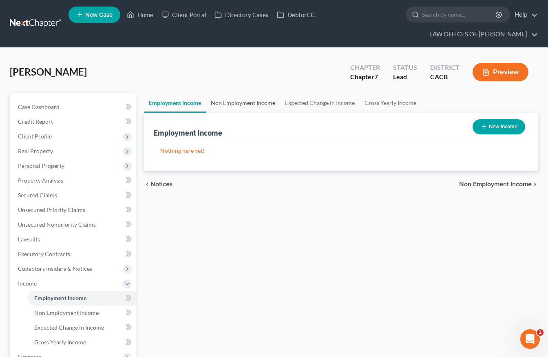
click at [245, 102] on link "Non Employment Income" at bounding box center [243, 103] width 74 height 20
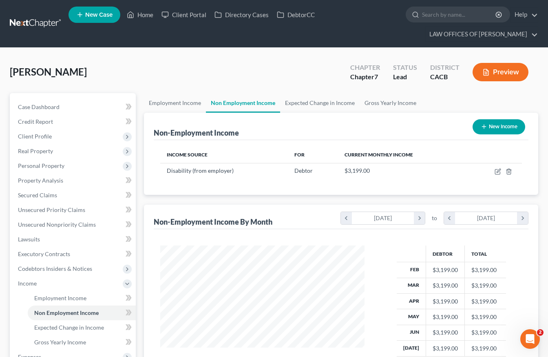
scroll to position [147, 220]
click at [312, 107] on link "Expected Change in Income" at bounding box center [320, 103] width 80 height 20
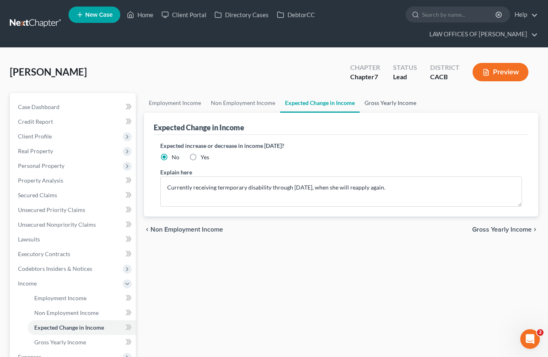
click at [394, 105] on link "Gross Yearly Income" at bounding box center [391, 103] width 62 height 20
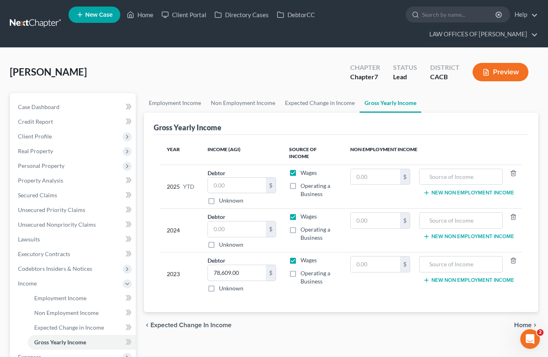
drag, startPoint x: 296, startPoint y: 266, endPoint x: 299, endPoint y: 291, distance: 25.2
click at [301, 269] on label "Operating a Business" at bounding box center [319, 277] width 37 height 16
click at [304, 269] on input "Operating a Business" at bounding box center [306, 271] width 5 height 5
checkbox input "true"
click at [240, 221] on input "text" at bounding box center [237, 229] width 58 height 16
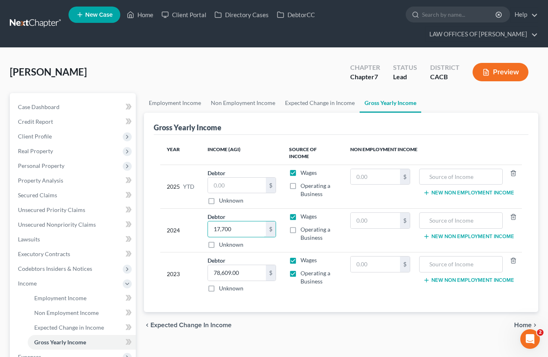
type input "17,700"
click at [301, 226] on label "Operating a Business" at bounding box center [319, 233] width 37 height 16
click at [304, 226] on input "Operating a Business" at bounding box center [306, 227] width 5 height 5
checkbox input "true"
click at [240, 180] on input "text" at bounding box center [237, 185] width 58 height 16
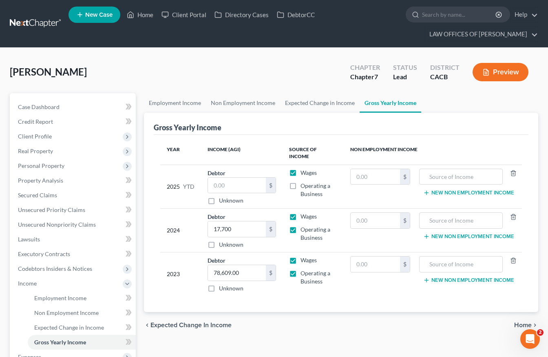
click at [301, 169] on label "Wages" at bounding box center [309, 173] width 16 height 8
click at [304, 169] on input "Wages" at bounding box center [306, 171] width 5 height 5
checkbox input "false"
click at [383, 169] on input "text" at bounding box center [375, 177] width 49 height 16
type input "25,592.00"
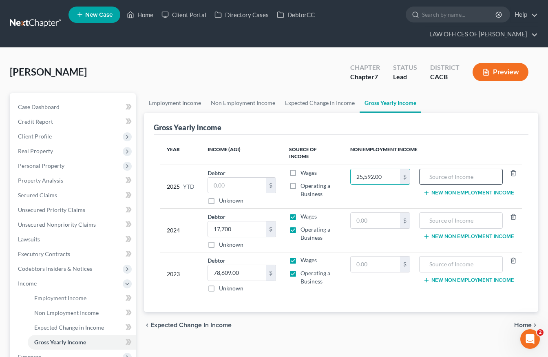
click at [439, 172] on input "text" at bounding box center [461, 177] width 75 height 16
click at [526, 322] on span "Home" at bounding box center [524, 325] width 18 height 7
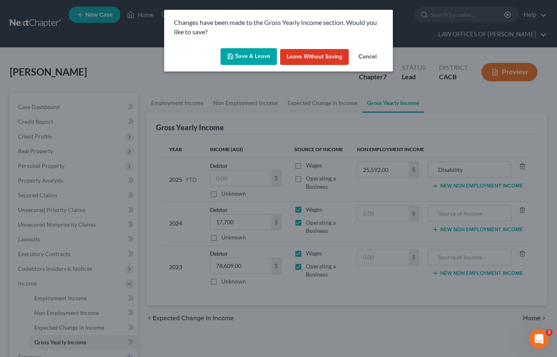
click at [254, 53] on button "Save & Leave" at bounding box center [248, 56] width 56 height 17
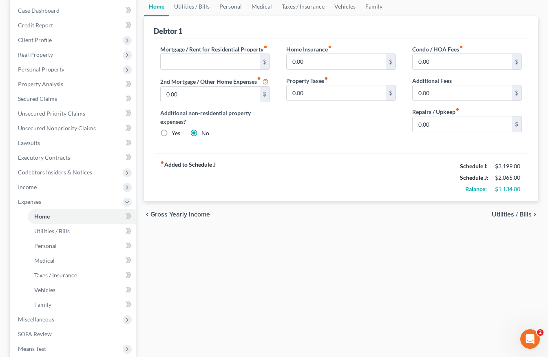
scroll to position [91, 0]
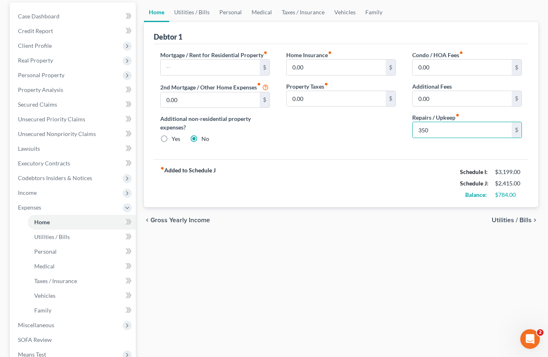
click at [526, 223] on span "Utilities / Bills" at bounding box center [512, 220] width 40 height 7
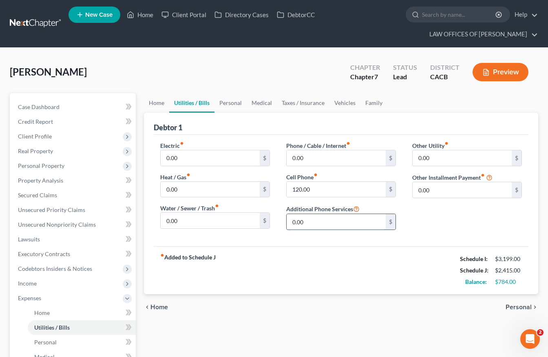
scroll to position [91, 0]
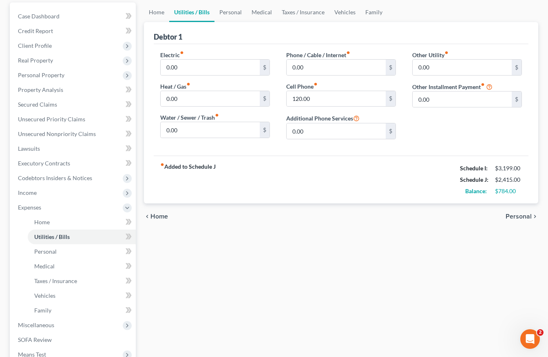
click at [521, 217] on span "Personal" at bounding box center [519, 216] width 26 height 7
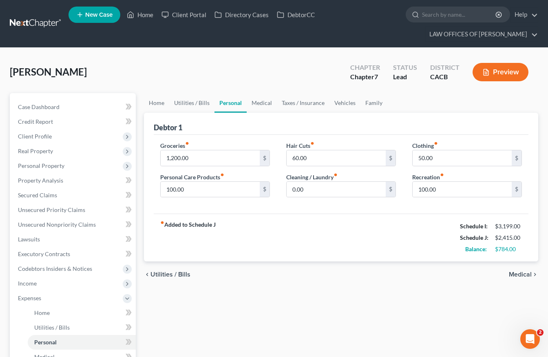
click at [522, 270] on div "chevron_left Utilities / Bills Medical chevron_right" at bounding box center [341, 274] width 395 height 26
click at [521, 276] on span "Medical" at bounding box center [520, 274] width 23 height 7
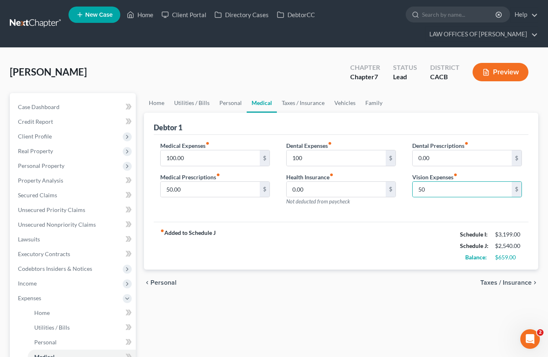
click at [521, 283] on span "Taxes / Insurance" at bounding box center [506, 282] width 51 height 7
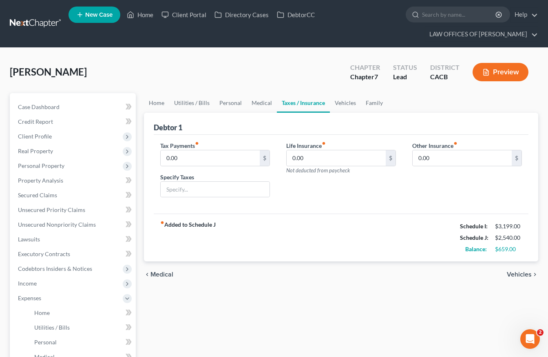
click at [519, 275] on span "Vehicles" at bounding box center [519, 274] width 25 height 7
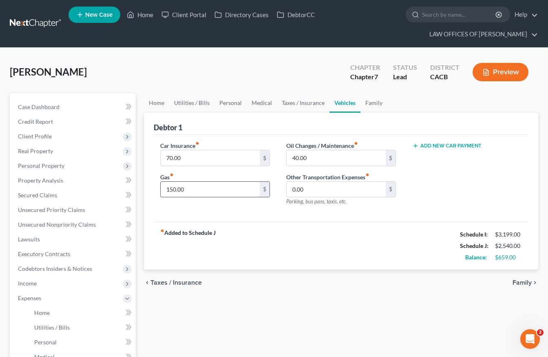
click at [200, 193] on input "150.00" at bounding box center [210, 190] width 99 height 16
click at [526, 282] on span "Family" at bounding box center [522, 282] width 19 height 7
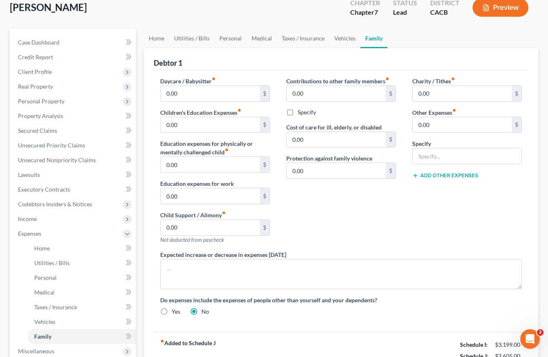
scroll to position [91, 0]
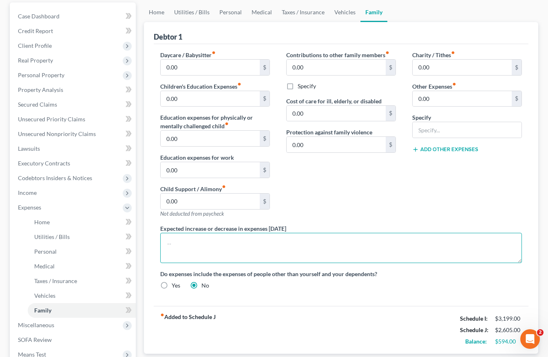
click at [339, 246] on textarea at bounding box center [341, 248] width 362 height 30
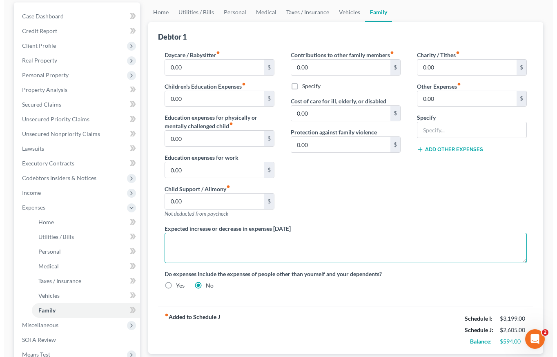
scroll to position [181, 0]
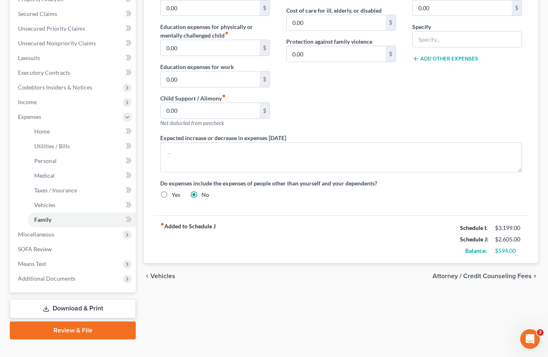
click at [172, 196] on label "Yes" at bounding box center [176, 195] width 9 height 8
click at [175, 196] on input "Yes" at bounding box center [177, 193] width 5 height 5
click at [202, 194] on label "No" at bounding box center [206, 195] width 8 height 8
click at [205, 194] on input "No" at bounding box center [207, 193] width 5 height 5
click at [519, 276] on span "Attorney / Credit Counseling Fees" at bounding box center [482, 276] width 99 height 7
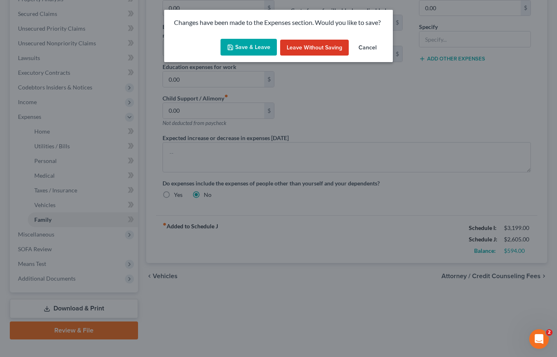
click at [254, 43] on button "Save & Leave" at bounding box center [248, 47] width 56 height 17
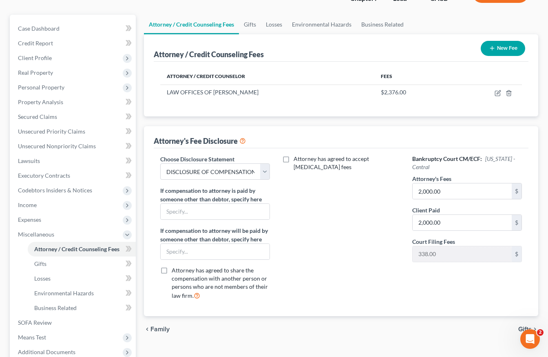
scroll to position [165, 0]
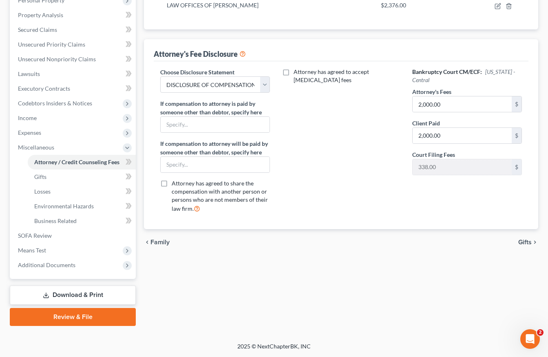
click at [524, 242] on span "Gifts" at bounding box center [525, 242] width 13 height 7
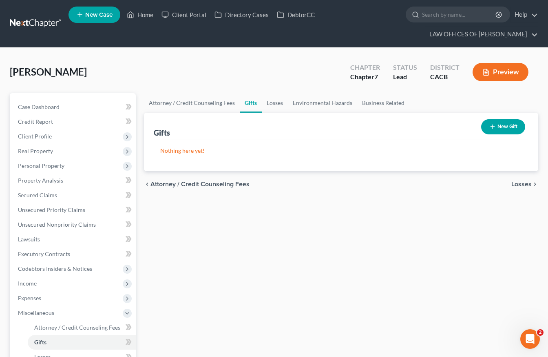
click at [529, 184] on span "Losses" at bounding box center [522, 184] width 20 height 7
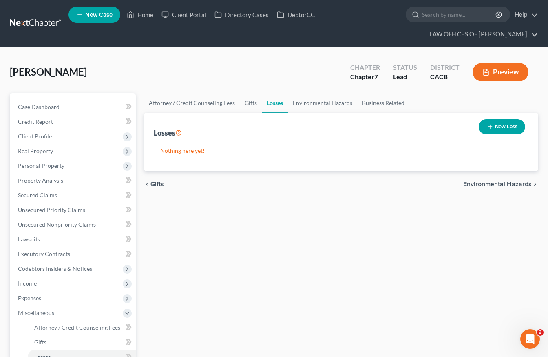
click at [498, 125] on button "New Loss" at bounding box center [502, 126] width 47 height 15
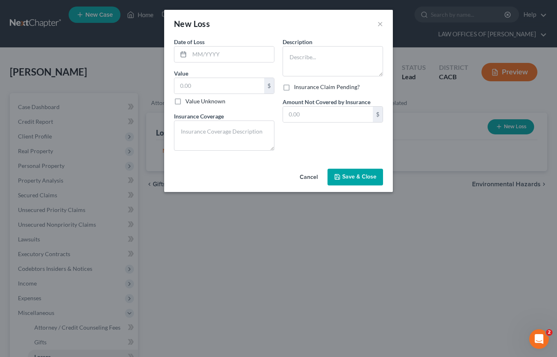
click at [305, 180] on button "Cancel" at bounding box center [308, 177] width 31 height 16
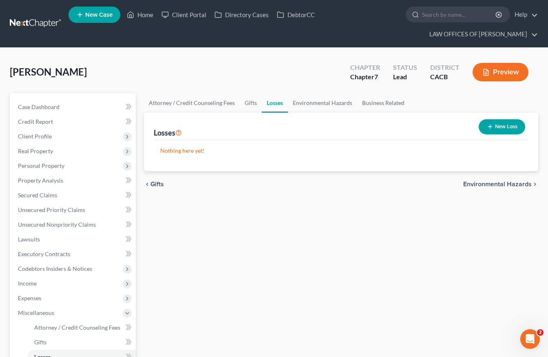
click at [511, 183] on span "Environmental Hazards" at bounding box center [498, 184] width 69 height 7
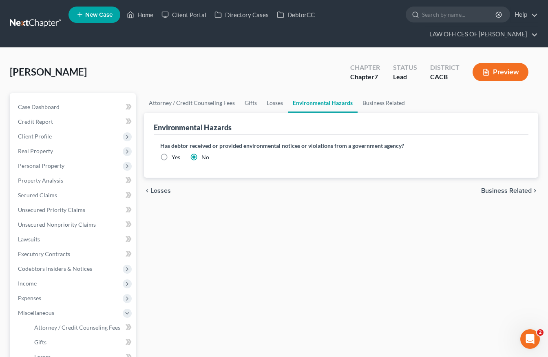
click at [502, 188] on span "Business Related" at bounding box center [506, 190] width 51 height 7
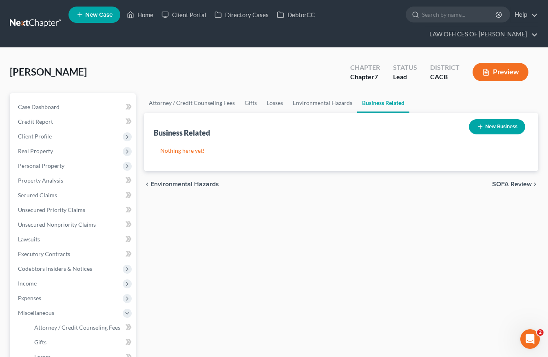
click at [510, 185] on span "SOFA Review" at bounding box center [512, 184] width 40 height 7
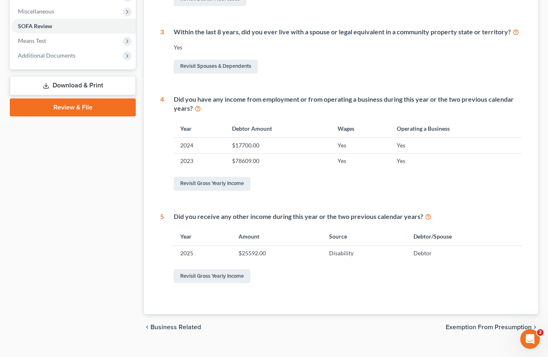
scroll to position [315, 0]
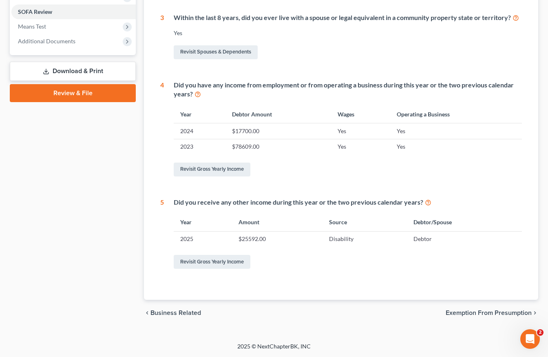
click at [497, 310] on span "Exemption from Presumption" at bounding box center [489, 312] width 86 height 7
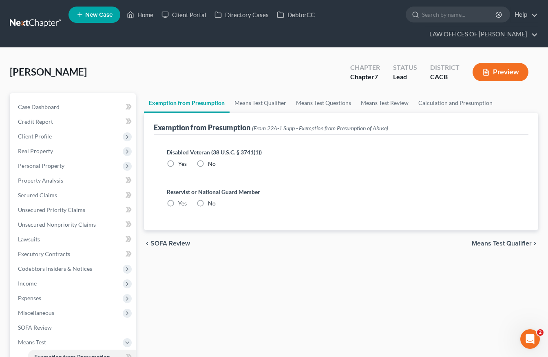
click at [208, 164] on label "No" at bounding box center [212, 164] width 8 height 8
click at [211, 164] on input "No" at bounding box center [213, 162] width 5 height 5
click at [208, 200] on label "No" at bounding box center [212, 203] width 8 height 8
click at [211, 200] on input "No" at bounding box center [213, 201] width 5 height 5
click at [495, 238] on div "chevron_left SOFA Review Means Test Qualifier chevron_right" at bounding box center [341, 243] width 395 height 26
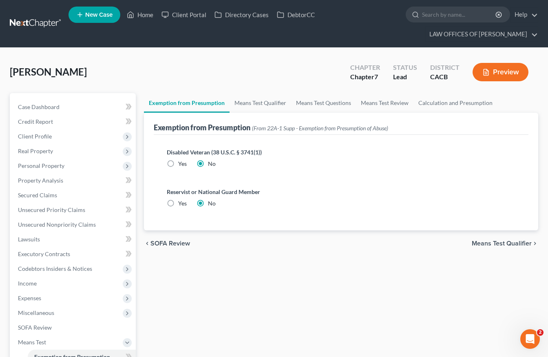
click at [495, 242] on span "Means Test Qualifier" at bounding box center [502, 243] width 60 height 7
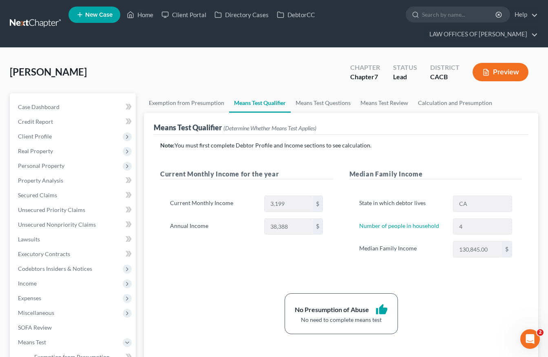
click at [450, 291] on div "Note: You must first complete Debtor Profile and Income sections to see calcula…" at bounding box center [341, 237] width 362 height 193
click at [406, 224] on link "Number of people in household" at bounding box center [399, 225] width 80 height 7
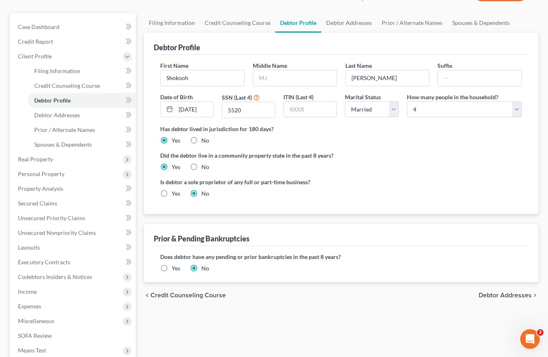
scroll to position [180, 0]
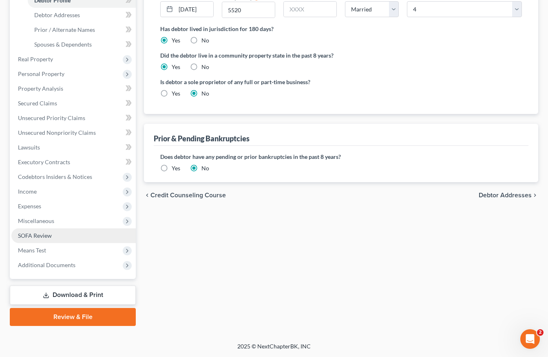
click at [60, 237] on link "SOFA Review" at bounding box center [73, 235] width 124 height 15
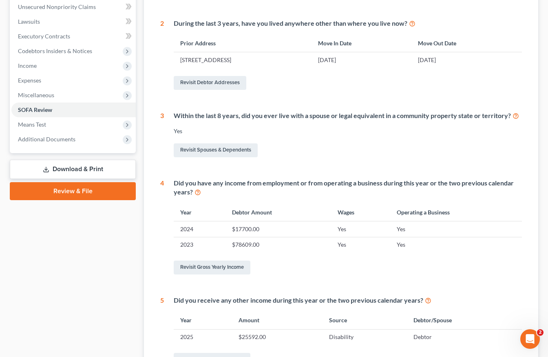
scroll to position [181, 0]
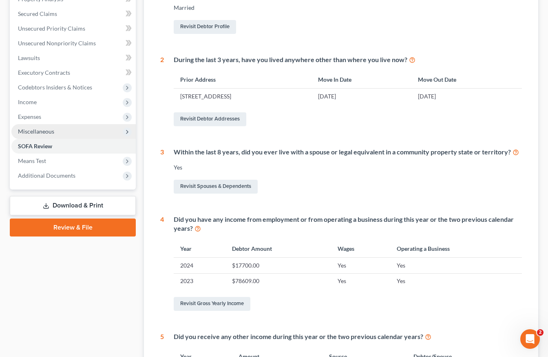
click at [52, 138] on span "Miscellaneous" at bounding box center [73, 131] width 124 height 15
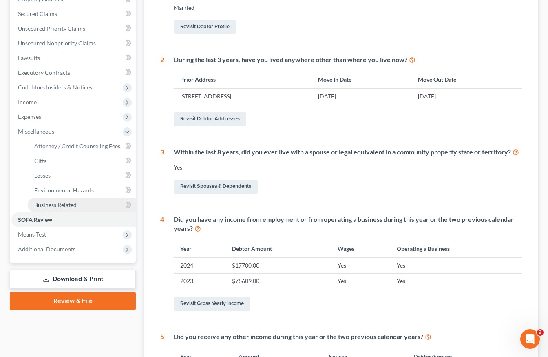
click at [82, 202] on link "Business Related" at bounding box center [82, 204] width 108 height 15
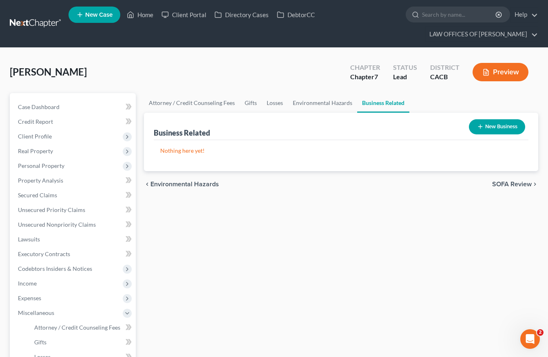
click at [507, 185] on span "SOFA Review" at bounding box center [512, 184] width 40 height 7
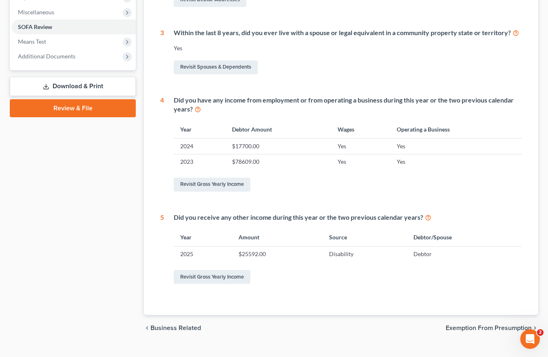
scroll to position [315, 0]
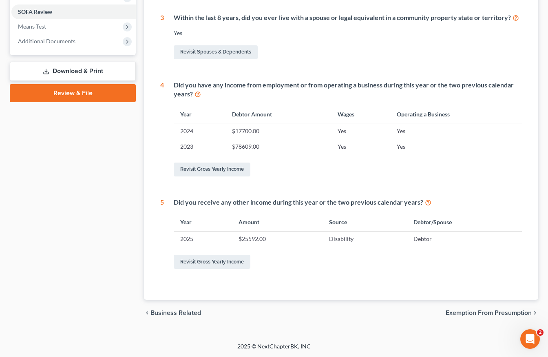
click at [495, 315] on span "Exemption from Presumption" at bounding box center [489, 312] width 86 height 7
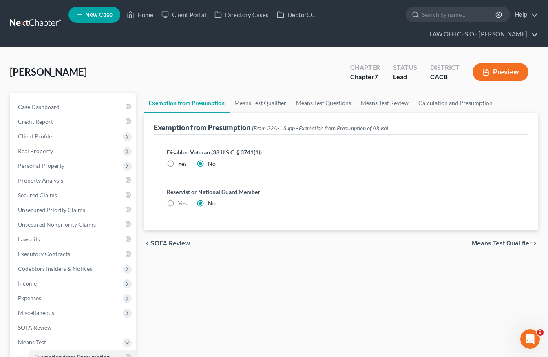
click at [510, 240] on span "Means Test Qualifier" at bounding box center [502, 243] width 60 height 7
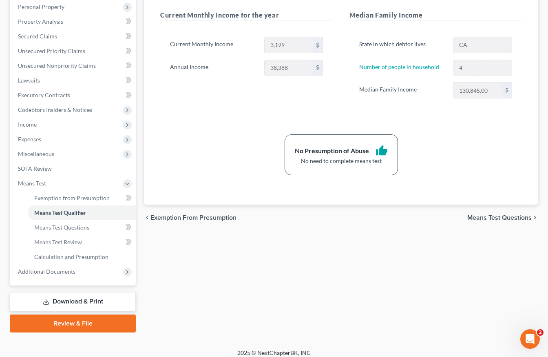
scroll to position [165, 0]
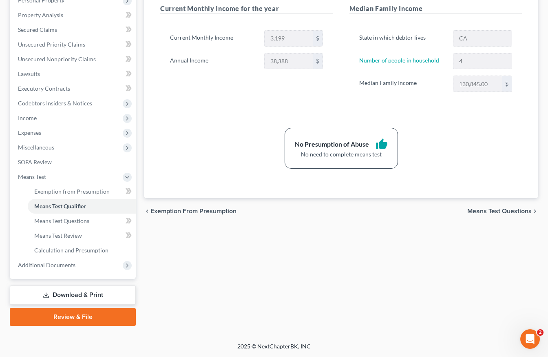
click at [503, 211] on span "Means Test Questions" at bounding box center [500, 211] width 64 height 7
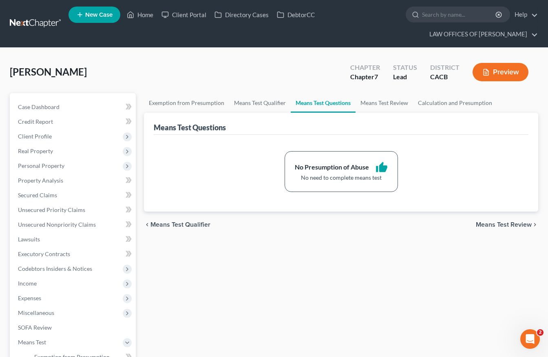
click at [501, 227] on span "Means Test Review" at bounding box center [504, 224] width 56 height 7
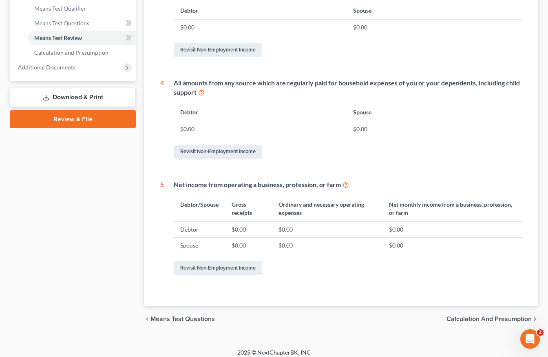
scroll to position [369, 0]
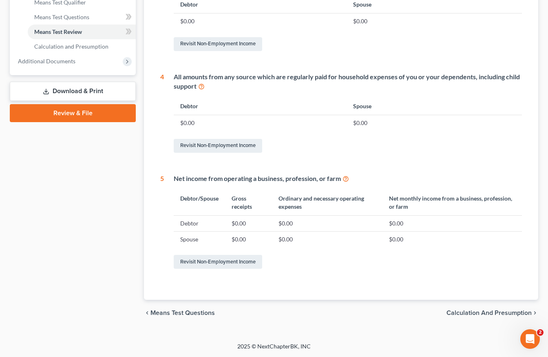
click at [498, 314] on span "Calculation and Presumption" at bounding box center [489, 312] width 85 height 7
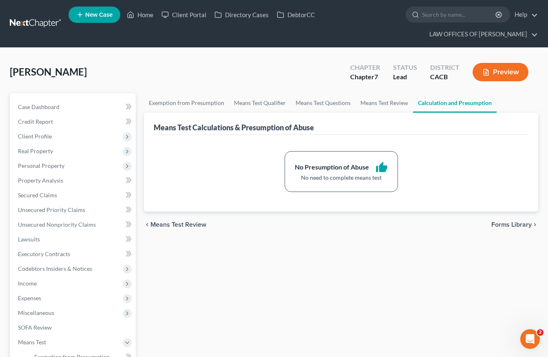
drag, startPoint x: 514, startPoint y: 224, endPoint x: 218, endPoint y: 119, distance: 314.4
click at [361, 203] on ui-view "Exemption from Presumption Means Test Qualifier Means Test Questions Means Test…" at bounding box center [341, 165] width 395 height 144
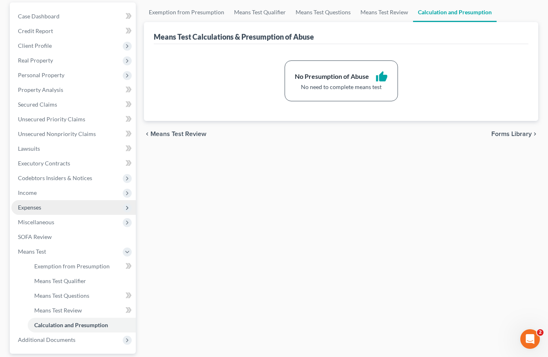
click at [54, 206] on span "Expenses" at bounding box center [73, 207] width 124 height 15
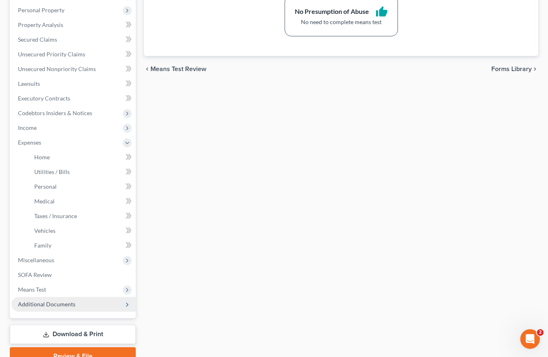
scroll to position [181, 0]
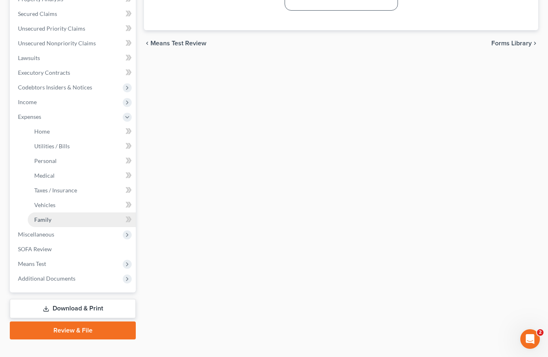
click at [49, 218] on span "Family" at bounding box center [42, 219] width 17 height 7
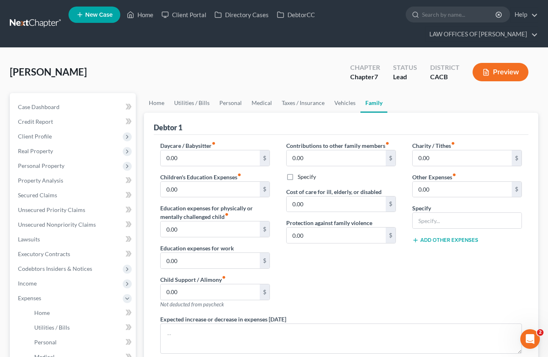
scroll to position [91, 0]
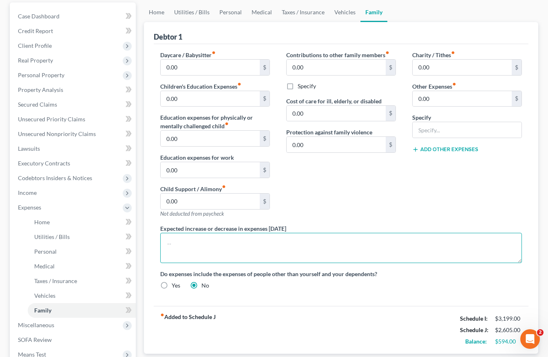
click at [248, 248] on textarea at bounding box center [341, 248] width 362 height 30
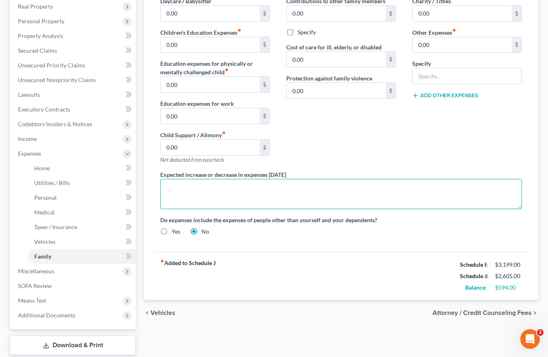
scroll to position [181, 0]
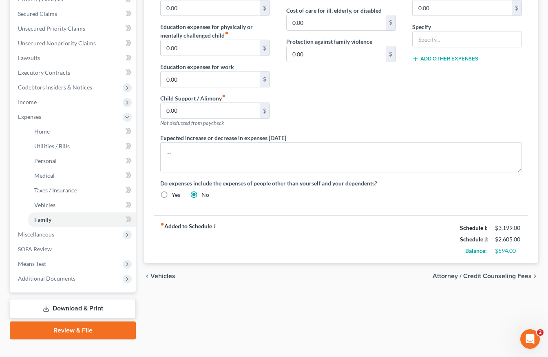
drag, startPoint x: 160, startPoint y: 194, endPoint x: 165, endPoint y: 195, distance: 4.6
click at [172, 194] on label "Yes" at bounding box center [176, 195] width 9 height 8
click at [175, 194] on input "Yes" at bounding box center [177, 193] width 5 height 5
click at [172, 196] on label "Yes" at bounding box center [176, 195] width 9 height 8
click at [175, 196] on input "Yes" at bounding box center [177, 193] width 5 height 5
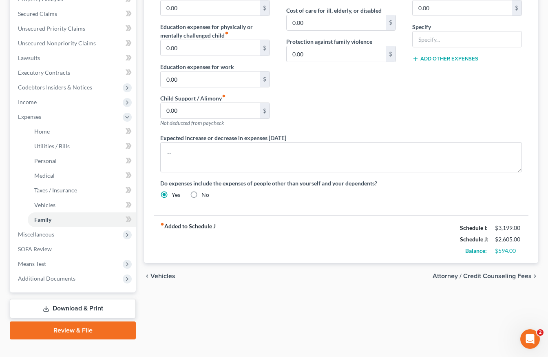
click at [307, 208] on div "Daycare / Babysitter fiber_manual_record 0.00 $ Children's Education Expenses f…" at bounding box center [341, 84] width 375 height 262
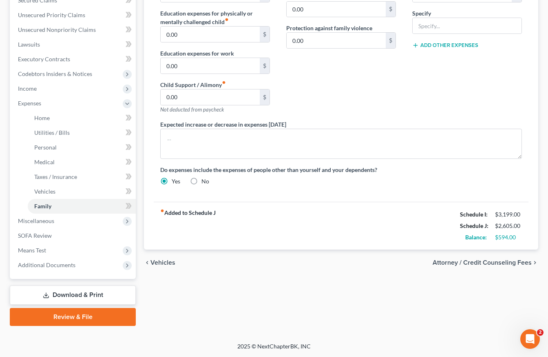
click at [493, 254] on div "chevron_left Vehicles Attorney / Credit Counseling Fees chevron_right" at bounding box center [341, 262] width 395 height 26
click at [498, 265] on span "Attorney / Credit Counseling Fees" at bounding box center [482, 262] width 99 height 7
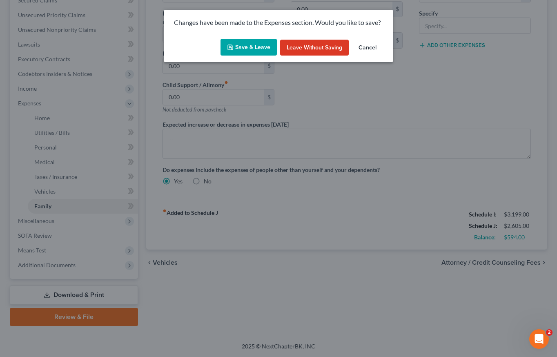
click at [264, 50] on button "Save & Leave" at bounding box center [248, 47] width 56 height 17
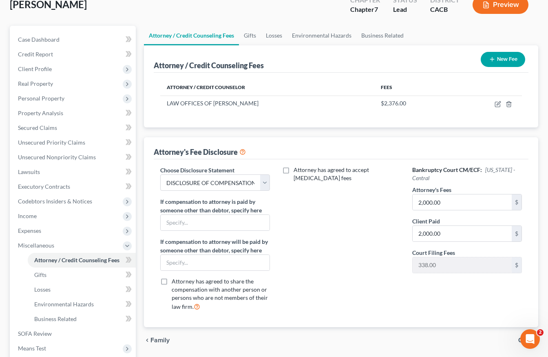
scroll to position [165, 0]
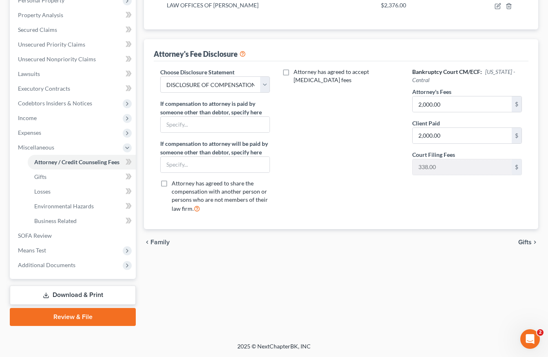
click at [93, 298] on link "Download & Print" at bounding box center [73, 294] width 126 height 19
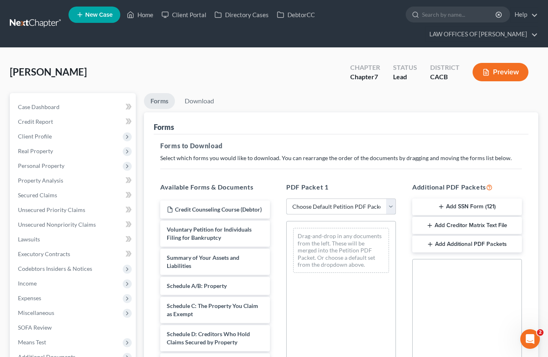
click at [308, 208] on select "Choose Default Petition PDF Packet Complete Bankruptcy Petition (all forms and …" at bounding box center [341, 206] width 110 height 16
click at [286, 198] on select "Choose Default Petition PDF Packet Complete Bankruptcy Petition (all forms and …" at bounding box center [341, 206] width 110 height 16
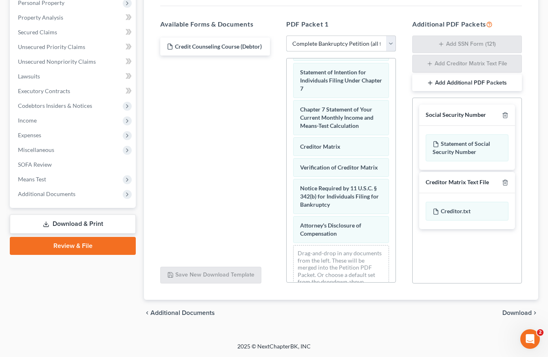
scroll to position [392, 0]
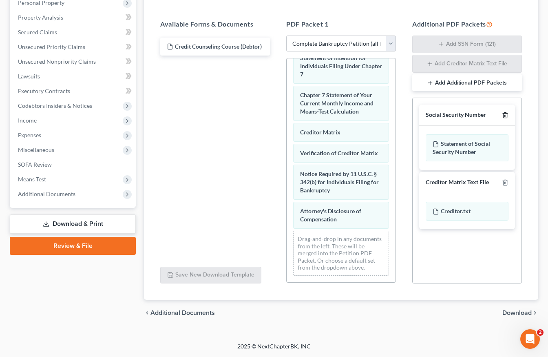
click at [503, 113] on icon "button" at bounding box center [505, 115] width 7 height 7
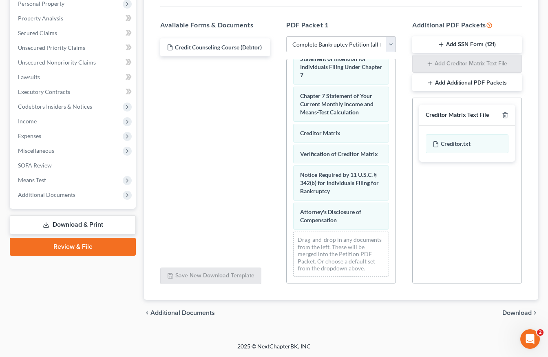
scroll to position [162, 0]
click at [518, 312] on span "Download" at bounding box center [517, 312] width 29 height 7
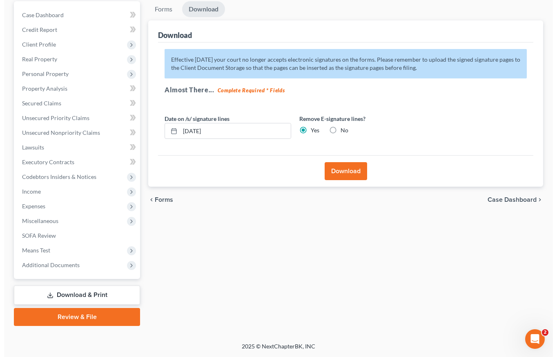
scroll to position [92, 0]
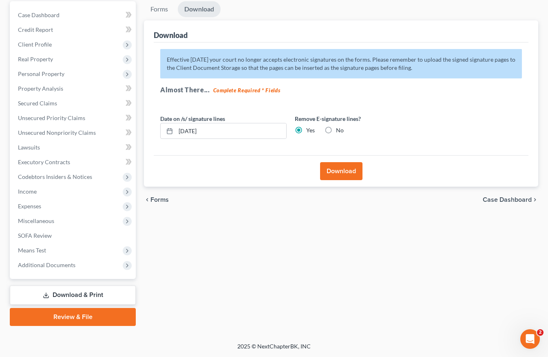
click at [349, 175] on button "Download" at bounding box center [341, 171] width 42 height 18
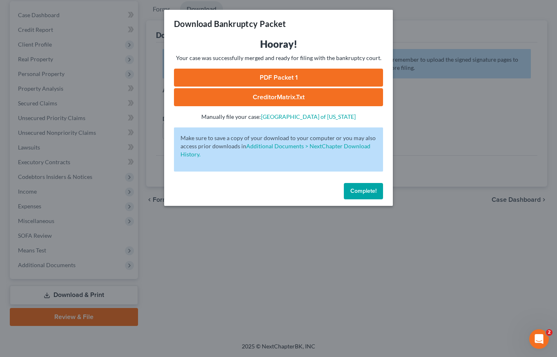
click at [268, 76] on link "PDF Packet 1" at bounding box center [278, 78] width 209 height 18
click at [271, 98] on link "CreditorMatrix.txt" at bounding box center [278, 97] width 209 height 18
